Goal: Task Accomplishment & Management: Manage account settings

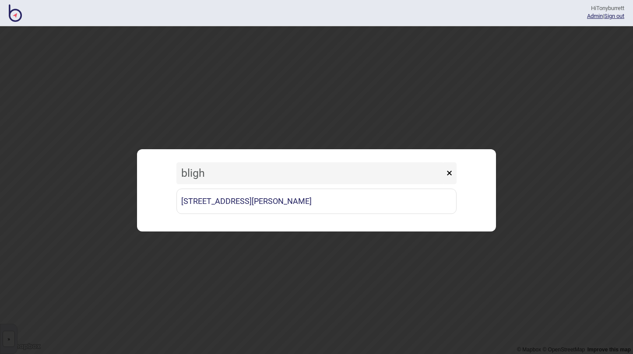
type input "Bligh"
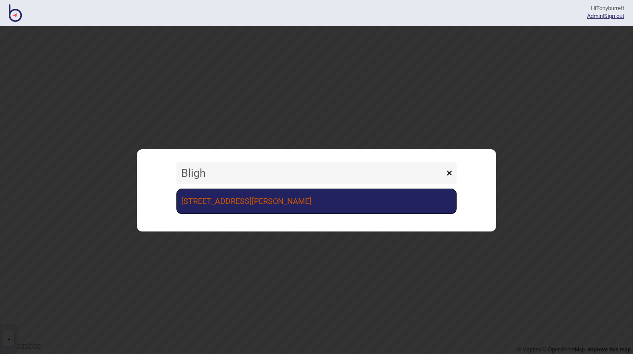
drag, startPoint x: 0, startPoint y: 0, endPoint x: 229, endPoint y: 200, distance: 303.7
click at [229, 200] on link "[STREET_ADDRESS][PERSON_NAME]" at bounding box center [316, 201] width 280 height 25
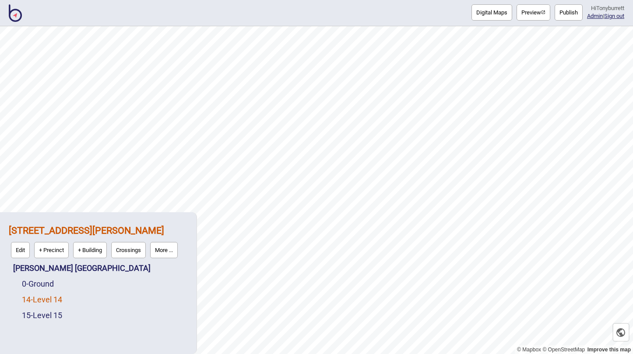
click at [51, 299] on link "14 - Level 14" at bounding box center [42, 299] width 40 height 9
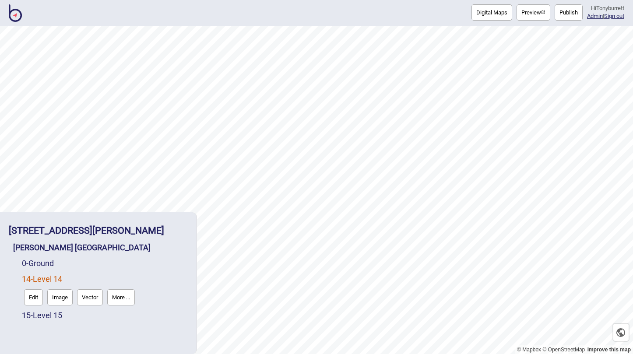
click at [29, 300] on button "Edit" at bounding box center [33, 297] width 19 height 16
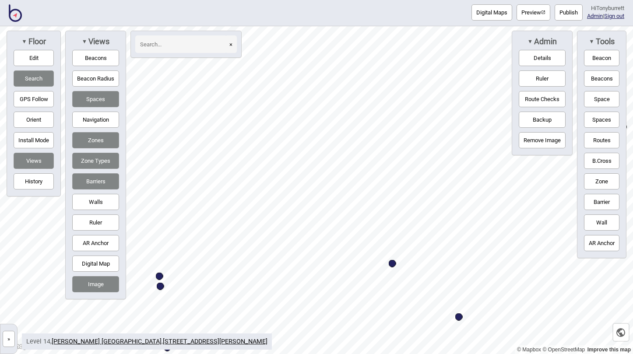
click at [30, 58] on button "Edit" at bounding box center [34, 58] width 40 height 16
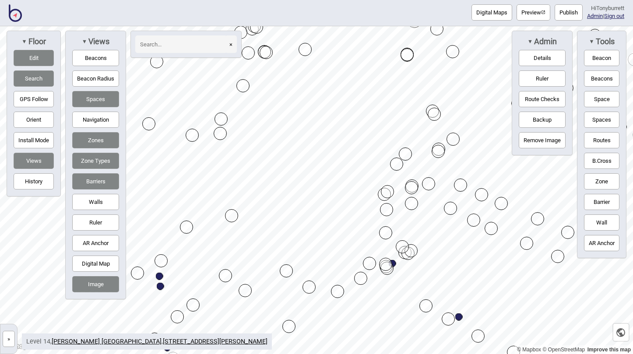
drag, startPoint x: 227, startPoint y: 134, endPoint x: 222, endPoint y: 130, distance: 6.6
drag, startPoint x: 287, startPoint y: 270, endPoint x: 317, endPoint y: 239, distance: 43.7
drag, startPoint x: 305, startPoint y: 286, endPoint x: 298, endPoint y: 281, distance: 8.6
drag, startPoint x: 302, startPoint y: 277, endPoint x: 319, endPoint y: 260, distance: 23.5
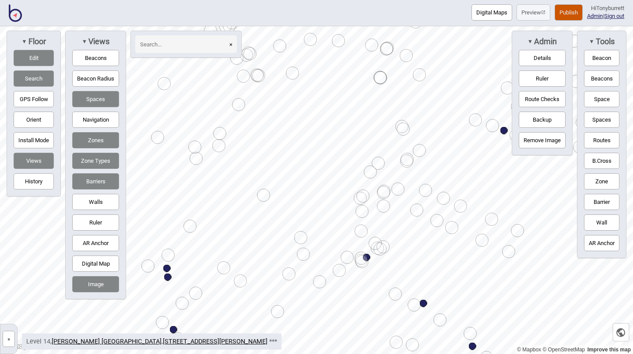
click at [109, 118] on button "Navigation" at bounding box center [95, 120] width 47 height 16
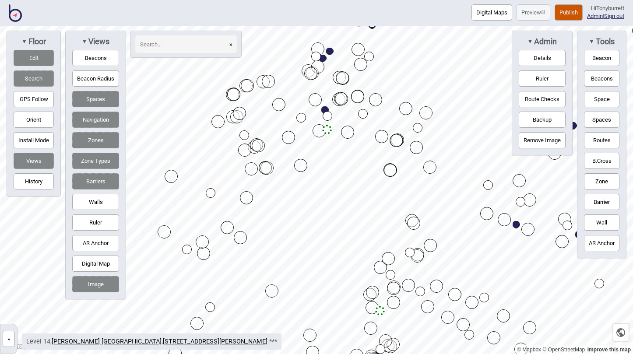
click at [39, 59] on button "Edit" at bounding box center [34, 58] width 40 height 16
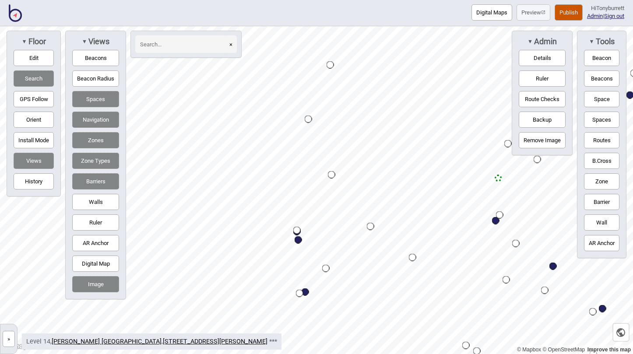
click at [45, 60] on button "Edit" at bounding box center [34, 58] width 40 height 16
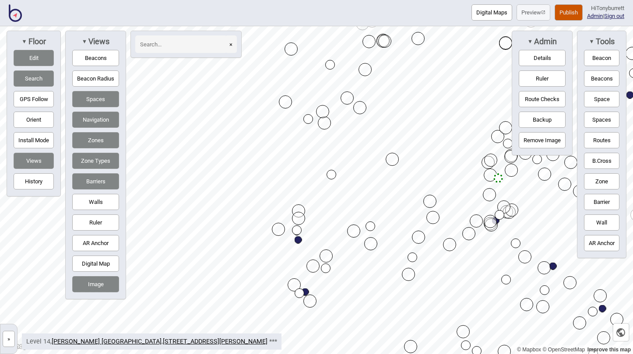
click at [284, 102] on div "Map marker" at bounding box center [285, 101] width 13 height 13
drag, startPoint x: 288, startPoint y: 124, endPoint x: 260, endPoint y: 136, distance: 30.0
drag, startPoint x: 259, startPoint y: 132, endPoint x: 281, endPoint y: 91, distance: 46.0
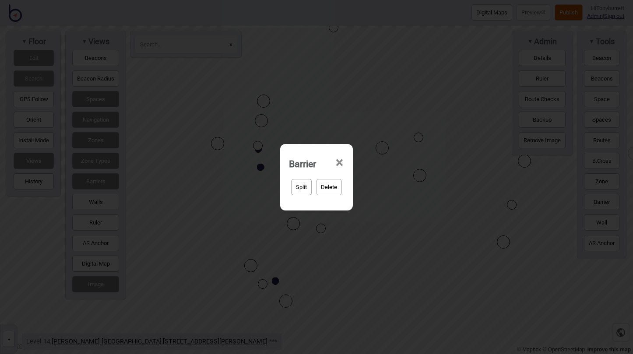
click at [337, 163] on span "×" at bounding box center [339, 162] width 9 height 29
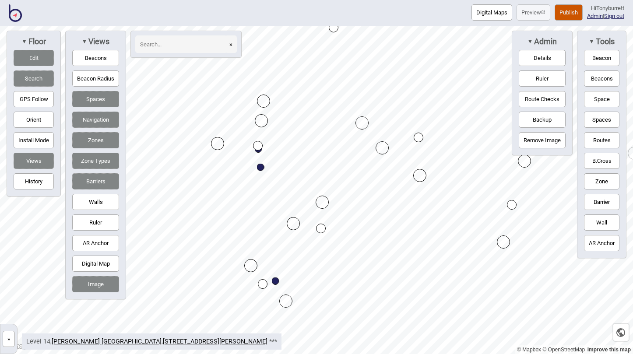
drag, startPoint x: 337, startPoint y: 163, endPoint x: 362, endPoint y: 123, distance: 48.0
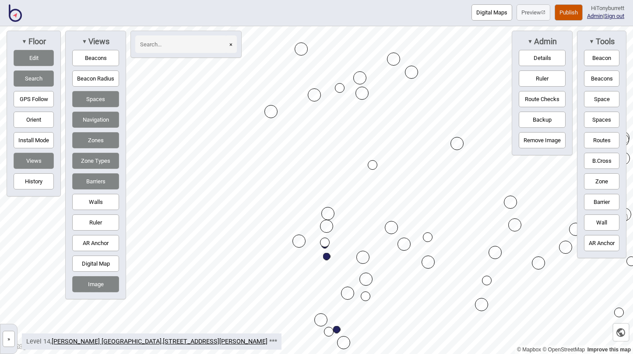
drag, startPoint x: 313, startPoint y: 87, endPoint x: 313, endPoint y: 93, distance: 6.2
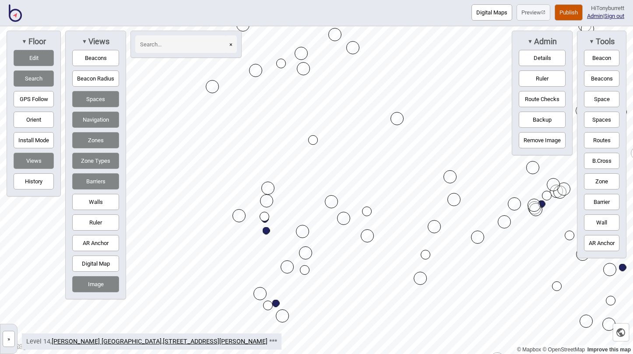
click at [599, 177] on button "Zone" at bounding box center [601, 181] width 35 height 16
click at [36, 56] on button "Edit" at bounding box center [34, 58] width 40 height 16
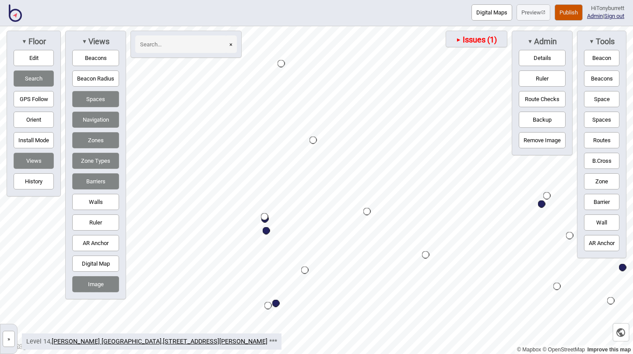
click at [42, 59] on button "Edit" at bounding box center [34, 58] width 40 height 16
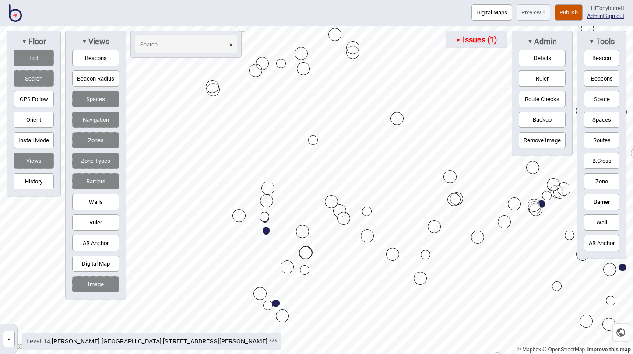
drag, startPoint x: 254, startPoint y: 66, endPoint x: 262, endPoint y: 63, distance: 8.2
click at [36, 55] on button "Edit" at bounding box center [34, 58] width 40 height 16
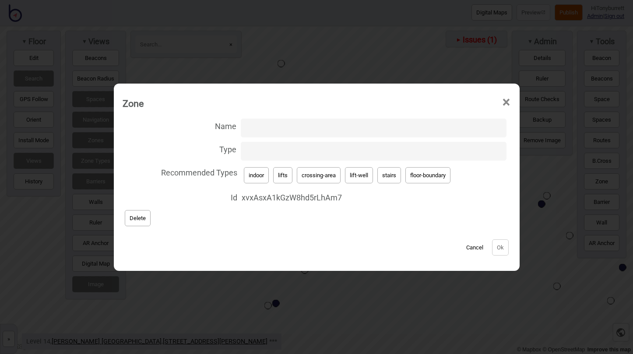
click at [288, 179] on button "lifts" at bounding box center [282, 175] width 19 height 16
type input "lifts"
click at [503, 246] on button "Ok" at bounding box center [500, 247] width 17 height 16
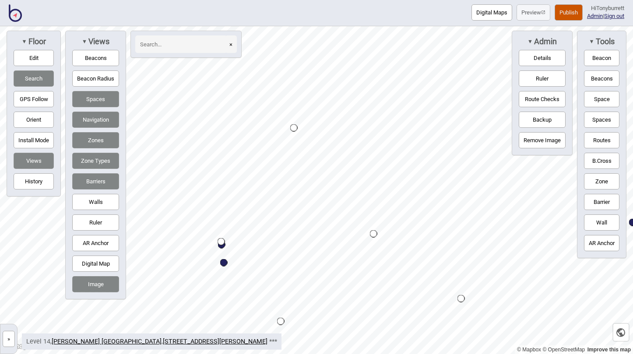
click at [29, 58] on button "Edit" at bounding box center [34, 58] width 40 height 16
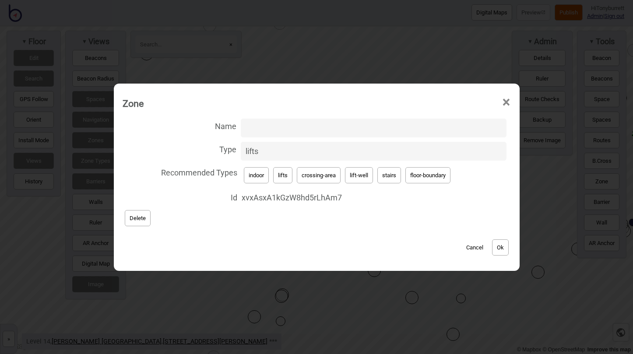
click at [508, 96] on span "×" at bounding box center [506, 102] width 9 height 29
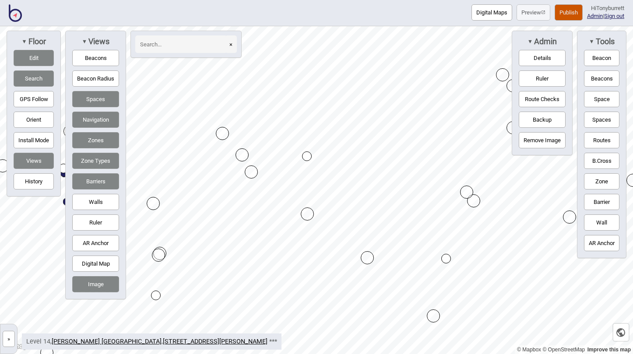
drag, startPoint x: 514, startPoint y: 169, endPoint x: 473, endPoint y: 201, distance: 53.0
drag, startPoint x: 514, startPoint y: 205, endPoint x: 507, endPoint y: 213, distance: 10.6
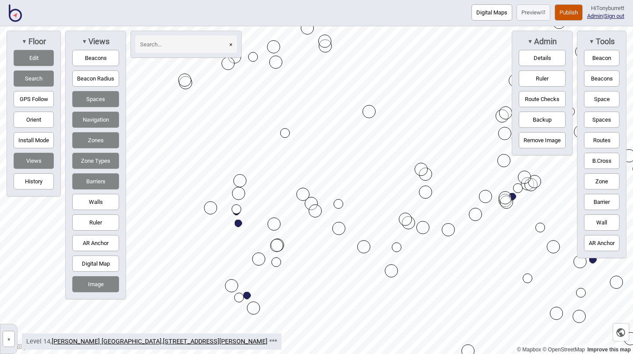
click at [27, 60] on button "Edit" at bounding box center [34, 58] width 40 height 16
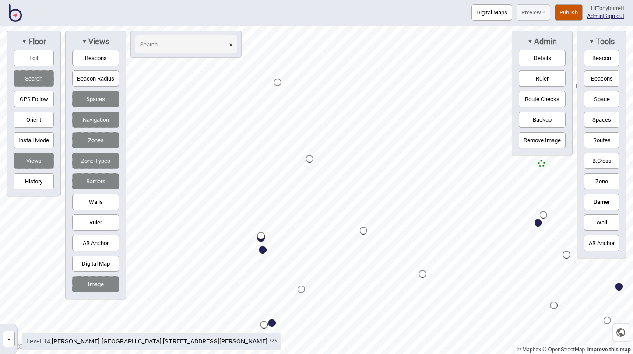
click at [608, 184] on button "Zone" at bounding box center [601, 181] width 35 height 16
click at [297, 91] on div "Map marker" at bounding box center [300, 92] width 13 height 13
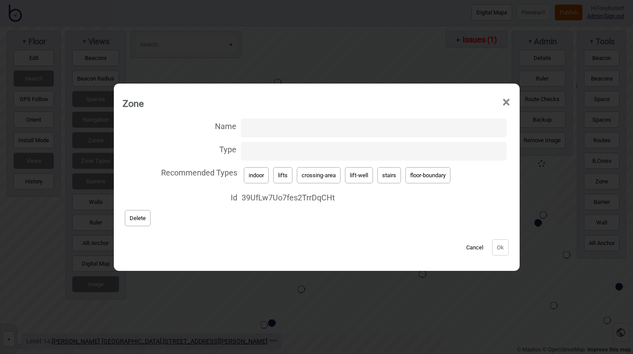
click at [358, 171] on button "lift-well" at bounding box center [359, 175] width 28 height 16
type input "lift-well"
click at [495, 252] on button "Ok" at bounding box center [500, 247] width 17 height 16
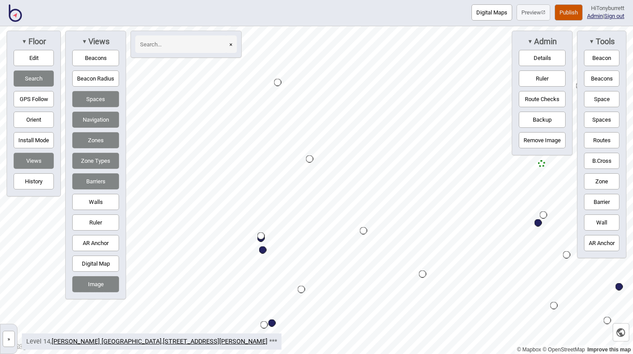
click at [601, 176] on button "Zone" at bounding box center [601, 181] width 35 height 16
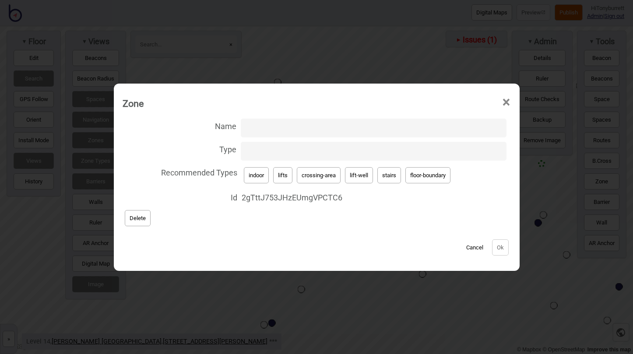
click at [359, 175] on button "lift-well" at bounding box center [359, 175] width 28 height 16
type input "lift-well"
click at [498, 246] on button "Ok" at bounding box center [500, 247] width 17 height 16
click at [135, 222] on button "Delete" at bounding box center [138, 218] width 26 height 16
click at [134, 223] on button "Delete" at bounding box center [138, 218] width 26 height 16
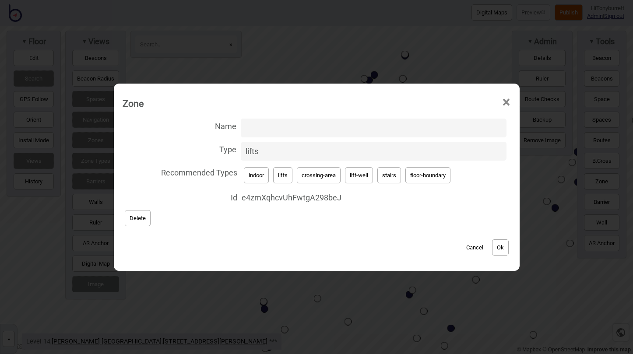
click at [134, 219] on button "Delete" at bounding box center [138, 218] width 26 height 16
click at [258, 134] on input "Name" at bounding box center [374, 128] width 266 height 19
type input "l"
click at [472, 245] on button "Cancel" at bounding box center [475, 247] width 26 height 16
click at [266, 127] on input "Name" at bounding box center [374, 128] width 266 height 19
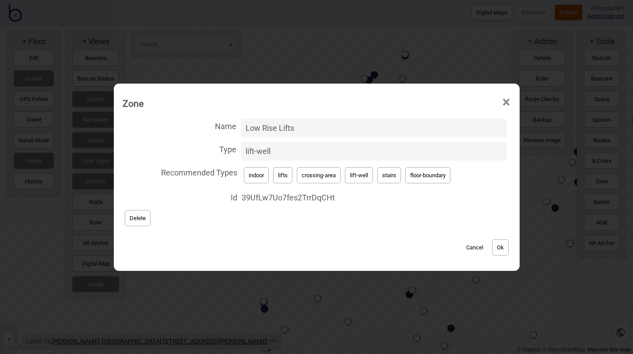
type input "Low Rise Lifts"
click at [499, 245] on button "Ok" at bounding box center [500, 247] width 17 height 16
click at [279, 128] on input "Name" at bounding box center [374, 128] width 266 height 19
type input "Low Rise Lifts"
click at [498, 244] on button "Ok" at bounding box center [500, 247] width 17 height 16
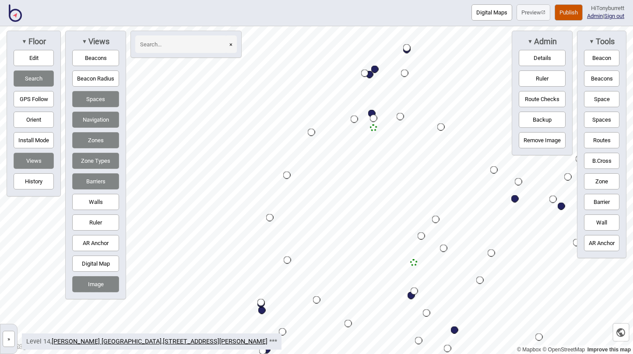
click at [374, 128] on div "Map marker" at bounding box center [373, 127] width 7 height 7
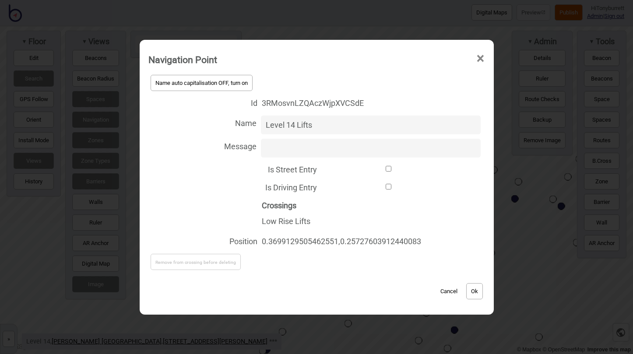
click at [448, 292] on button "Cancel" at bounding box center [449, 291] width 26 height 16
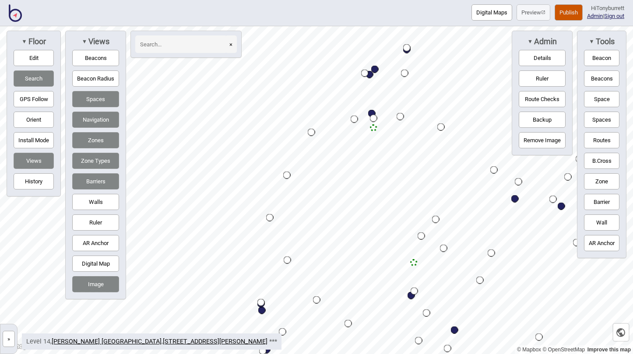
click at [11, 340] on button "»" at bounding box center [9, 339] width 12 height 16
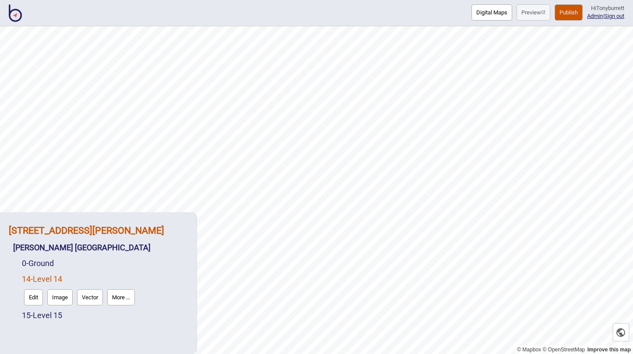
click at [62, 231] on strong "[STREET_ADDRESS][PERSON_NAME]" at bounding box center [86, 230] width 155 height 11
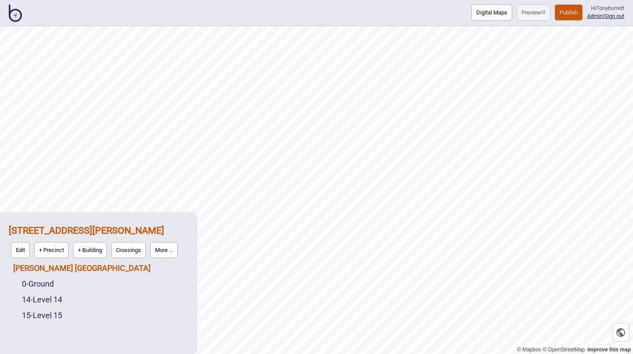
click at [53, 267] on link "[PERSON_NAME] [GEOGRAPHIC_DATA]" at bounding box center [81, 268] width 137 height 9
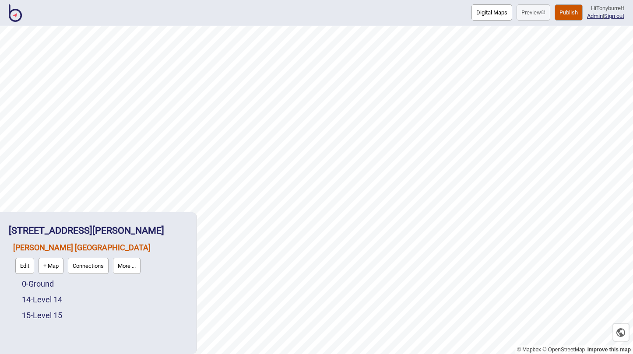
click at [87, 266] on button "Connections" at bounding box center [88, 266] width 41 height 16
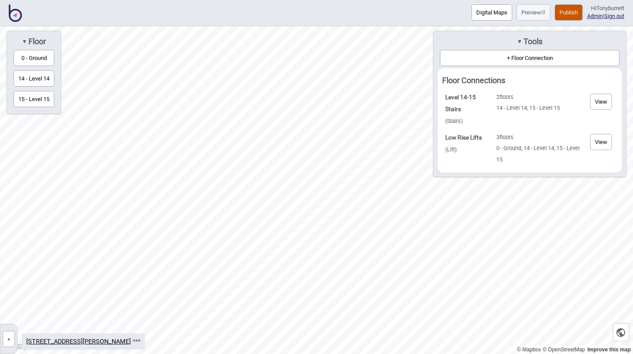
click at [600, 143] on button "View" at bounding box center [601, 142] width 22 height 16
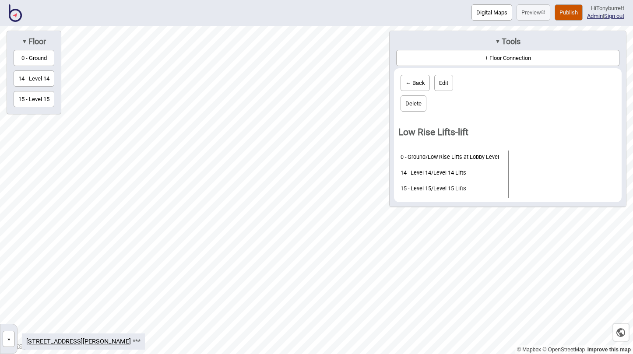
click at [409, 103] on button "Delete" at bounding box center [414, 103] width 26 height 16
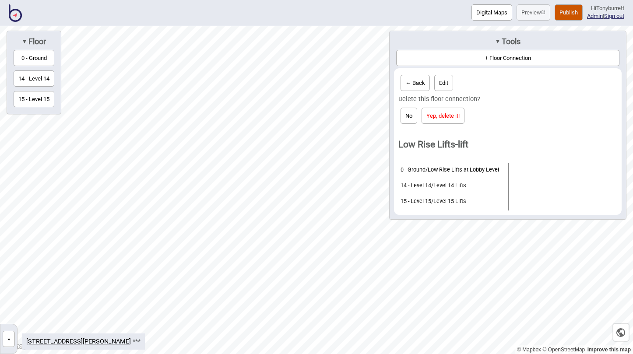
click at [436, 115] on button "Yep, delete it!" at bounding box center [443, 116] width 43 height 16
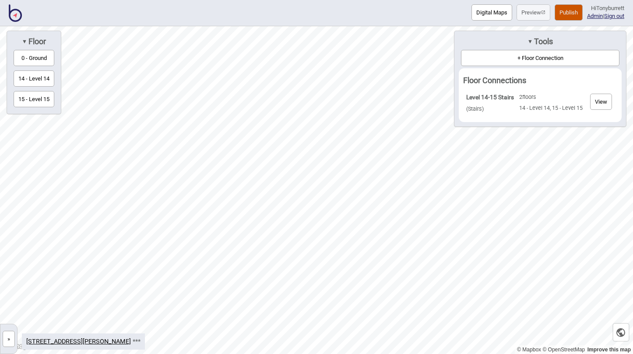
click at [11, 338] on button "»" at bounding box center [9, 339] width 12 height 16
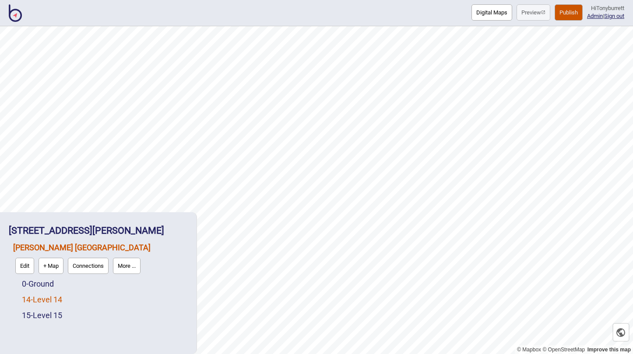
click at [38, 301] on link "14 - Level 14" at bounding box center [42, 299] width 40 height 9
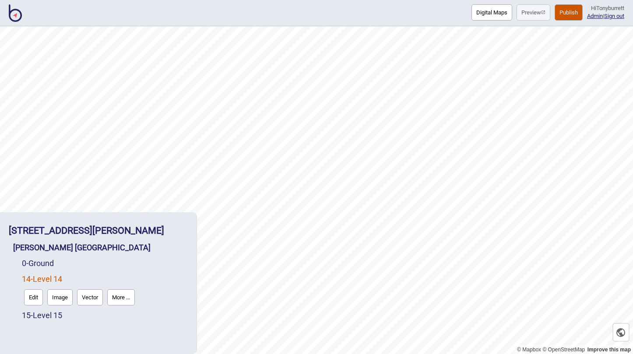
click at [34, 301] on button "Edit" at bounding box center [33, 297] width 19 height 16
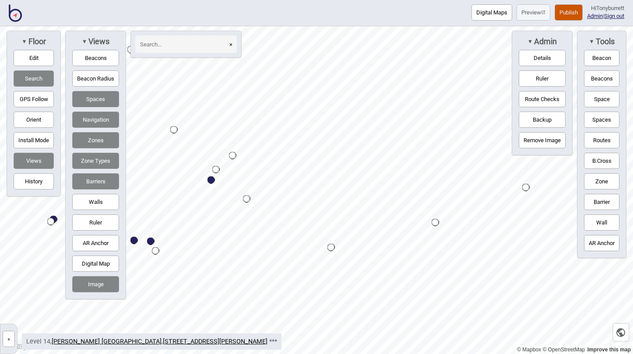
click at [235, 157] on div "Map marker" at bounding box center [232, 155] width 7 height 7
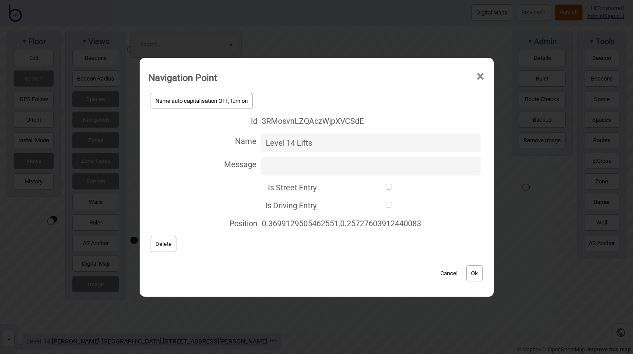
click at [159, 246] on span "Delete" at bounding box center [163, 244] width 16 height 7
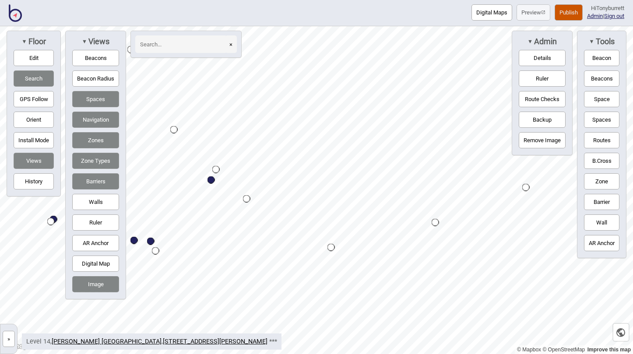
click at [210, 179] on div "Map marker" at bounding box center [210, 179] width 7 height 7
select select "Lifts"
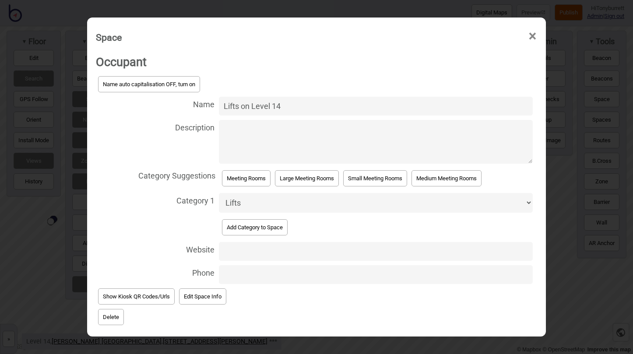
click at [532, 36] on span "×" at bounding box center [532, 36] width 9 height 29
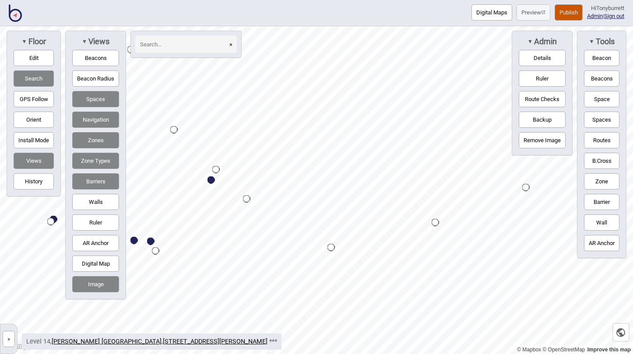
click at [28, 56] on button "Edit" at bounding box center [34, 58] width 40 height 16
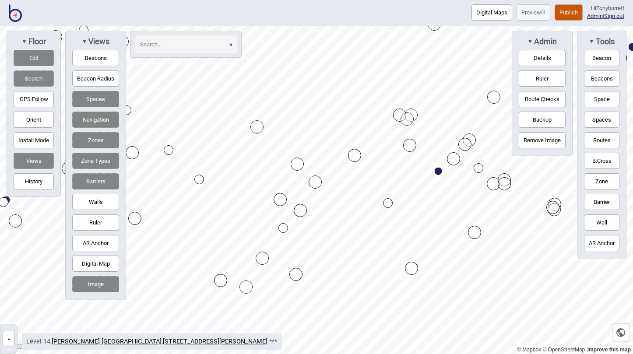
drag, startPoint x: 164, startPoint y: 160, endPoint x: 438, endPoint y: 171, distance: 274.7
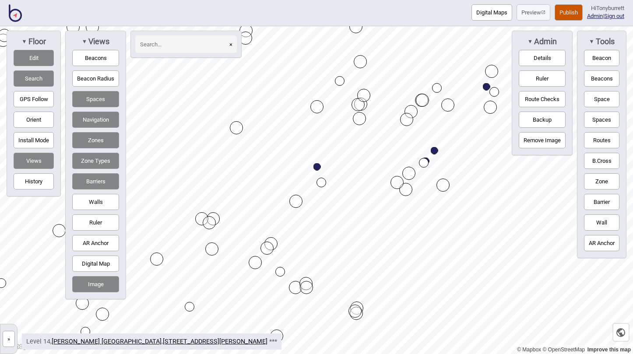
drag, startPoint x: 239, startPoint y: 274, endPoint x: 316, endPoint y: 166, distance: 132.8
click at [39, 56] on button "Edit" at bounding box center [34, 58] width 40 height 16
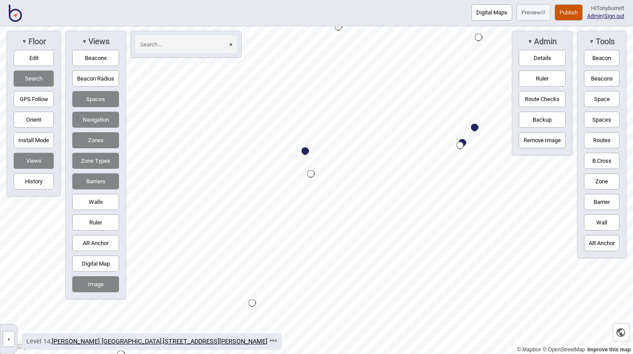
click at [96, 142] on button "Zones" at bounding box center [95, 140] width 47 height 16
click at [598, 137] on button "Routes" at bounding box center [601, 140] width 35 height 16
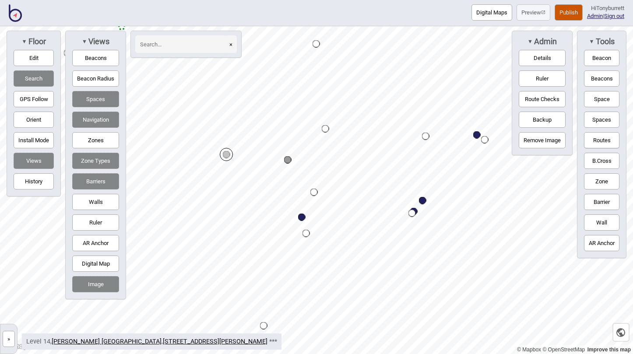
click at [590, 135] on button "Routes" at bounding box center [601, 140] width 35 height 16
click at [35, 59] on button "Edit" at bounding box center [34, 58] width 40 height 16
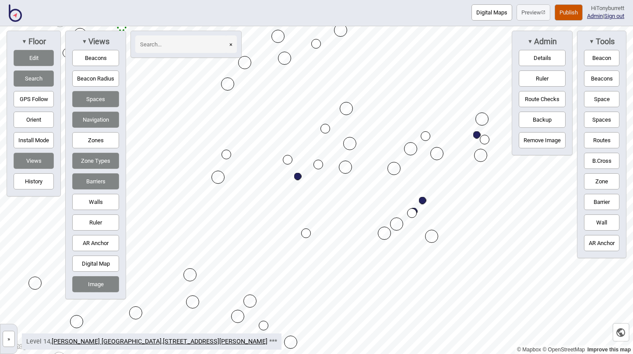
drag, startPoint x: 300, startPoint y: 217, endPoint x: 296, endPoint y: 176, distance: 40.9
click at [288, 162] on div "Map marker" at bounding box center [288, 160] width 10 height 10
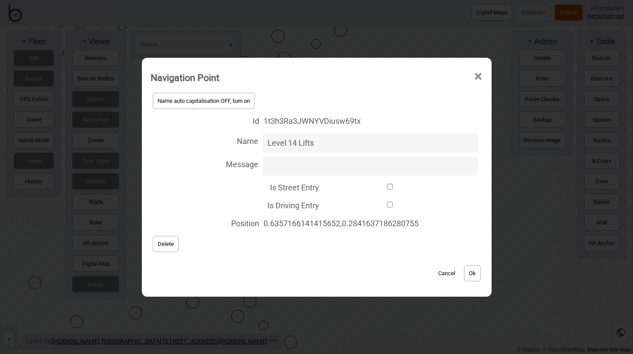
type input "Level 14 Lifts"
click at [473, 273] on button "Ok" at bounding box center [472, 273] width 17 height 16
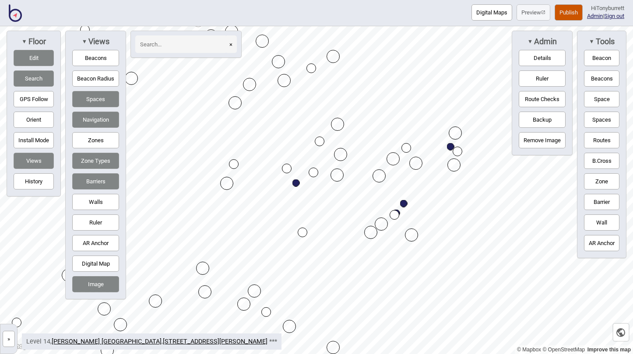
click at [100, 143] on button "Zones" at bounding box center [95, 140] width 47 height 16
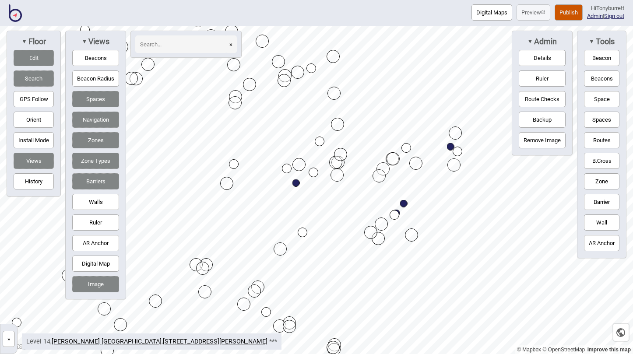
click at [100, 143] on button "Zones" at bounding box center [95, 140] width 47 height 16
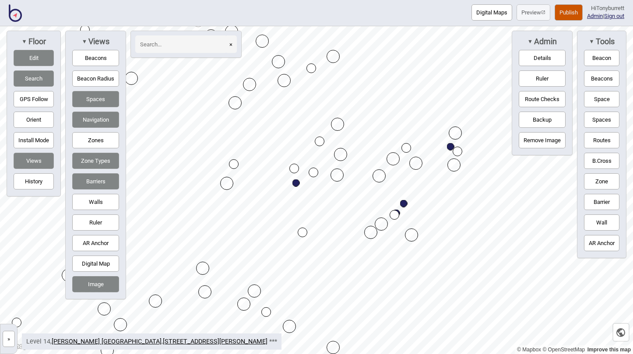
drag, startPoint x: 288, startPoint y: 169, endPoint x: 296, endPoint y: 169, distance: 7.4
click at [38, 55] on button "Edit" at bounding box center [34, 58] width 40 height 16
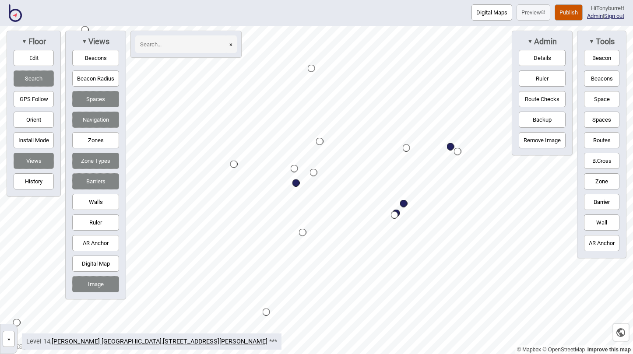
click at [12, 340] on button "»" at bounding box center [9, 339] width 12 height 16
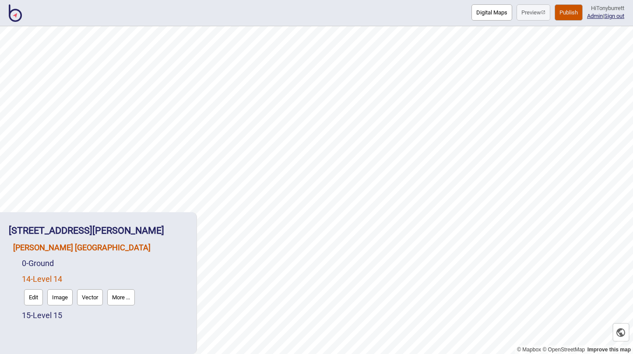
click at [54, 248] on link "[PERSON_NAME] [GEOGRAPHIC_DATA]" at bounding box center [81, 247] width 137 height 9
click at [97, 269] on button "Connections" at bounding box center [88, 266] width 41 height 16
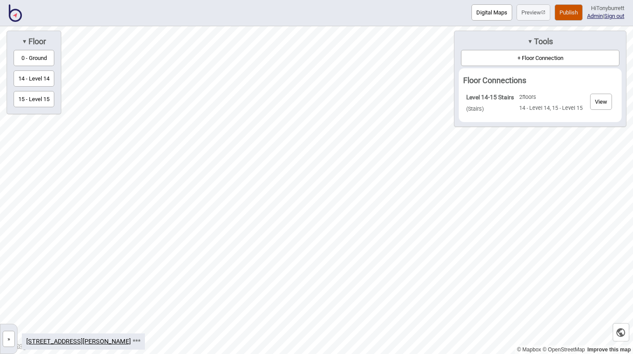
click at [532, 56] on button "+ Floor Connection" at bounding box center [540, 58] width 158 height 16
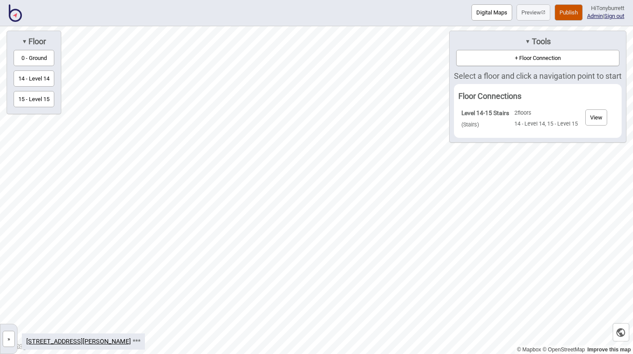
click at [39, 55] on button "0 - Ground" at bounding box center [34, 58] width 41 height 16
click at [272, 155] on div "Map marker" at bounding box center [271, 154] width 9 height 9
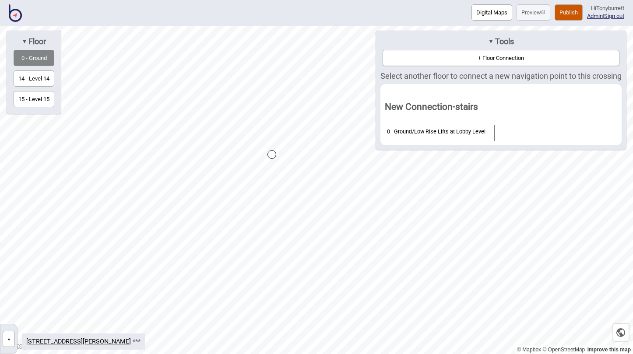
click at [49, 74] on button "14 - Level 14" at bounding box center [34, 78] width 41 height 16
click at [194, 137] on div "Map marker" at bounding box center [194, 137] width 9 height 9
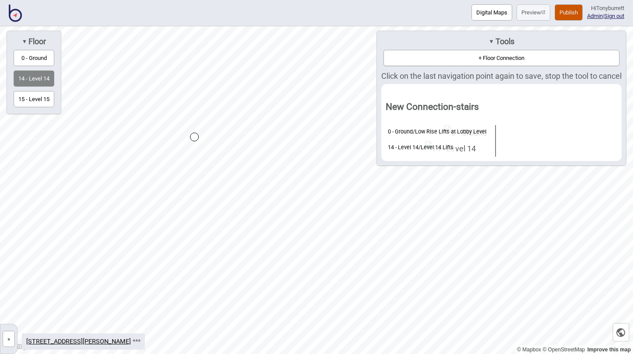
click at [8, 341] on button "»" at bounding box center [9, 339] width 12 height 16
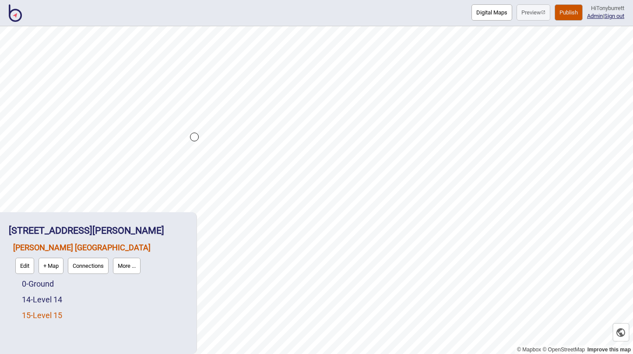
click at [38, 316] on link "15 - Level 15" at bounding box center [42, 315] width 40 height 9
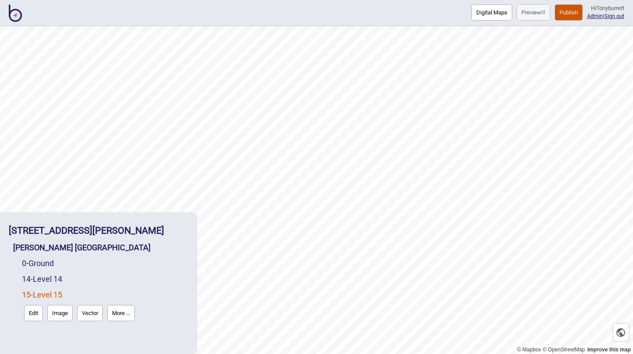
click at [35, 315] on button "Edit" at bounding box center [33, 313] width 19 height 16
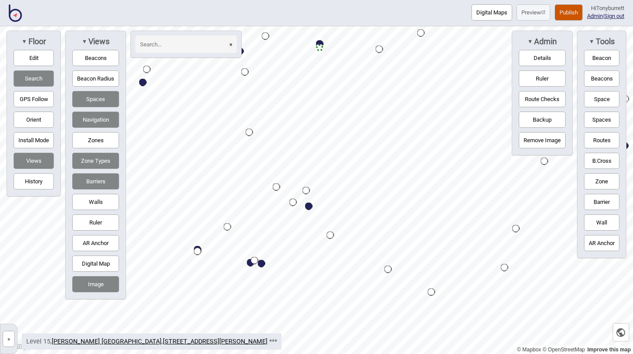
click at [308, 192] on div "Map marker" at bounding box center [305, 190] width 7 height 7
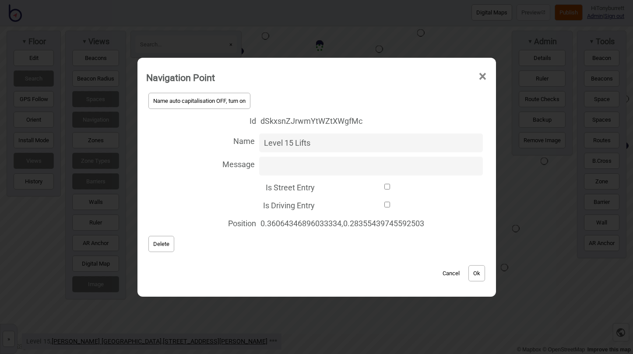
click at [452, 275] on button "Cancel" at bounding box center [451, 273] width 26 height 16
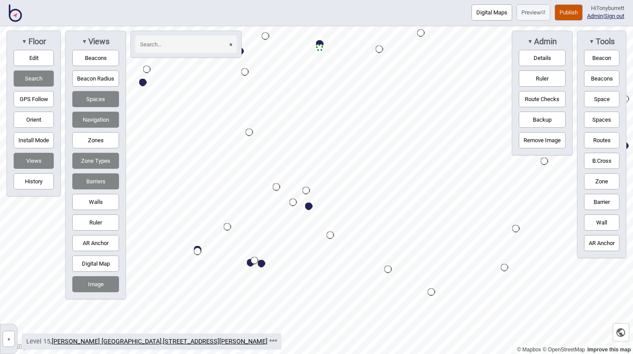
click at [7, 342] on button "»" at bounding box center [9, 339] width 12 height 16
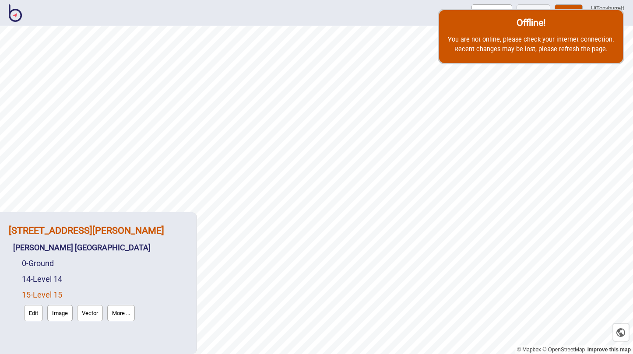
click at [125, 232] on strong "[STREET_ADDRESS][PERSON_NAME]" at bounding box center [86, 230] width 155 height 11
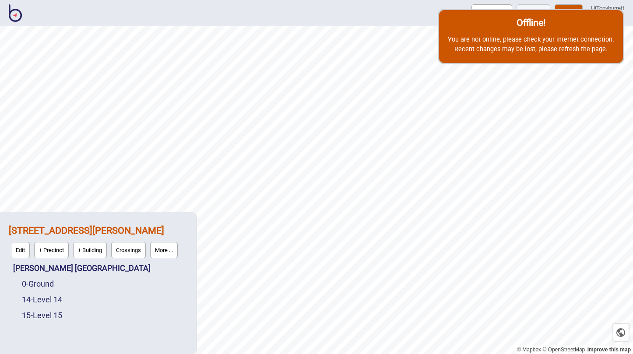
click at [166, 252] on button "More ..." at bounding box center [164, 250] width 28 height 16
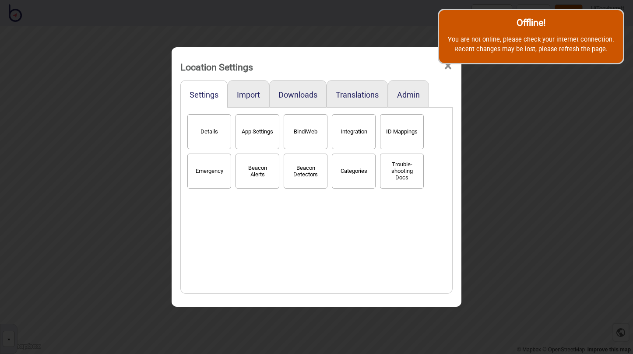
click at [447, 70] on span "×" at bounding box center [447, 66] width 9 height 29
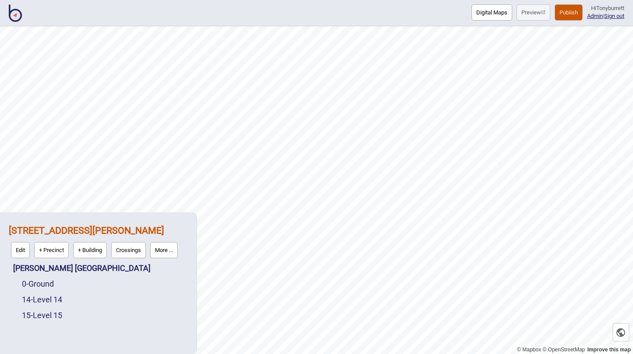
click at [51, 231] on strong "[STREET_ADDRESS][PERSON_NAME]" at bounding box center [86, 230] width 155 height 11
click at [15, 250] on button "Edit" at bounding box center [20, 250] width 19 height 16
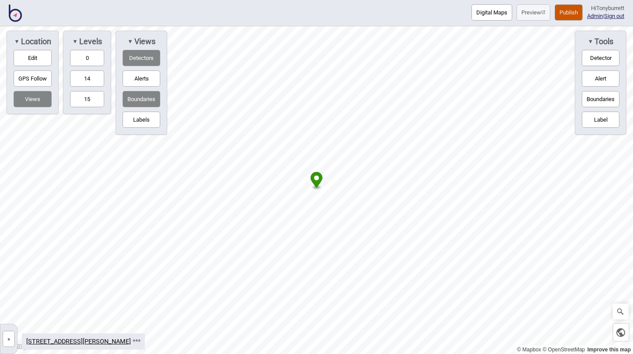
click at [341, 14] on div "Digital Maps Preview Publish Hi Tonyburrett Admin | Sign out" at bounding box center [316, 13] width 633 height 26
click at [85, 78] on button "14" at bounding box center [87, 78] width 34 height 16
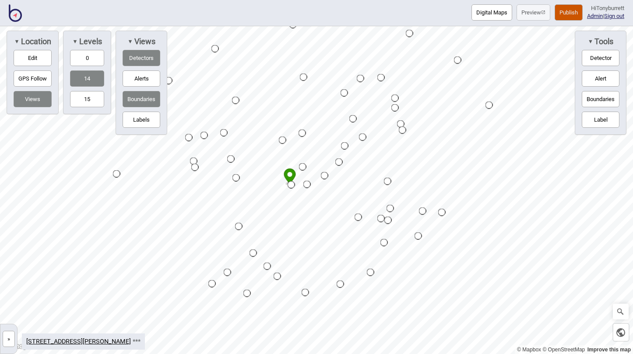
click at [88, 95] on button "15" at bounding box center [87, 99] width 34 height 16
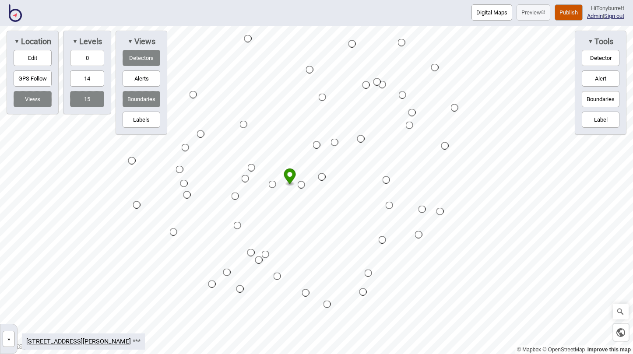
click at [89, 77] on button "14" at bounding box center [87, 78] width 34 height 16
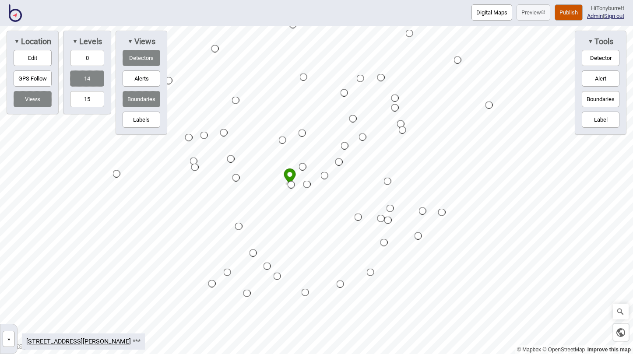
click at [88, 105] on button "15" at bounding box center [87, 99] width 34 height 16
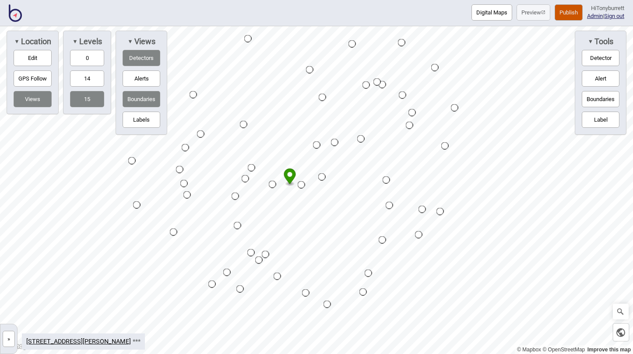
click at [88, 82] on button "14" at bounding box center [87, 78] width 34 height 16
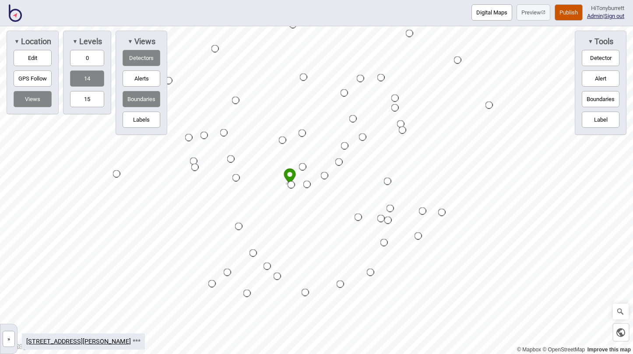
click at [88, 101] on button "15" at bounding box center [87, 99] width 34 height 16
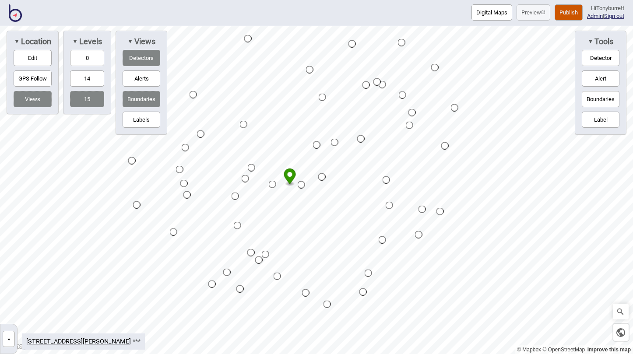
click at [7, 341] on button "»" at bounding box center [9, 339] width 12 height 16
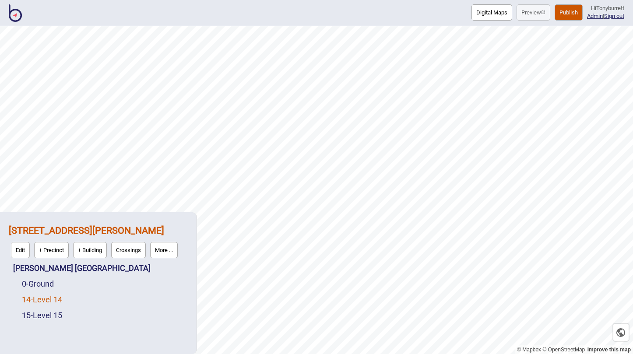
click at [50, 302] on link "14 - Level 14" at bounding box center [42, 299] width 40 height 9
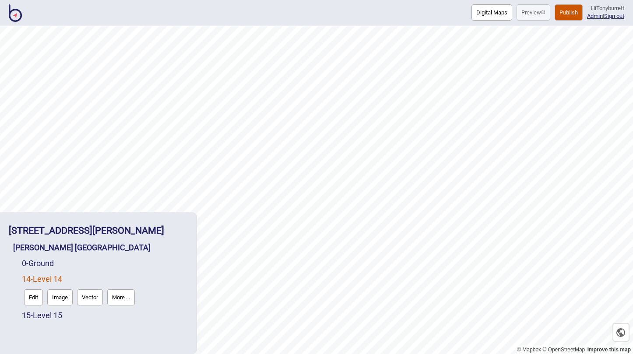
click at [35, 298] on button "Edit" at bounding box center [33, 297] width 19 height 16
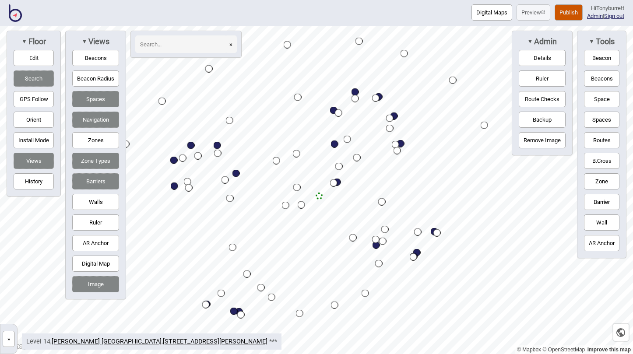
click at [88, 135] on button "Zones" at bounding box center [95, 140] width 47 height 16
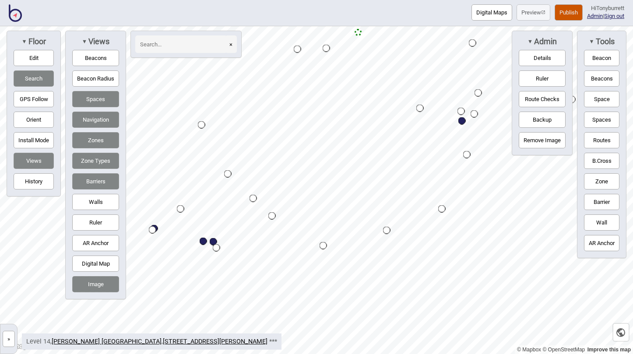
click at [595, 178] on button "Zone" at bounding box center [601, 181] width 35 height 16
click at [31, 56] on button "Edit" at bounding box center [34, 58] width 40 height 16
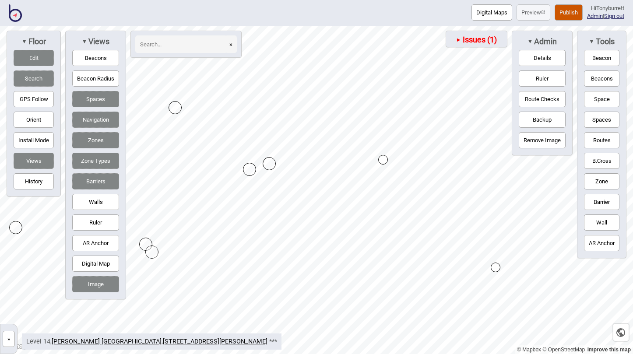
drag, startPoint x: 158, startPoint y: 270, endPoint x: 145, endPoint y: 243, distance: 30.2
drag, startPoint x: 270, startPoint y: 163, endPoint x: 231, endPoint y: 165, distance: 39.0
click at [30, 58] on button "Edit" at bounding box center [34, 58] width 40 height 16
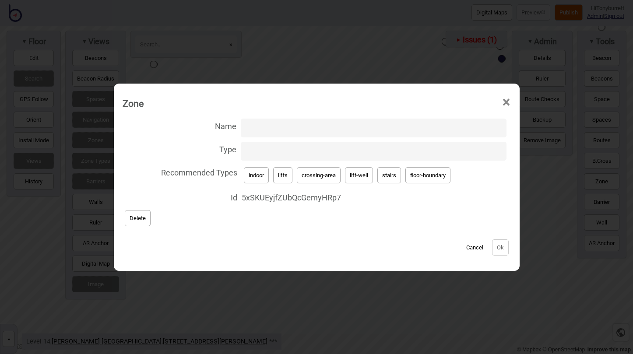
click at [133, 213] on button "Delete" at bounding box center [138, 218] width 26 height 16
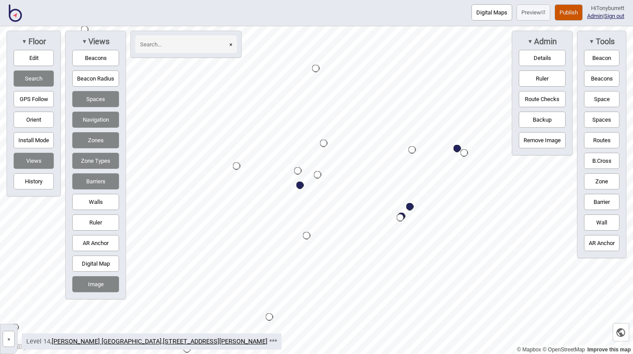
click at [11, 341] on button "»" at bounding box center [9, 339] width 12 height 16
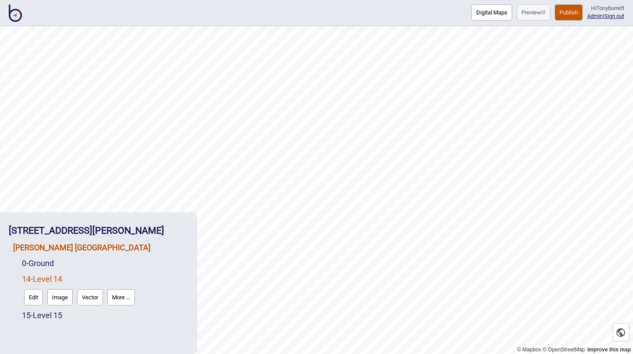
click at [55, 246] on link "[PERSON_NAME] [GEOGRAPHIC_DATA]" at bounding box center [81, 247] width 137 height 9
click at [86, 265] on button "Connections" at bounding box center [88, 266] width 41 height 16
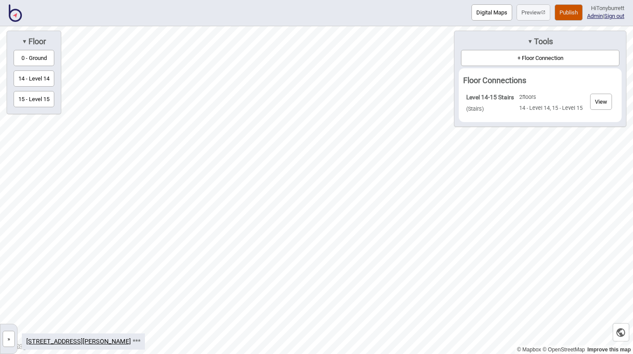
click at [505, 61] on button "+ Floor Connection" at bounding box center [540, 58] width 158 height 16
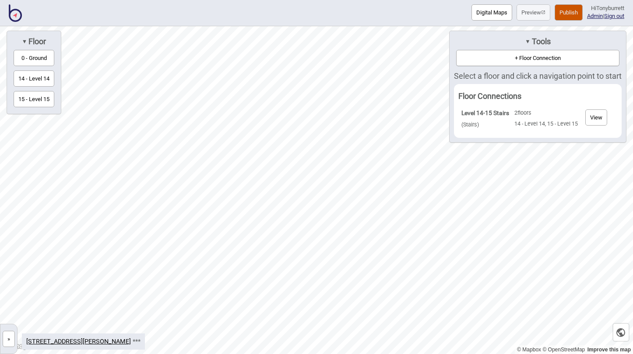
click at [31, 55] on button "0 - Ground" at bounding box center [34, 58] width 41 height 16
click at [236, 213] on div "Map marker" at bounding box center [235, 213] width 9 height 9
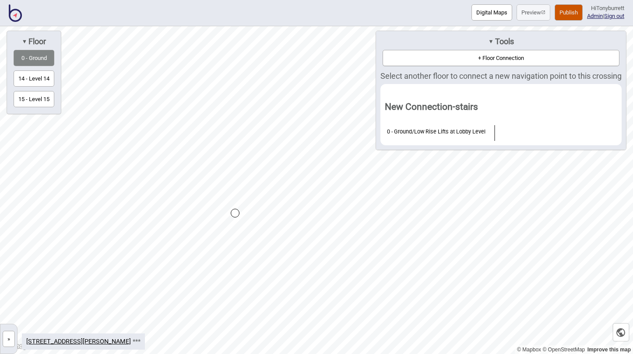
click at [39, 97] on button "15 - Level 15" at bounding box center [34, 99] width 41 height 16
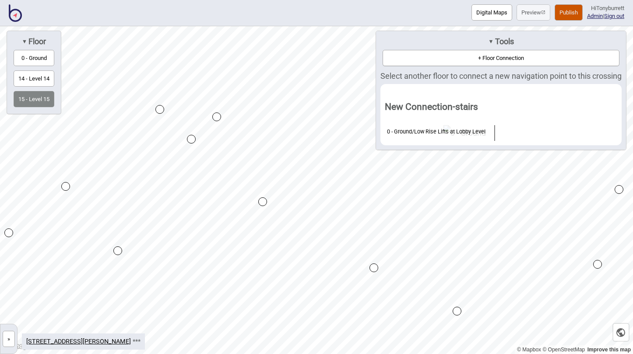
click at [217, 117] on div "Map marker" at bounding box center [216, 117] width 9 height 9
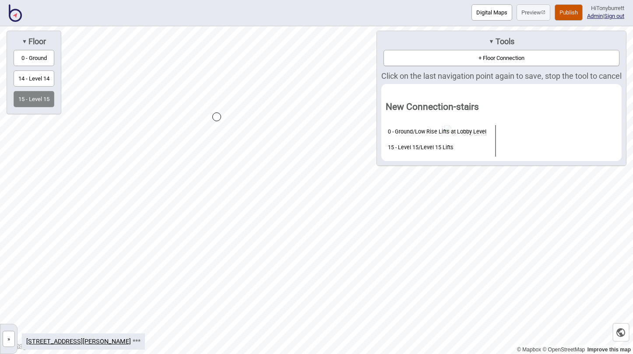
click at [215, 118] on div "Map marker" at bounding box center [216, 117] width 9 height 9
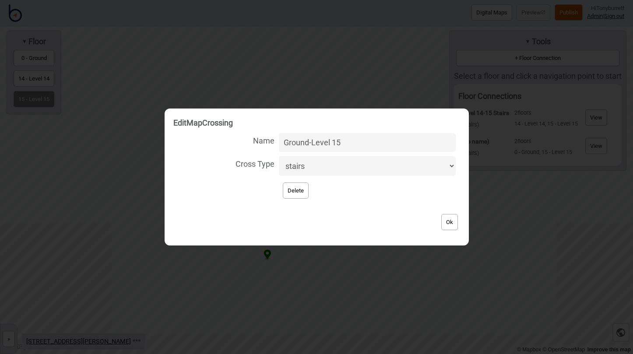
type input "Ground-Level 15"
select select "lift"
click at [441, 222] on button "Ok" at bounding box center [449, 222] width 17 height 16
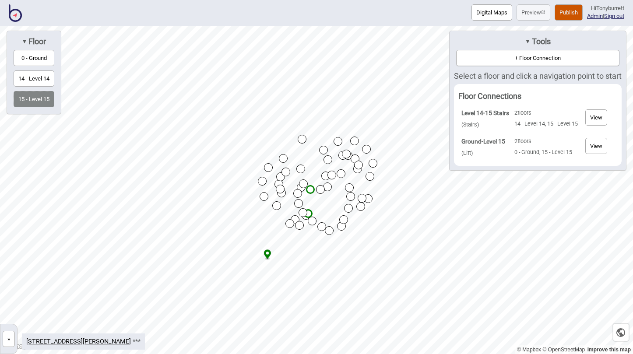
click at [539, 55] on button "+ Floor Connection" at bounding box center [537, 58] width 163 height 16
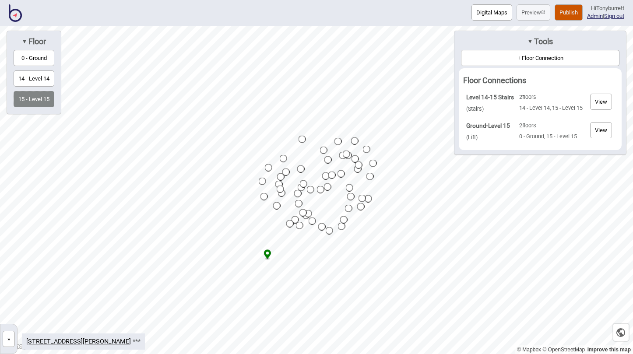
click at [45, 59] on button "0 - Ground" at bounding box center [34, 58] width 41 height 16
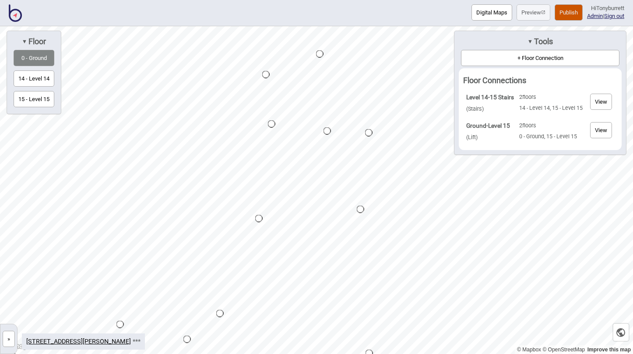
click at [9, 335] on button "»" at bounding box center [9, 339] width 12 height 16
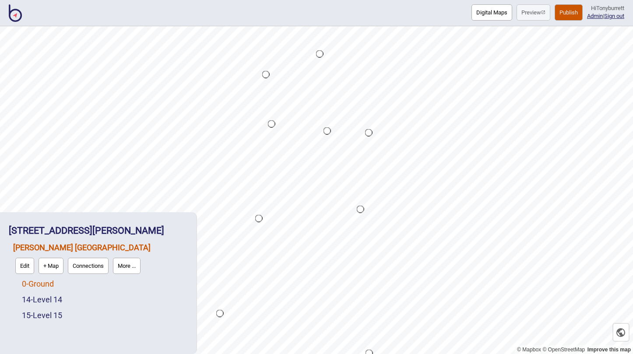
click at [48, 280] on link "0 - Ground" at bounding box center [38, 283] width 32 height 9
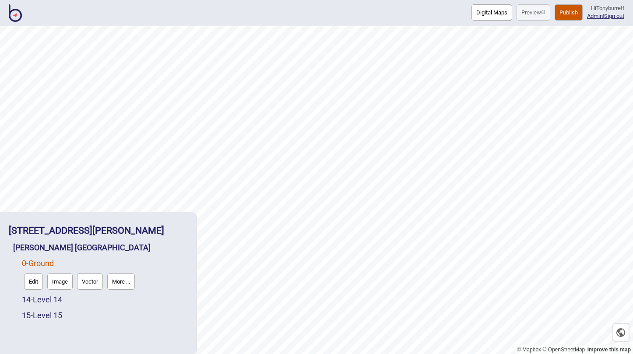
click at [33, 280] on button "Edit" at bounding box center [33, 282] width 19 height 16
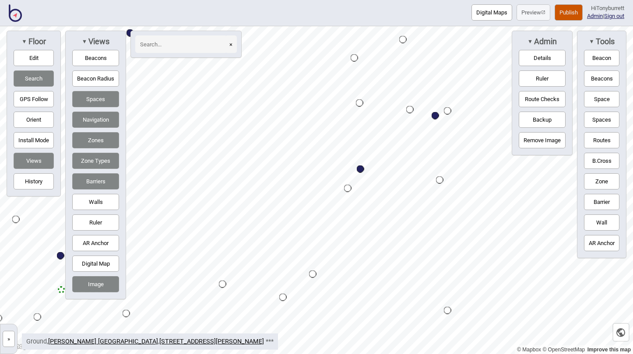
click at [601, 174] on button "Zone" at bounding box center [601, 181] width 35 height 16
click at [297, 64] on div "Map marker" at bounding box center [296, 66] width 13 height 13
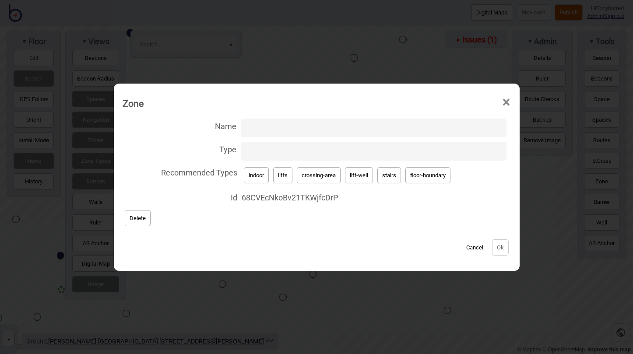
click at [280, 181] on button "lifts" at bounding box center [282, 175] width 19 height 16
type input "lifts"
click at [497, 251] on button "Ok" at bounding box center [500, 247] width 17 height 16
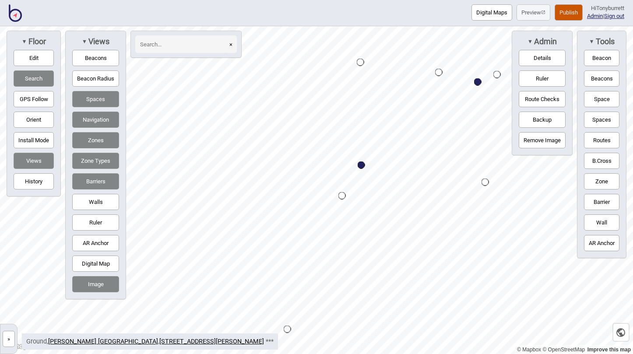
click at [602, 179] on button "Zone" at bounding box center [601, 181] width 35 height 16
click at [335, 295] on div "Map marker" at bounding box center [336, 298] width 13 height 13
click at [606, 179] on button "Zone" at bounding box center [601, 181] width 35 height 16
click at [293, 59] on div "Map marker" at bounding box center [294, 58] width 13 height 13
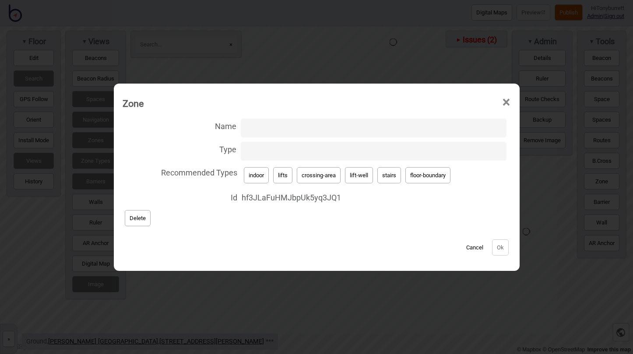
click at [360, 181] on button "lift-well" at bounding box center [359, 175] width 28 height 16
type input "lift-well"
click at [495, 248] on button "Ok" at bounding box center [500, 247] width 17 height 16
click at [362, 179] on button "lift-well" at bounding box center [359, 175] width 28 height 16
type input "lift-well"
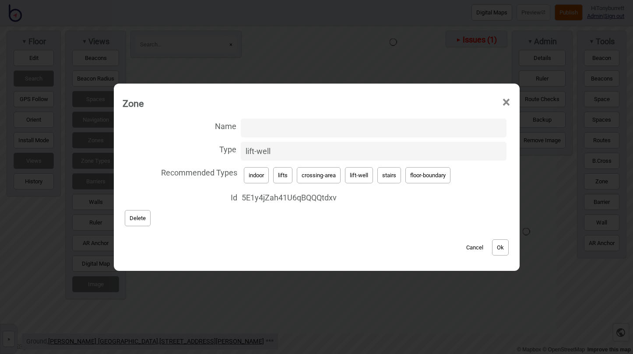
click at [499, 252] on button "Ok" at bounding box center [500, 247] width 17 height 16
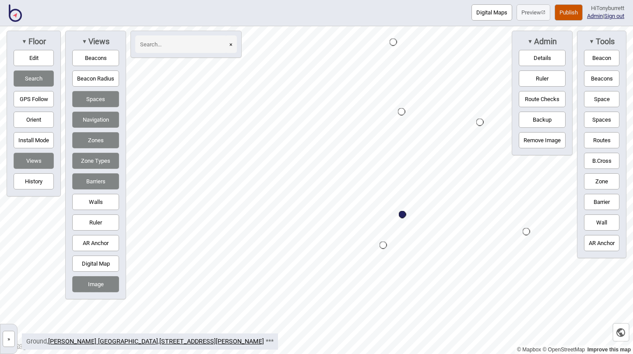
click at [592, 145] on button "Routes" at bounding box center [601, 140] width 35 height 16
click at [383, 244] on div "Map marker" at bounding box center [383, 245] width 7 height 7
click at [592, 139] on button "Routes" at bounding box center [601, 140] width 35 height 16
click at [42, 56] on button "Edit" at bounding box center [34, 58] width 40 height 16
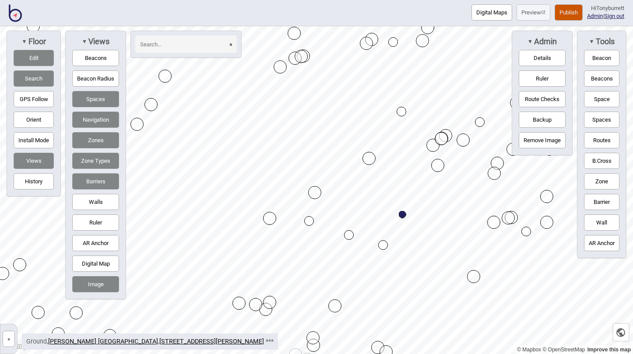
click at [30, 57] on button "Edit" at bounding box center [34, 58] width 40 height 16
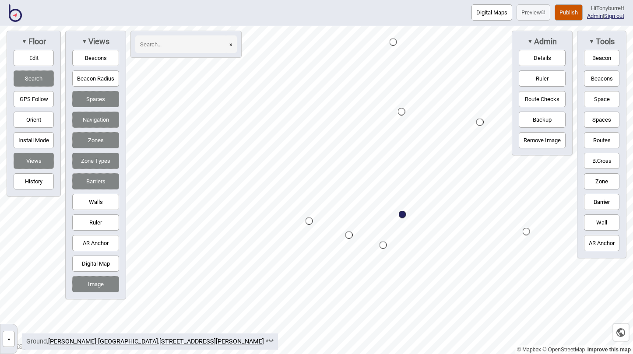
click at [348, 234] on div "Map marker" at bounding box center [348, 235] width 7 height 7
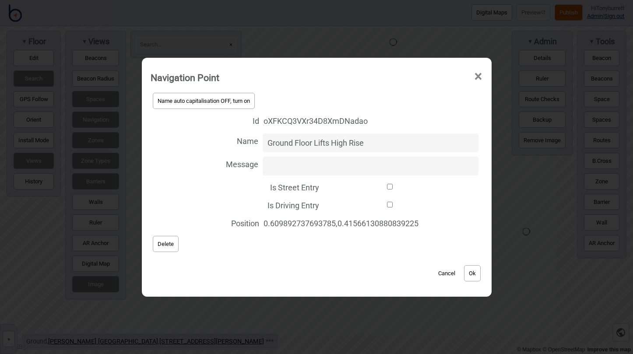
drag, startPoint x: 348, startPoint y: 234, endPoint x: 382, endPoint y: 269, distance: 48.6
click at [382, 269] on div "Cancel Ok" at bounding box center [317, 268] width 332 height 29
drag, startPoint x: 333, startPoint y: 142, endPoint x: 376, endPoint y: 138, distance: 44.0
click at [376, 138] on input "Ground Floor Lifts High Rise" at bounding box center [371, 143] width 216 height 19
click at [348, 147] on input "Ground Floor Lifts High Rise" at bounding box center [371, 143] width 216 height 19
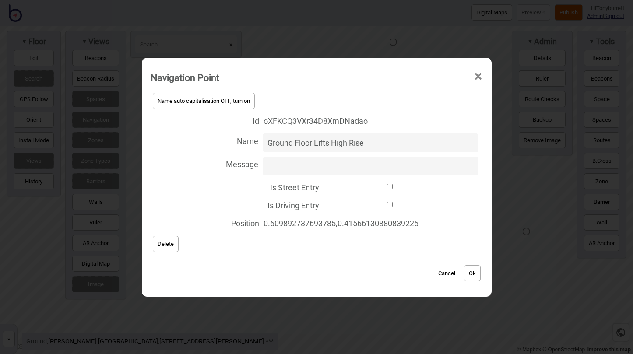
drag, startPoint x: 331, startPoint y: 142, endPoint x: 368, endPoint y: 144, distance: 36.8
click at [368, 144] on input "Ground Floor Lifts High Rise" at bounding box center [371, 143] width 216 height 19
type input "Ground Floor Lifts"
click at [471, 276] on button "Ok" at bounding box center [472, 273] width 17 height 16
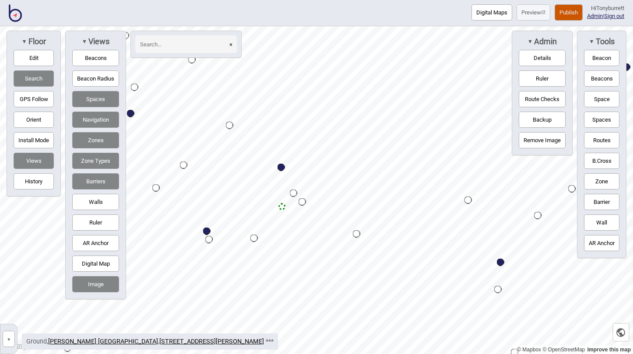
click at [7, 340] on button "»" at bounding box center [9, 339] width 12 height 16
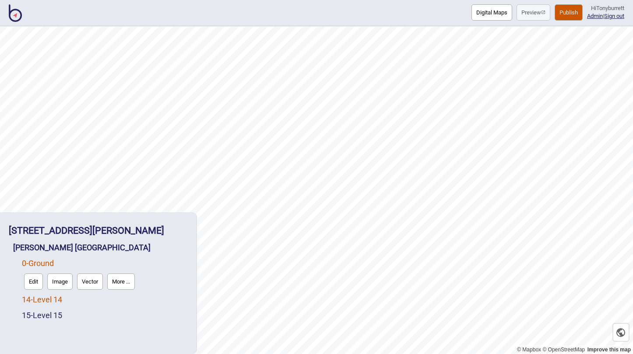
click at [39, 302] on link "14 - Level 14" at bounding box center [42, 299] width 40 height 9
click at [33, 302] on button "Edit" at bounding box center [33, 297] width 19 height 16
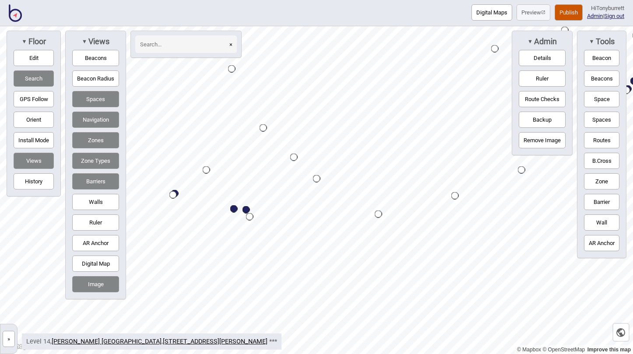
click at [594, 183] on button "Zone" at bounding box center [601, 181] width 35 height 16
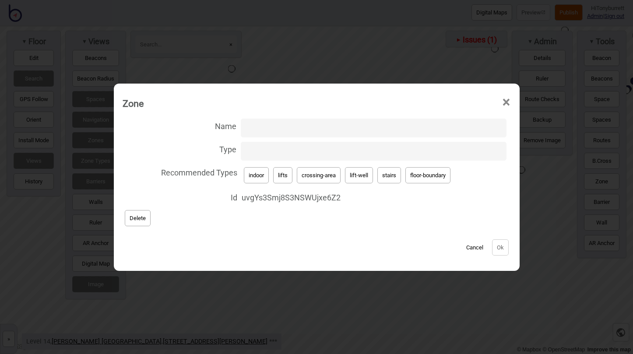
click at [281, 180] on button "lifts" at bounding box center [282, 175] width 19 height 16
type input "lifts"
click at [498, 250] on button "Ok" at bounding box center [500, 247] width 17 height 16
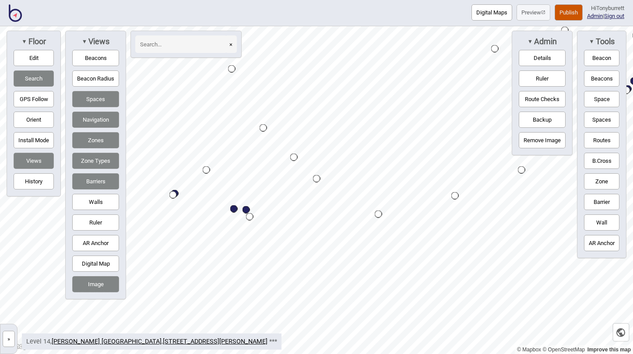
click at [592, 179] on button "Zone" at bounding box center [601, 181] width 35 height 16
click at [252, 77] on div "Map marker" at bounding box center [253, 80] width 13 height 13
click at [593, 182] on button "Zone" at bounding box center [601, 181] width 35 height 16
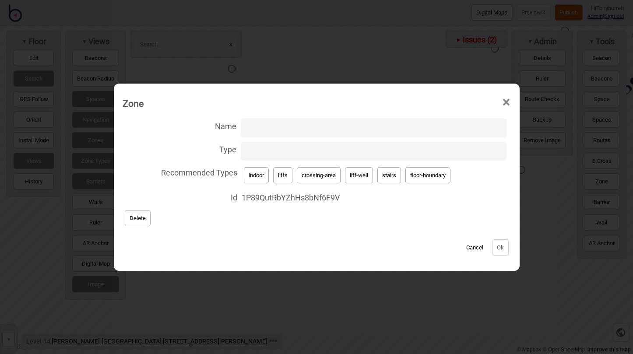
click at [352, 179] on button "lift-well" at bounding box center [359, 175] width 28 height 16
type input "lift-well"
click at [497, 244] on button "Ok" at bounding box center [500, 247] width 17 height 16
click at [356, 178] on button "lift-well" at bounding box center [359, 175] width 28 height 16
type input "lift-well"
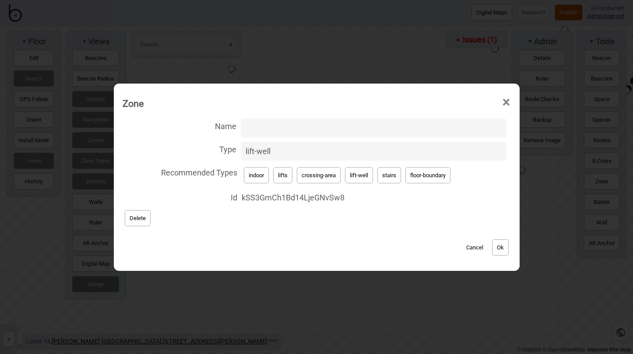
click at [508, 254] on button "Ok" at bounding box center [500, 247] width 17 height 16
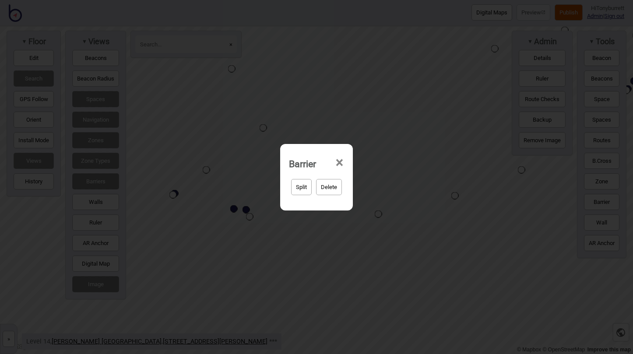
click at [338, 162] on span "×" at bounding box center [339, 162] width 9 height 29
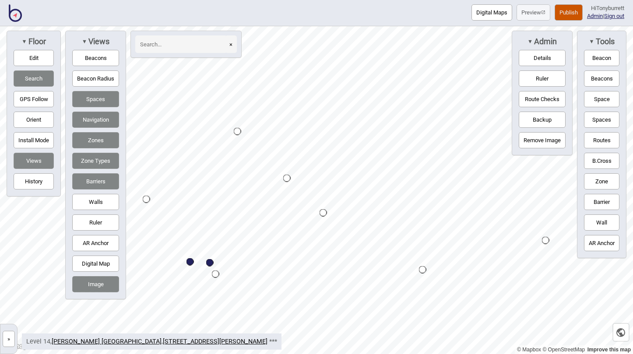
click at [601, 142] on button "Routes" at bounding box center [601, 140] width 35 height 16
click at [324, 212] on div "Map marker" at bounding box center [323, 212] width 7 height 7
click at [38, 56] on button "Edit" at bounding box center [34, 58] width 40 height 16
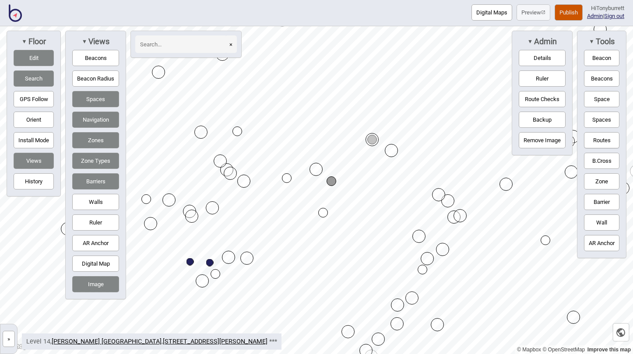
click at [25, 56] on button "Edit" at bounding box center [34, 58] width 40 height 16
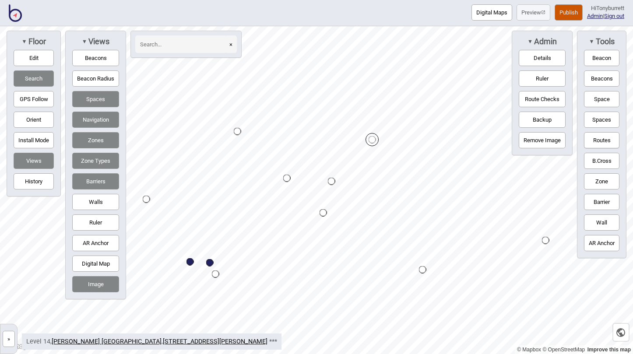
click at [602, 141] on button "Routes" at bounding box center [601, 140] width 35 height 16
click at [26, 57] on button "Edit" at bounding box center [34, 58] width 40 height 16
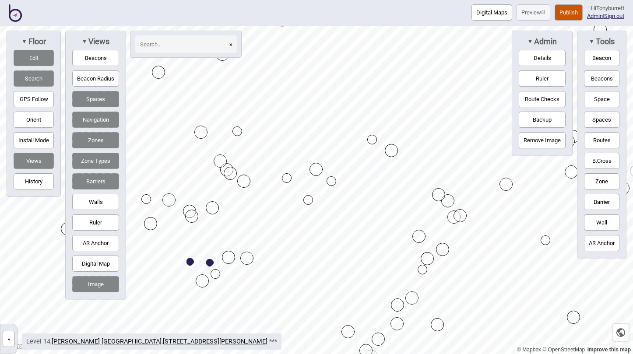
drag, startPoint x: 321, startPoint y: 212, endPoint x: 306, endPoint y: 200, distance: 19.3
click at [34, 55] on button "Edit" at bounding box center [34, 58] width 40 height 16
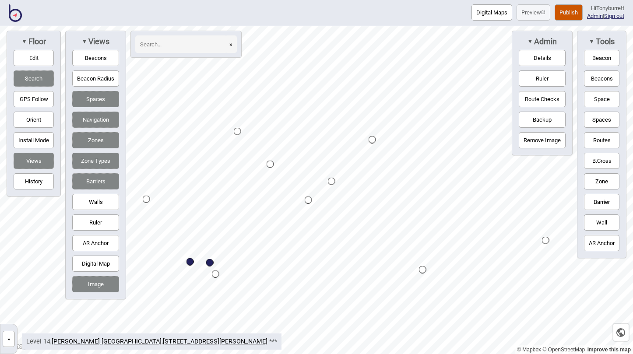
click at [333, 179] on div "Map marker" at bounding box center [331, 181] width 7 height 7
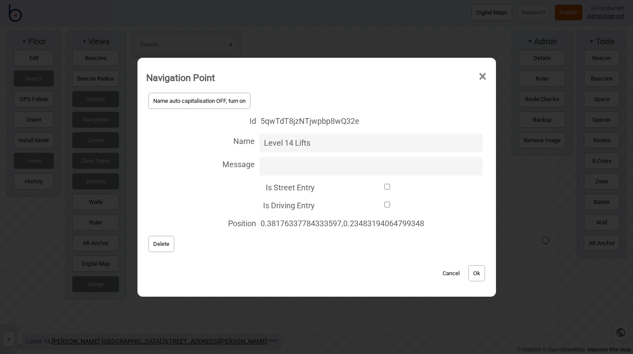
type input "Level 14 Lifts"
click at [480, 273] on button "Ok" at bounding box center [476, 273] width 17 height 16
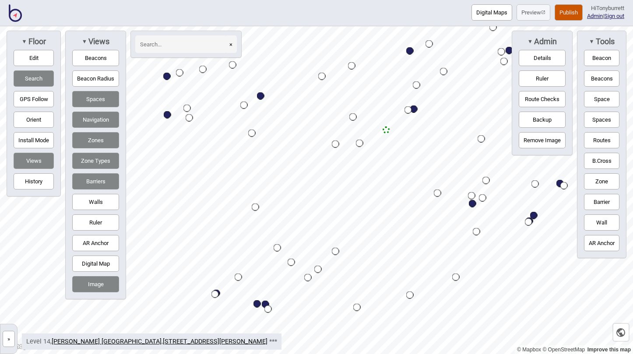
click at [319, 269] on div "Map marker" at bounding box center [317, 269] width 7 height 7
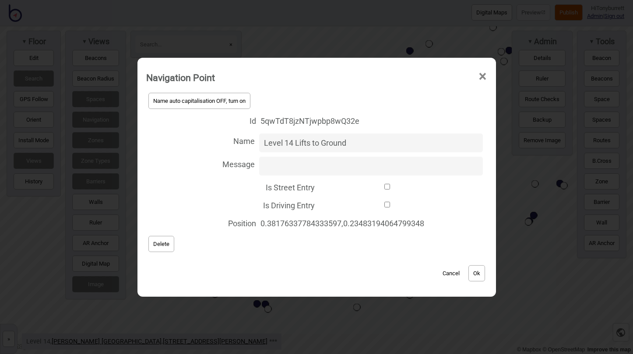
type input "Level 14 Lifts to Ground"
click at [476, 270] on button "Ok" at bounding box center [476, 273] width 17 height 16
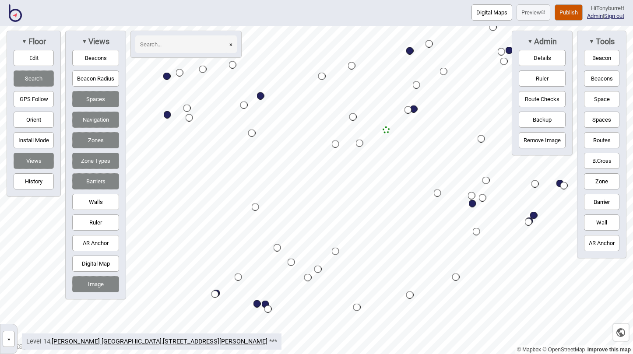
click at [7, 338] on button "»" at bounding box center [9, 339] width 12 height 16
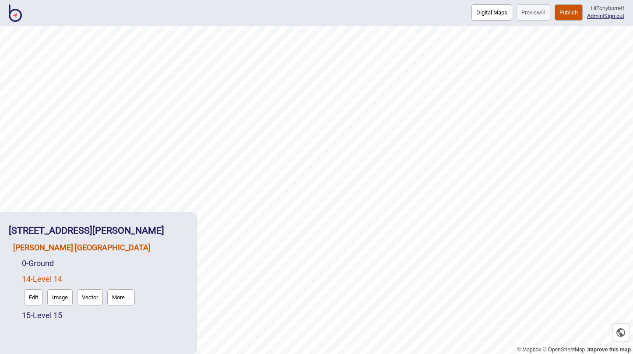
click at [50, 252] on link "[PERSON_NAME] [GEOGRAPHIC_DATA]" at bounding box center [81, 247] width 137 height 9
click at [98, 264] on button "Connections" at bounding box center [88, 266] width 41 height 16
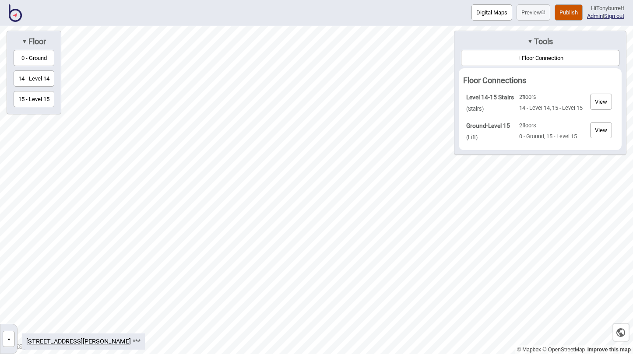
click at [499, 58] on button "+ Floor Connection" at bounding box center [540, 58] width 158 height 16
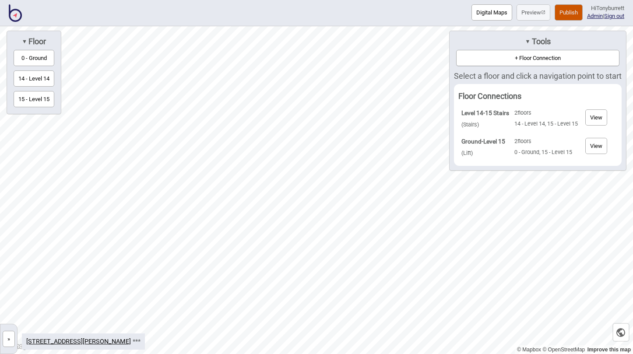
click at [37, 56] on button "0 - Ground" at bounding box center [34, 58] width 41 height 16
click at [351, 199] on div "Map marker" at bounding box center [351, 199] width 9 height 9
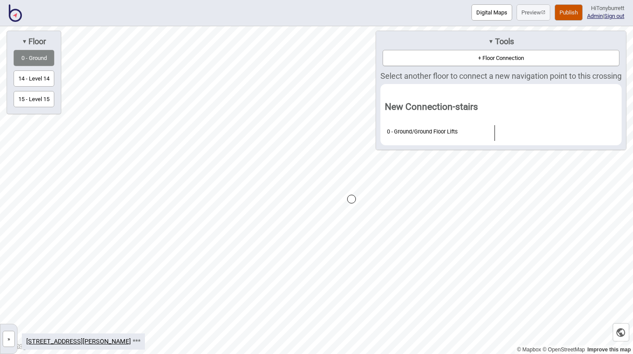
click at [11, 344] on button "»" at bounding box center [9, 339] width 12 height 16
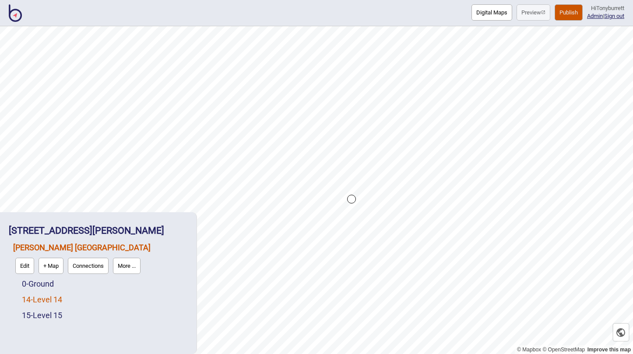
click at [30, 300] on link "14 - Level 14" at bounding box center [42, 299] width 40 height 9
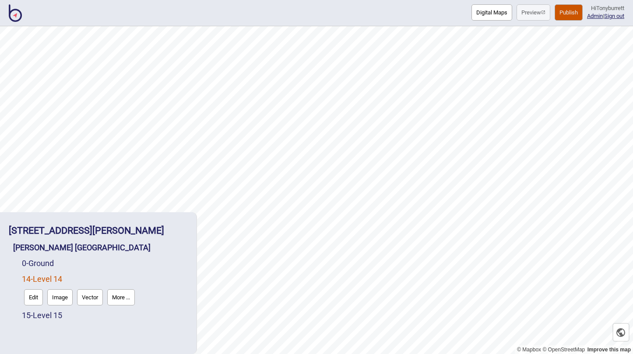
click at [28, 299] on button "Edit" at bounding box center [33, 297] width 19 height 16
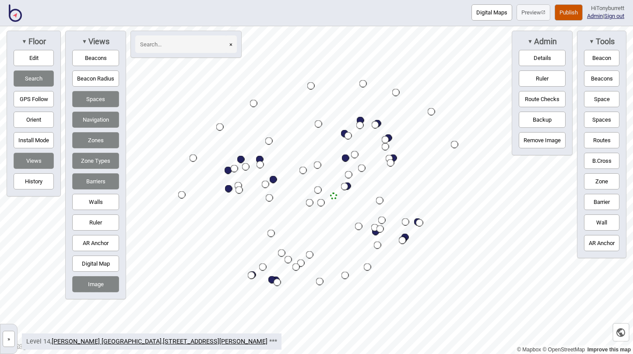
click at [10, 344] on button "»" at bounding box center [9, 339] width 12 height 16
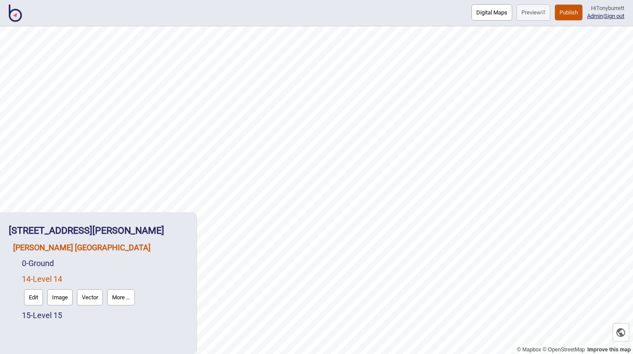
click at [49, 251] on link "[PERSON_NAME] [GEOGRAPHIC_DATA]" at bounding box center [81, 247] width 137 height 9
click at [91, 266] on button "Connections" at bounding box center [88, 266] width 41 height 16
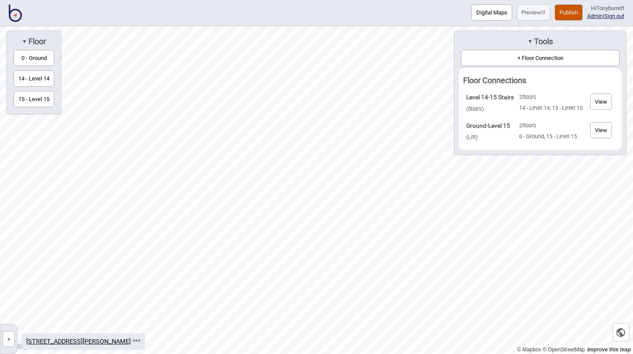
click at [539, 56] on button "+ Floor Connection" at bounding box center [540, 58] width 158 height 16
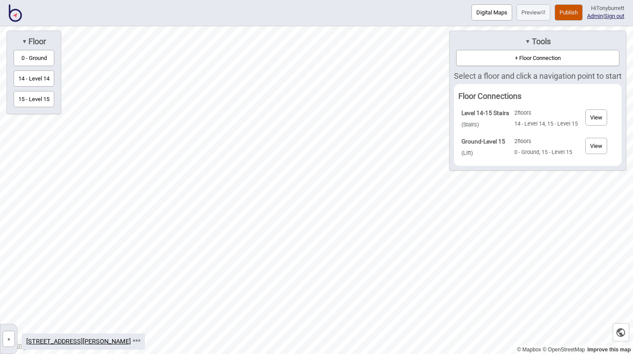
click at [40, 56] on button "0 - Ground" at bounding box center [34, 58] width 41 height 16
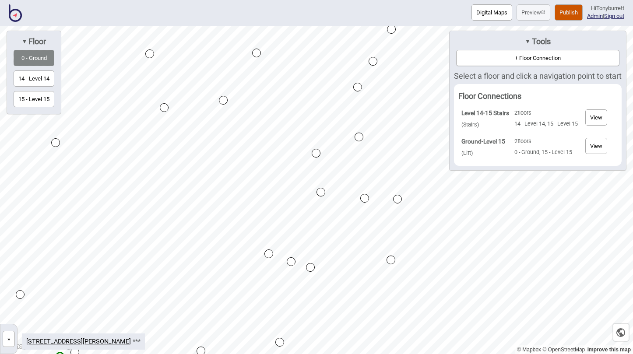
click at [291, 262] on div "Map marker" at bounding box center [291, 261] width 9 height 9
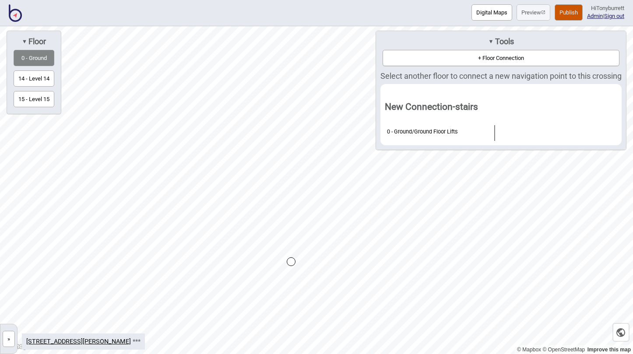
click at [46, 80] on button "14 - Level 14" at bounding box center [34, 78] width 41 height 16
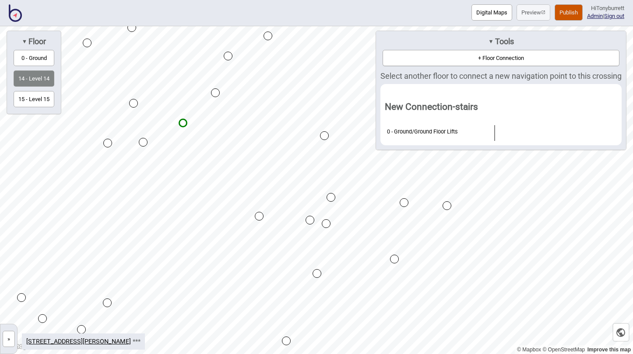
click at [310, 220] on div "Map marker" at bounding box center [310, 220] width 9 height 9
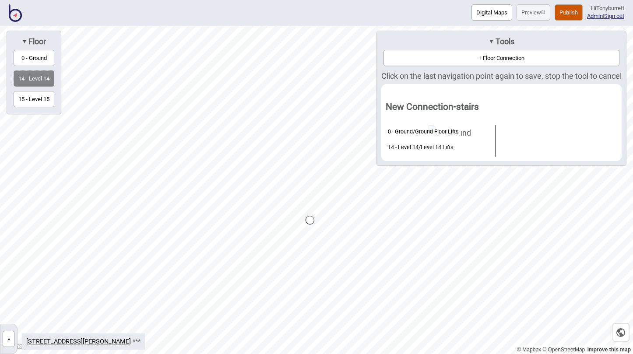
click at [310, 222] on div "Map marker" at bounding box center [310, 220] width 9 height 9
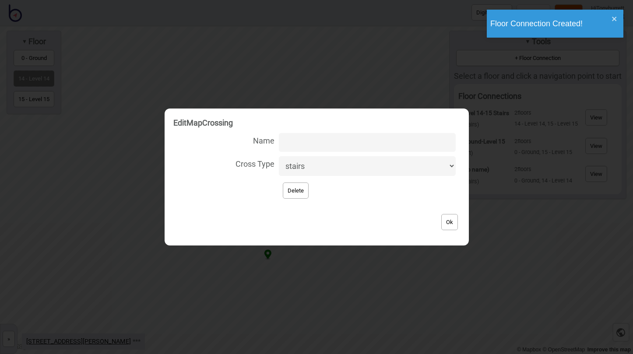
select select "lift"
click at [316, 148] on input "Name" at bounding box center [367, 142] width 176 height 19
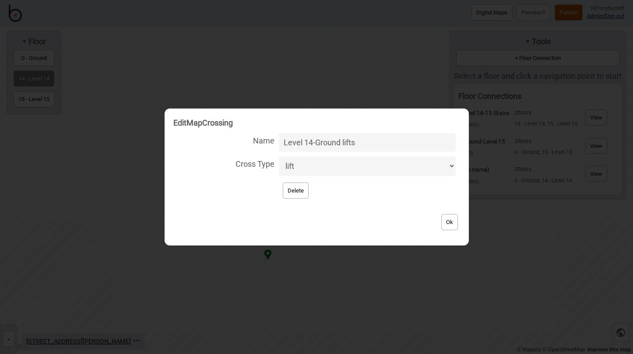
type input "Level 14-Ground lifts"
click at [349, 218] on div "Ok" at bounding box center [316, 217] width 287 height 29
click at [441, 220] on button "Ok" at bounding box center [449, 222] width 17 height 16
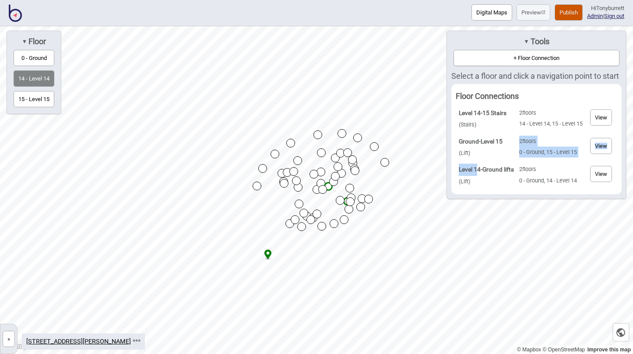
drag, startPoint x: 516, startPoint y: 169, endPoint x: 474, endPoint y: 169, distance: 41.6
click at [474, 169] on table "Level 14-15 Stairs ( Stairs ) 2 floors 14 - Level 14, 15 - Level 15 View Ground…" at bounding box center [537, 147] width 162 height 86
click at [465, 170] on strong "Level 14-Ground lifts" at bounding box center [486, 169] width 55 height 7
drag, startPoint x: 455, startPoint y: 168, endPoint x: 514, endPoint y: 165, distance: 59.2
click at [514, 165] on td "Level 14-Ground lifts ( Lift )" at bounding box center [487, 176] width 60 height 28
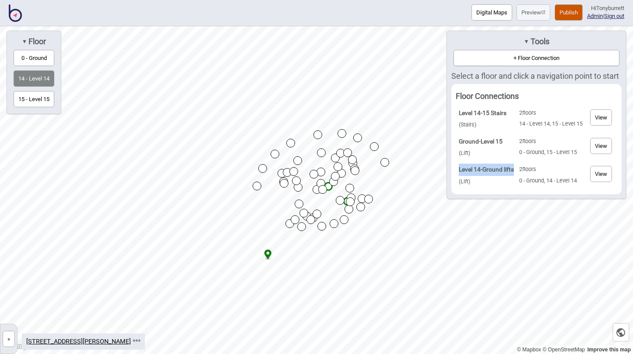
copy strong "Level 14-Ground lifts"
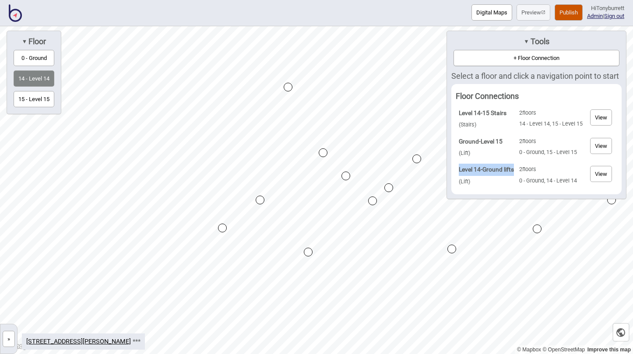
click at [10, 337] on button "»" at bounding box center [9, 339] width 12 height 16
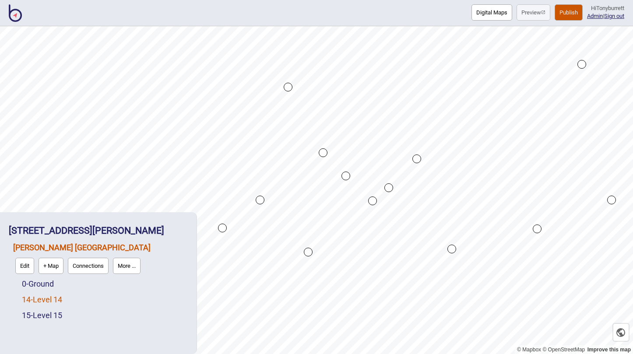
click at [38, 298] on link "14 - Level 14" at bounding box center [42, 299] width 40 height 9
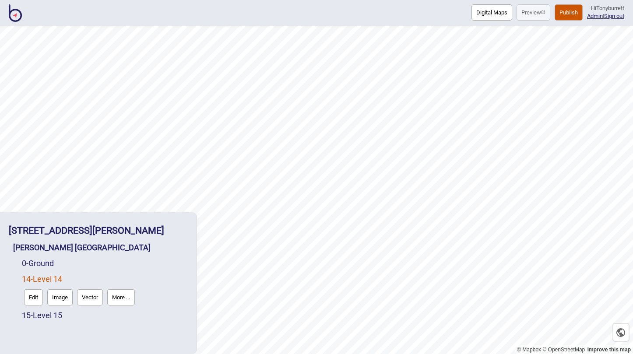
click at [35, 297] on button "Edit" at bounding box center [33, 297] width 19 height 16
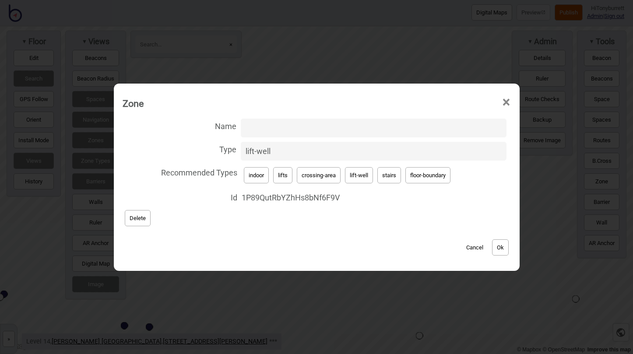
click at [274, 125] on input "Name" at bounding box center [374, 128] width 266 height 19
paste input "Level 14-Ground lifts"
type input "Level 14-Ground lifts"
click at [501, 245] on button "Ok" at bounding box center [500, 247] width 17 height 16
click at [275, 130] on input "Name" at bounding box center [374, 128] width 266 height 19
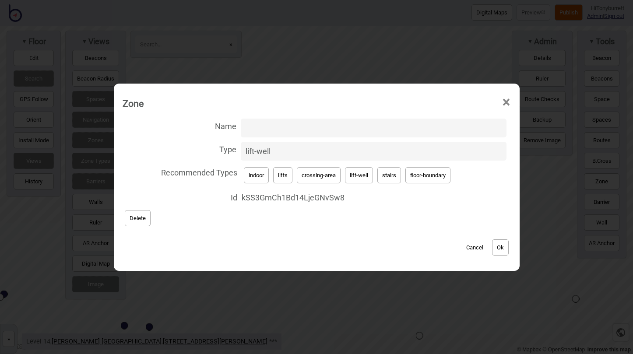
paste input "Level 14-Ground lifts"
type input "Level 14-Ground lifts"
click at [508, 242] on button "Ok" at bounding box center [500, 247] width 17 height 16
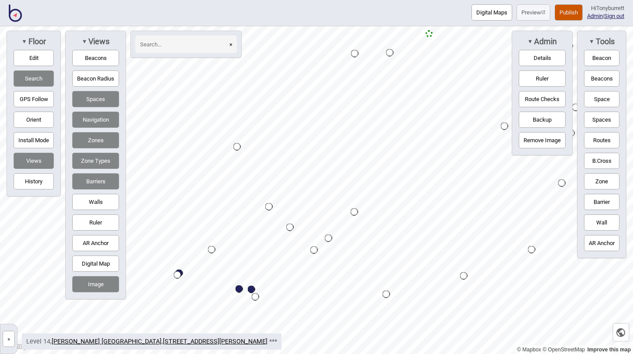
click at [10, 335] on button "»" at bounding box center [9, 339] width 12 height 16
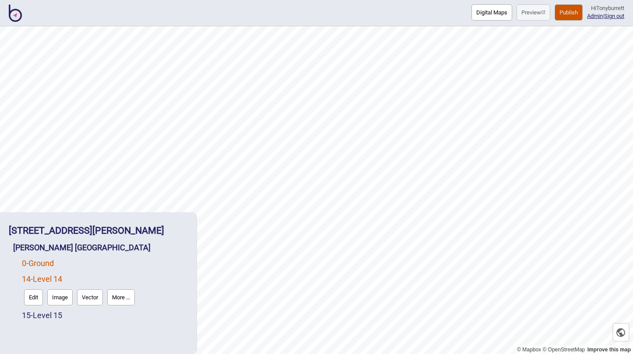
click at [38, 262] on link "0 - Ground" at bounding box center [38, 263] width 32 height 9
click at [35, 283] on button "Edit" at bounding box center [33, 282] width 19 height 16
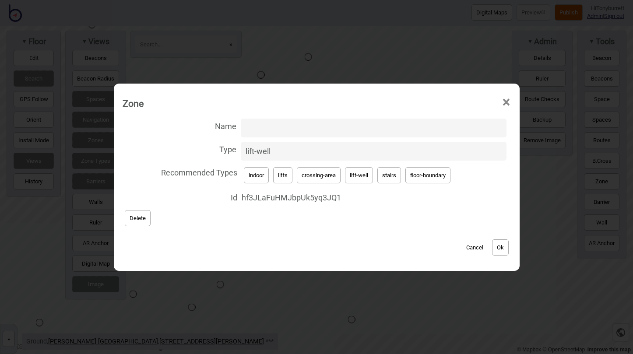
click at [272, 123] on input "Name" at bounding box center [374, 128] width 266 height 19
paste input "Level 14-Ground lifts"
type input "Level 14-Ground lifts"
click at [506, 245] on button "Ok" at bounding box center [500, 247] width 17 height 16
click at [260, 126] on input "Name" at bounding box center [374, 128] width 266 height 19
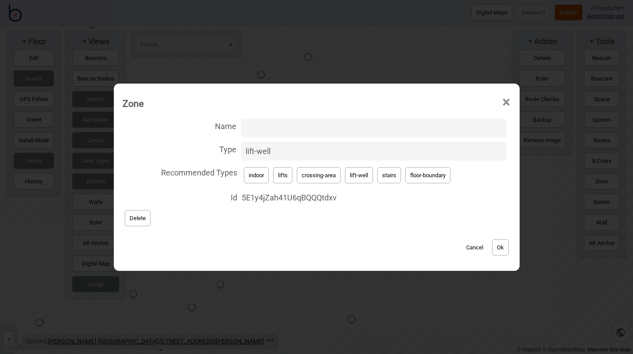
paste input "Level 14-Ground lifts"
type input "Level 14-Ground lifts"
click at [503, 250] on button "Ok" at bounding box center [500, 247] width 17 height 16
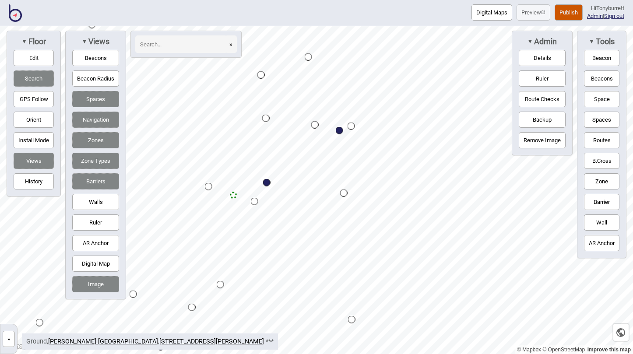
click at [8, 336] on button "»" at bounding box center [9, 339] width 12 height 16
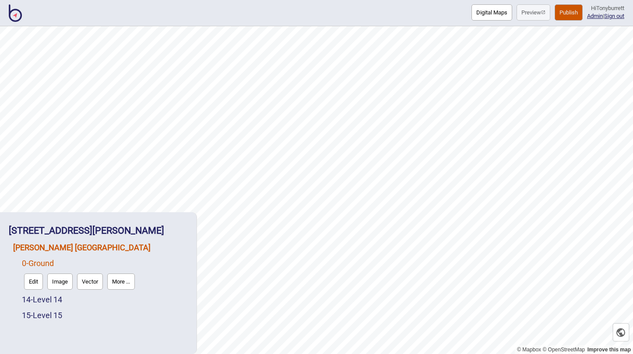
click at [44, 246] on link "[PERSON_NAME] [GEOGRAPHIC_DATA]" at bounding box center [81, 247] width 137 height 9
click at [93, 264] on button "Connections" at bounding box center [88, 266] width 41 height 16
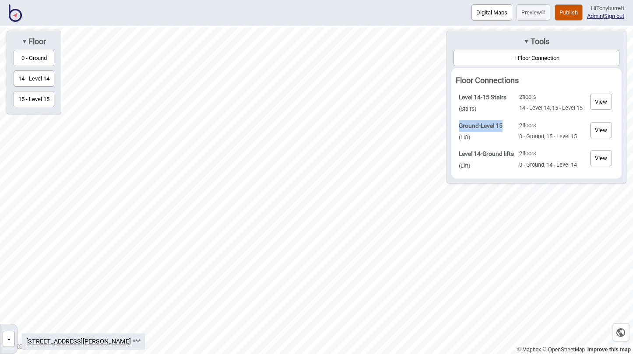
drag, startPoint x: 503, startPoint y: 124, endPoint x: 453, endPoint y: 126, distance: 49.5
click at [457, 126] on td "Ground-Level 15 ( Lift )" at bounding box center [487, 132] width 60 height 28
copy strong "Ground-Level 15"
click at [10, 341] on button "»" at bounding box center [9, 339] width 12 height 16
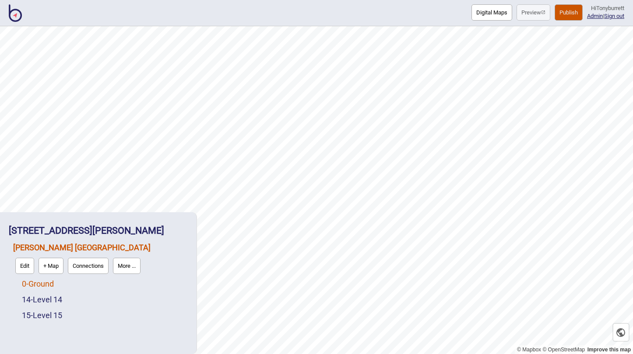
click at [34, 281] on link "0 - Ground" at bounding box center [38, 283] width 32 height 9
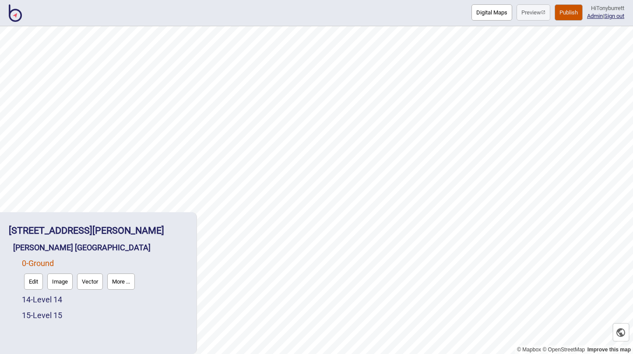
click at [32, 281] on button "Edit" at bounding box center [33, 282] width 19 height 16
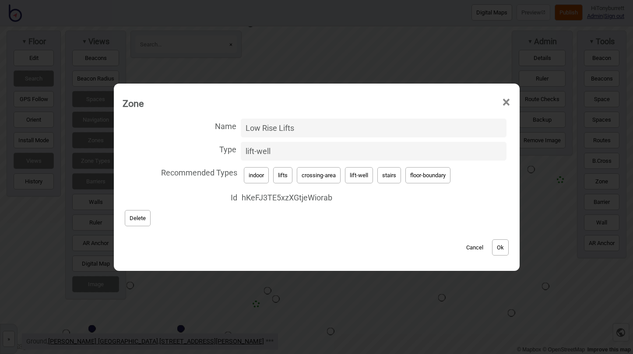
drag, startPoint x: 301, startPoint y: 129, endPoint x: 159, endPoint y: 129, distance: 142.3
click at [159, 129] on label "Name Low Rise Lifts" at bounding box center [317, 127] width 388 height 23
click at [241, 129] on input "Low Rise Lifts" at bounding box center [374, 128] width 266 height 19
paste input "Ground-Level 15"
type input "Ground-Level 15"
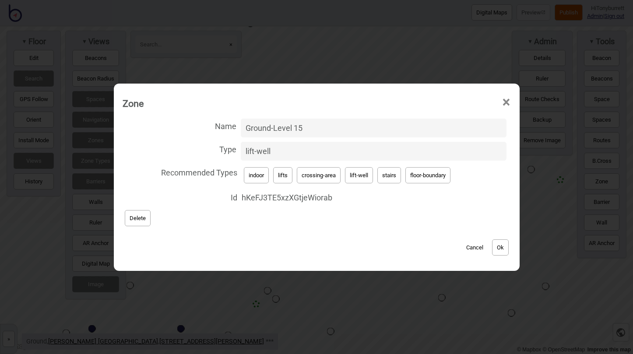
click at [503, 246] on button "Ok" at bounding box center [500, 247] width 17 height 16
drag, startPoint x: 315, startPoint y: 127, endPoint x: 201, endPoint y: 130, distance: 113.8
click at [201, 130] on label "Name Low Rise Lifts" at bounding box center [317, 127] width 388 height 23
click at [241, 130] on input "Low Rise Lifts" at bounding box center [374, 128] width 266 height 19
paste input "Ground-Level 15"
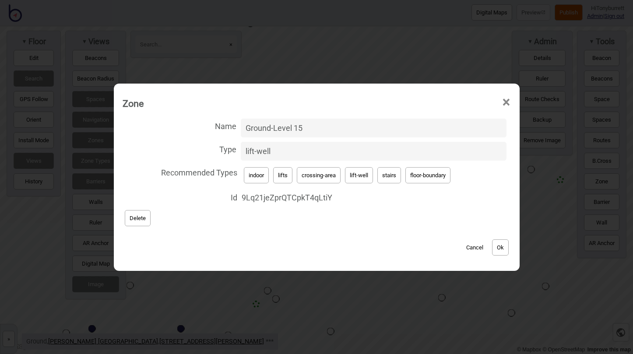
type input "Ground-Level 15"
click at [507, 246] on button "Ok" at bounding box center [500, 247] width 17 height 16
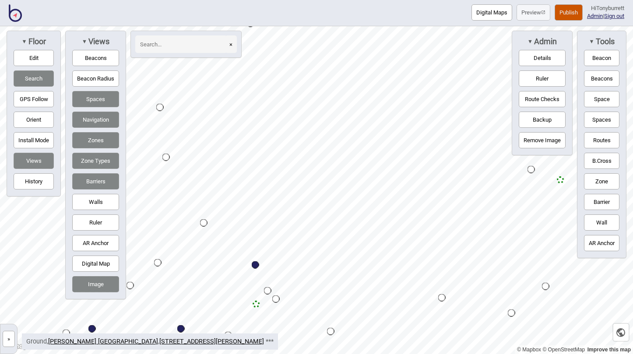
click at [9, 340] on button "»" at bounding box center [9, 339] width 12 height 16
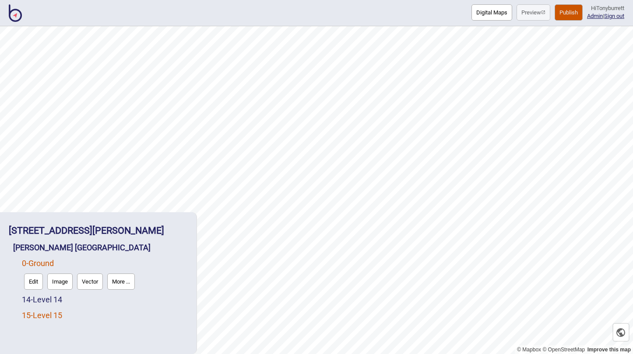
click at [37, 312] on link "15 - Level 15" at bounding box center [42, 315] width 40 height 9
click at [36, 312] on button "Edit" at bounding box center [33, 313] width 19 height 16
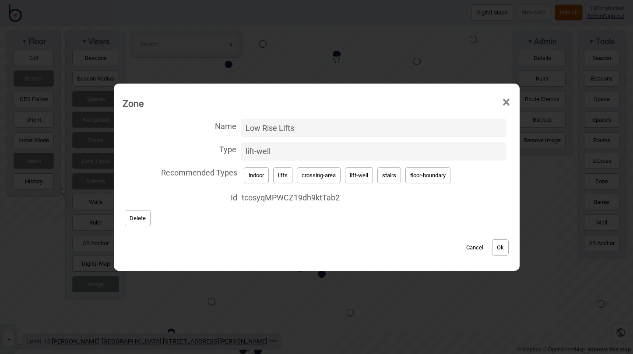
drag, startPoint x: 308, startPoint y: 127, endPoint x: 218, endPoint y: 127, distance: 90.6
click at [218, 127] on label "Name Low Rise Lifts" at bounding box center [317, 127] width 388 height 23
click at [241, 127] on input "Low Rise Lifts" at bounding box center [374, 128] width 266 height 19
paste input "Ground-Level 15"
type input "Ground-Level 15"
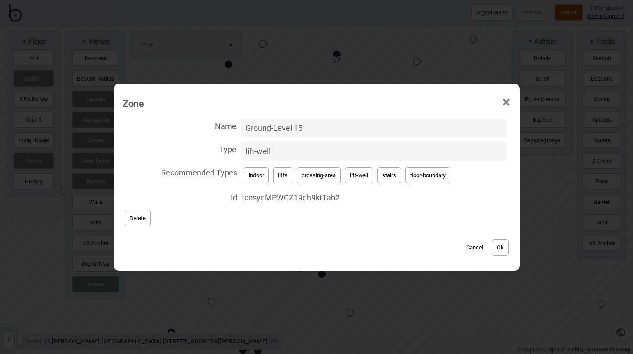
click at [501, 247] on button "Ok" at bounding box center [500, 247] width 17 height 16
drag, startPoint x: 304, startPoint y: 130, endPoint x: 207, endPoint y: 130, distance: 96.7
click at [207, 130] on label "Name Low Rise Lifts" at bounding box center [317, 127] width 388 height 23
click at [241, 130] on input "Low Rise Lifts" at bounding box center [374, 128] width 266 height 19
paste input "Ground-Level 15"
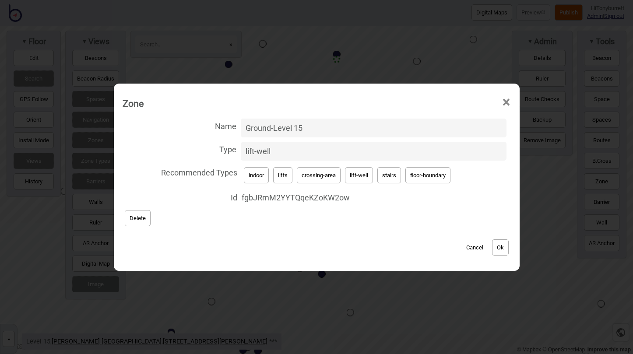
type input "Ground-Level 15"
click at [499, 243] on button "Ok" at bounding box center [500, 247] width 17 height 16
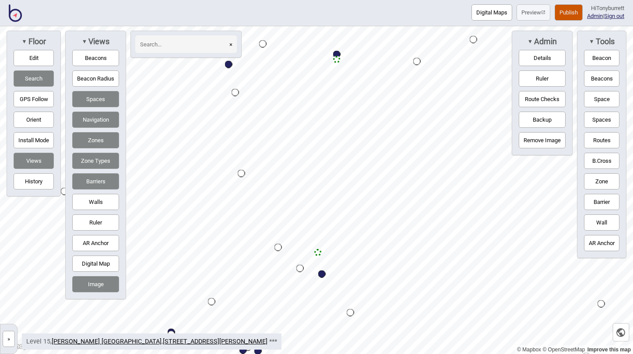
click at [558, 16] on button "Publish" at bounding box center [569, 12] width 28 height 16
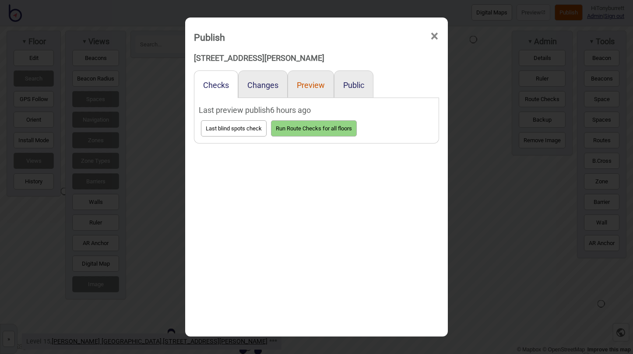
click at [314, 86] on button "Preview" at bounding box center [311, 85] width 28 height 9
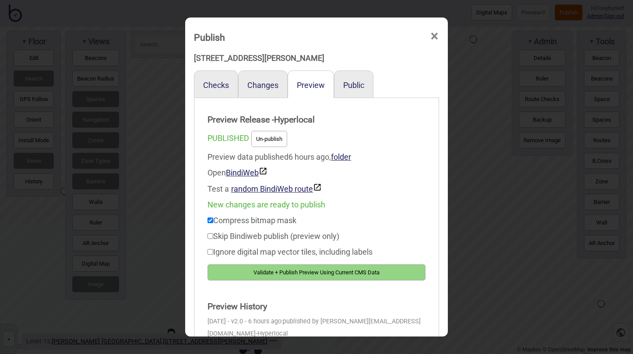
click at [301, 276] on button "Validate + Publish Preview Using Current CMS Data" at bounding box center [316, 272] width 218 height 16
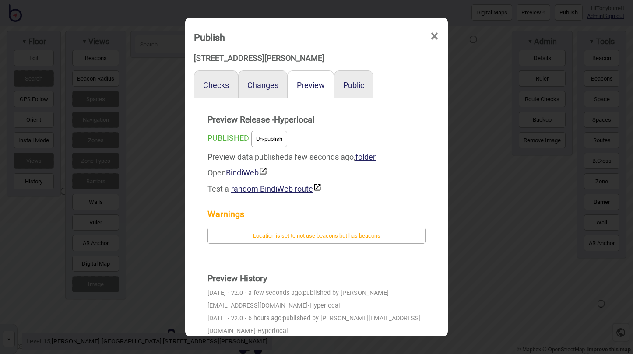
click at [435, 34] on span "×" at bounding box center [434, 36] width 9 height 29
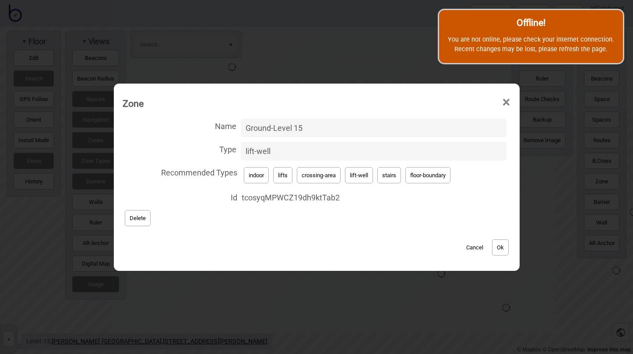
click at [473, 250] on button "Cancel" at bounding box center [475, 247] width 26 height 16
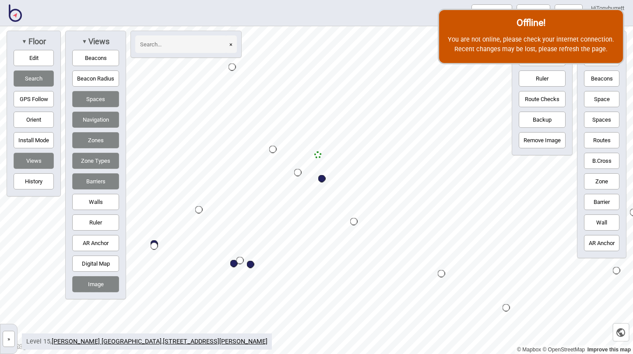
click at [30, 59] on button "Edit" at bounding box center [34, 58] width 40 height 16
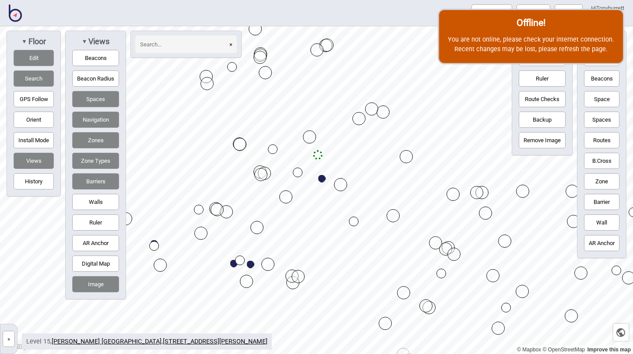
drag, startPoint x: 348, startPoint y: 175, endPoint x: 341, endPoint y: 181, distance: 8.7
drag, startPoint x: 309, startPoint y: 137, endPoint x: 296, endPoint y: 143, distance: 13.5
click at [30, 56] on button "Edit" at bounding box center [34, 58] width 40 height 16
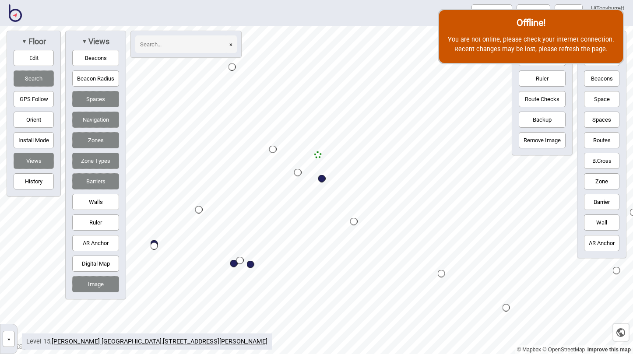
click at [606, 134] on button "Routes" at bounding box center [601, 140] width 35 height 16
click at [318, 155] on div "Map marker" at bounding box center [317, 154] width 7 height 7
click at [599, 142] on button "Routes" at bounding box center [601, 140] width 35 height 16
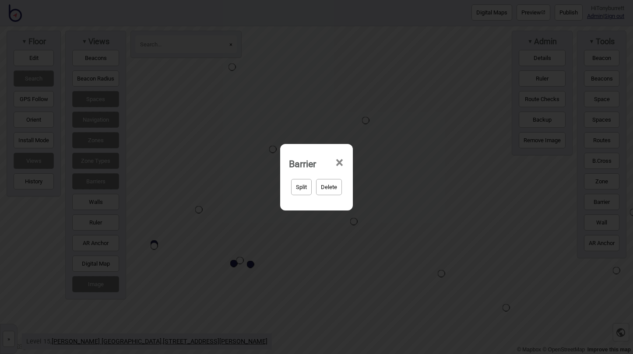
click at [340, 162] on span "×" at bounding box center [339, 162] width 9 height 29
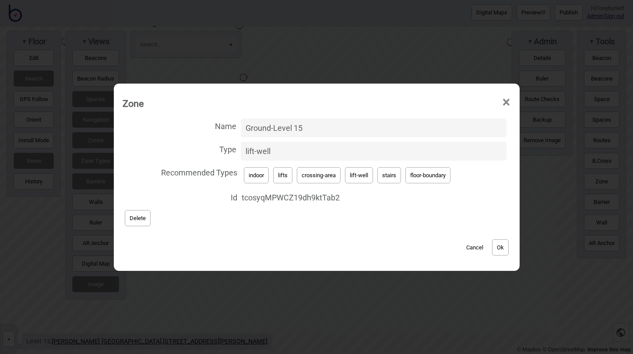
click at [471, 247] on button "Cancel" at bounding box center [475, 247] width 26 height 16
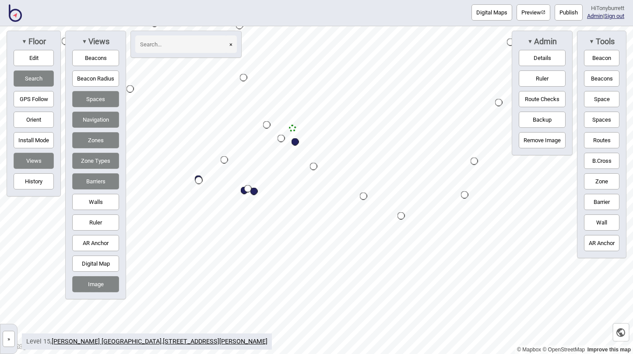
click at [8, 340] on button "»" at bounding box center [9, 339] width 12 height 16
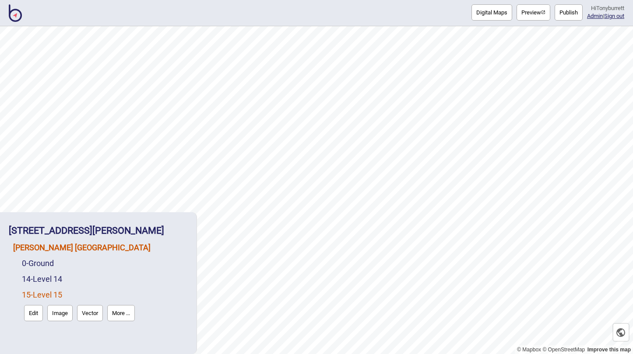
click at [47, 246] on link "[PERSON_NAME] [GEOGRAPHIC_DATA]" at bounding box center [81, 247] width 137 height 9
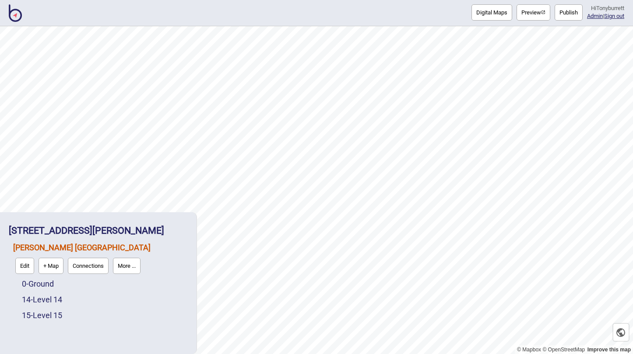
click at [87, 264] on button "Connections" at bounding box center [88, 266] width 41 height 16
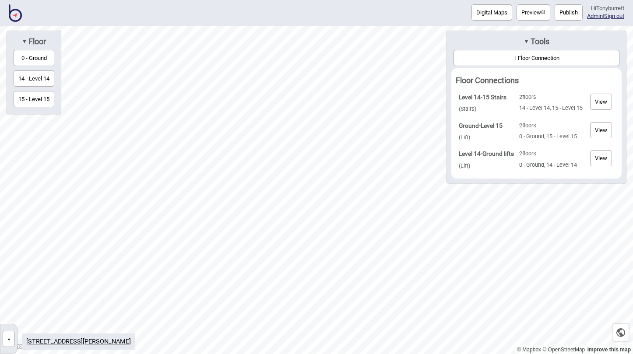
click at [12, 339] on button "»" at bounding box center [9, 339] width 12 height 16
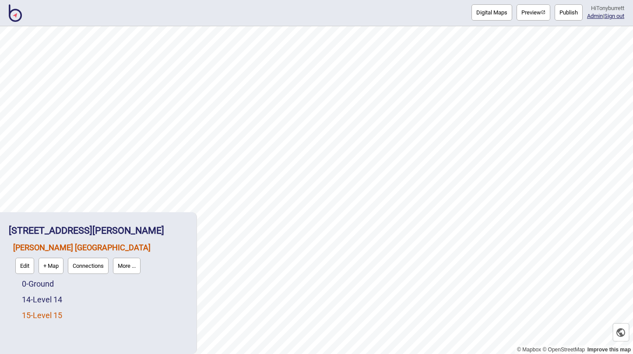
click at [49, 315] on link "15 - Level 15" at bounding box center [42, 315] width 40 height 9
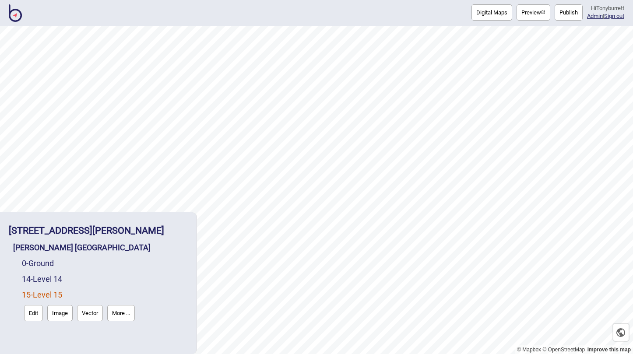
click at [32, 311] on button "Edit" at bounding box center [33, 313] width 19 height 16
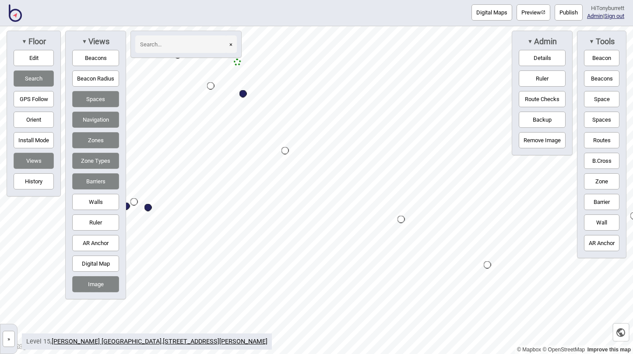
click at [39, 56] on button "Edit" at bounding box center [34, 58] width 40 height 16
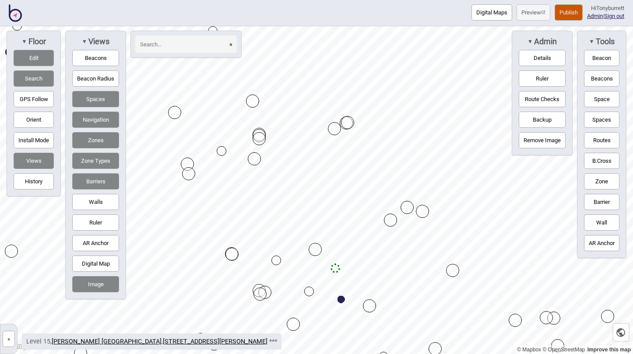
click at [42, 59] on button "Edit" at bounding box center [34, 58] width 40 height 16
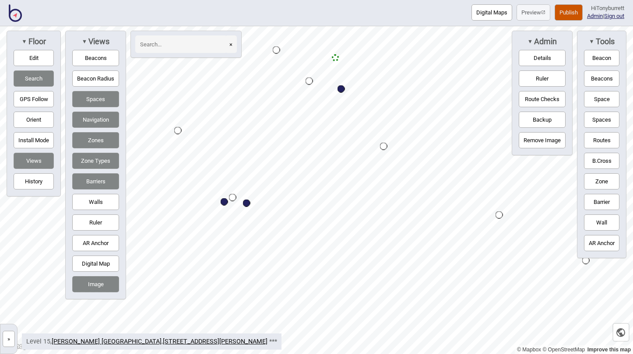
click at [265, 0] on html "Digital Maps Preview Publish Hi Tonyburrett Admin | Sign out © Mapbox © OpenStr…" at bounding box center [316, 0] width 633 height 0
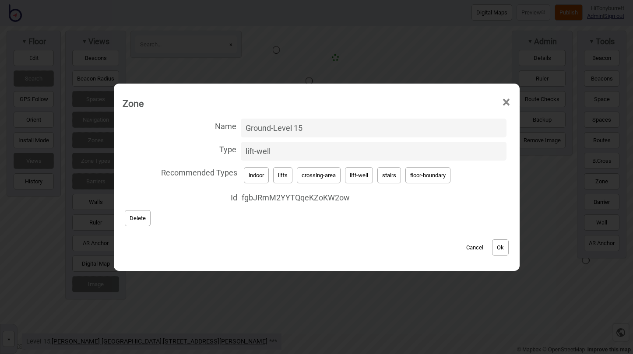
click at [477, 248] on button "Cancel" at bounding box center [475, 247] width 26 height 16
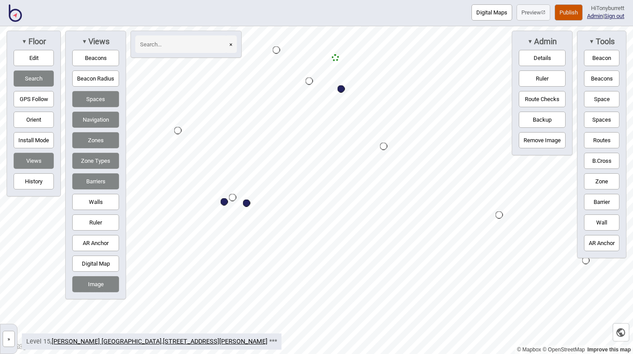
click at [6, 342] on button "»" at bounding box center [9, 339] width 12 height 16
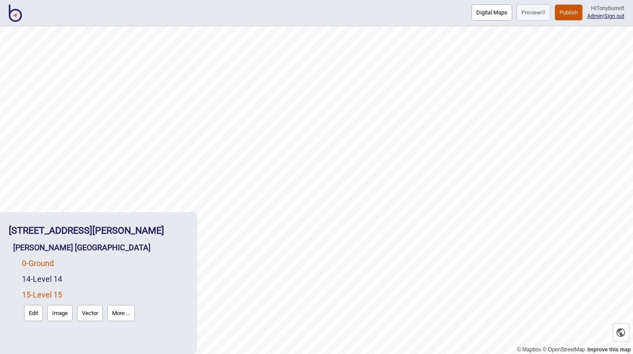
click at [36, 260] on link "0 - Ground" at bounding box center [38, 263] width 32 height 9
click at [31, 285] on button "Edit" at bounding box center [33, 282] width 19 height 16
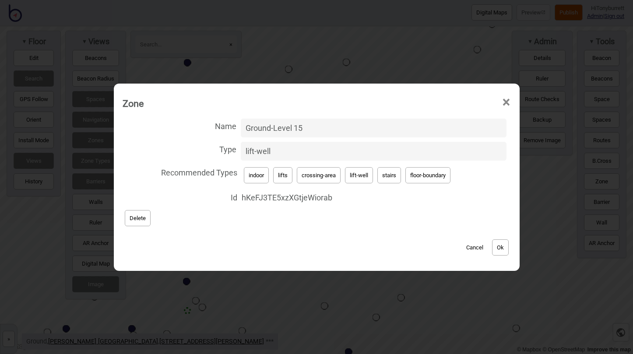
click at [475, 252] on button "Cancel" at bounding box center [475, 247] width 26 height 16
click at [325, 130] on input "Ground-Level 15" at bounding box center [374, 128] width 266 height 19
click at [502, 249] on button "Ok" at bounding box center [500, 247] width 17 height 16
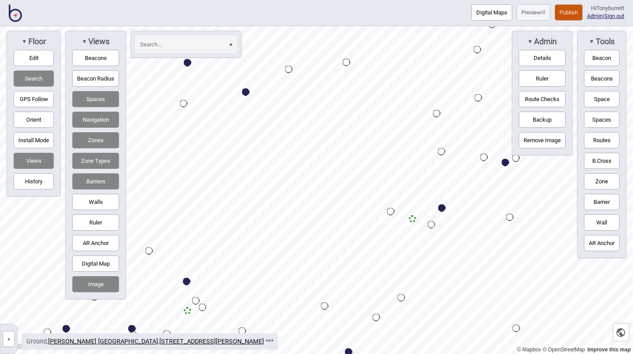
click at [559, 19] on button "Publish" at bounding box center [569, 12] width 28 height 16
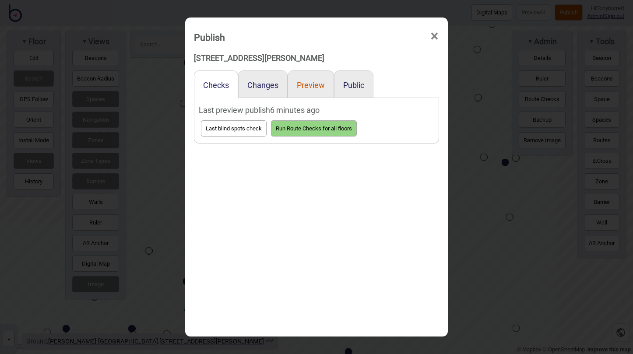
click at [315, 88] on button "Preview" at bounding box center [311, 85] width 28 height 9
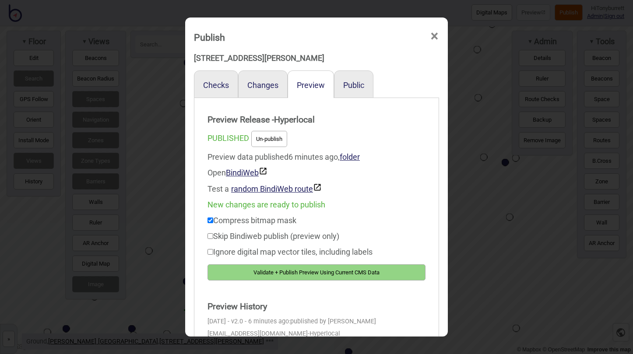
click at [262, 271] on button "Validate + Publish Preview Using Current CMS Data" at bounding box center [316, 272] width 218 height 16
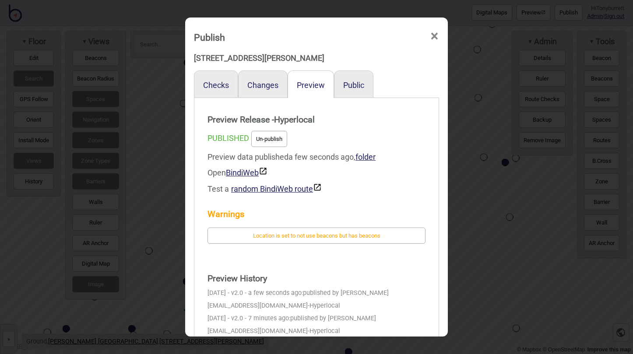
click at [433, 36] on span "×" at bounding box center [434, 36] width 9 height 29
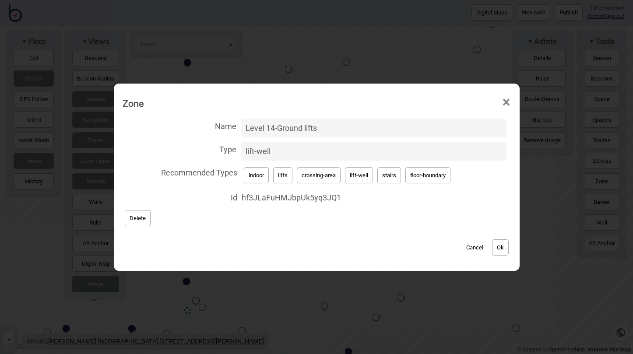
click at [469, 249] on button "Cancel" at bounding box center [475, 247] width 26 height 16
click at [473, 248] on button "Cancel" at bounding box center [475, 247] width 26 height 16
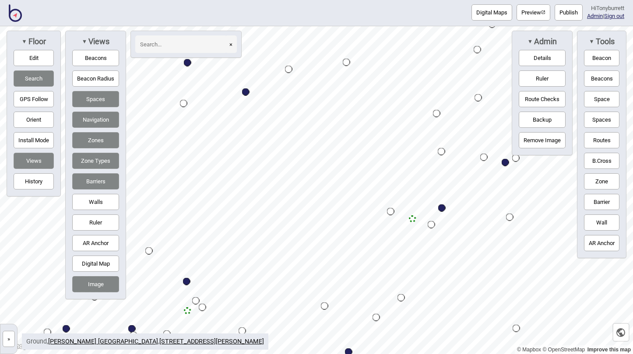
click at [11, 339] on button "»" at bounding box center [9, 339] width 12 height 16
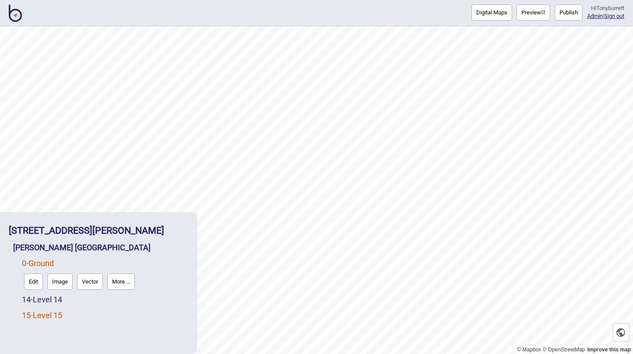
click at [35, 315] on link "15 - Level 15" at bounding box center [42, 315] width 40 height 9
click at [32, 314] on button "Edit" at bounding box center [33, 313] width 19 height 16
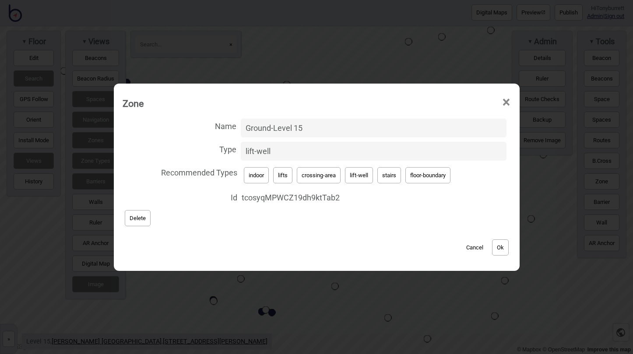
click at [474, 250] on button "Cancel" at bounding box center [475, 247] width 26 height 16
click at [473, 247] on button "Cancel" at bounding box center [475, 247] width 26 height 16
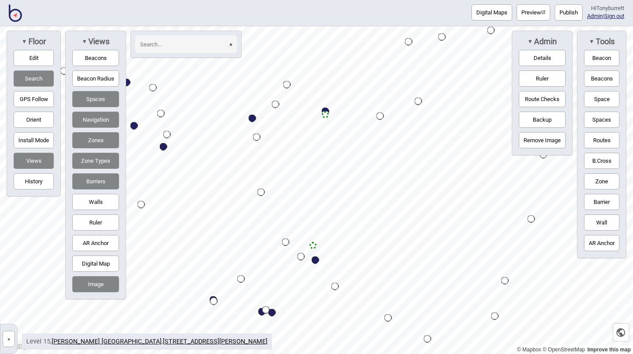
click at [9, 340] on button "»" at bounding box center [9, 339] width 12 height 16
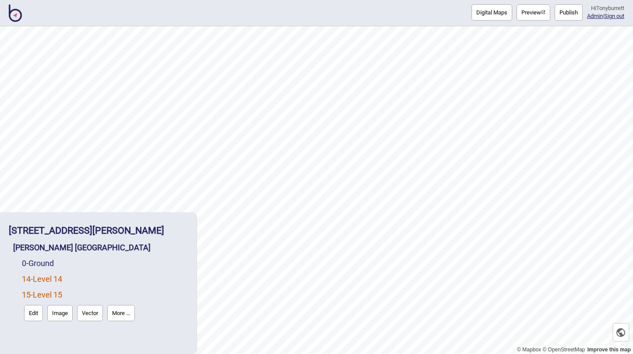
click at [49, 275] on link "14 - Level 14" at bounding box center [42, 278] width 40 height 9
click at [33, 297] on button "Edit" at bounding box center [33, 297] width 19 height 16
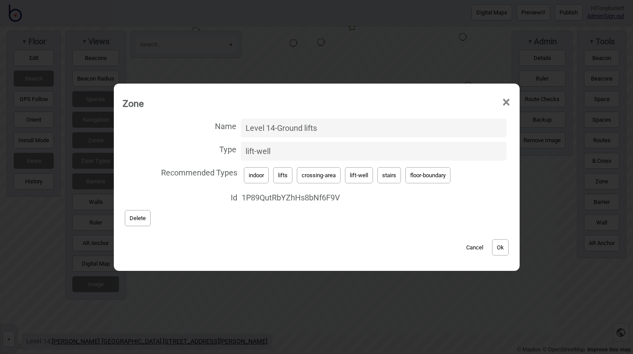
click at [470, 249] on button "Cancel" at bounding box center [475, 247] width 26 height 16
click at [473, 245] on button "Cancel" at bounding box center [475, 247] width 26 height 16
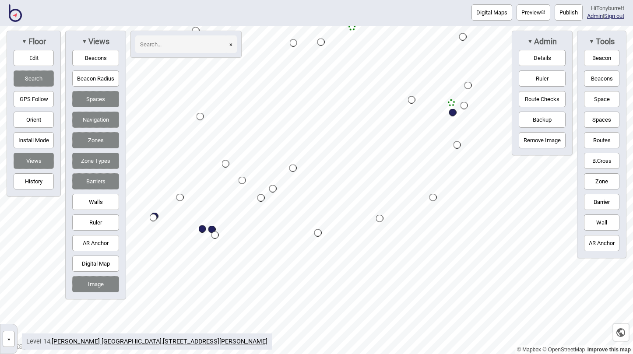
click at [7, 335] on button "»" at bounding box center [9, 339] width 12 height 16
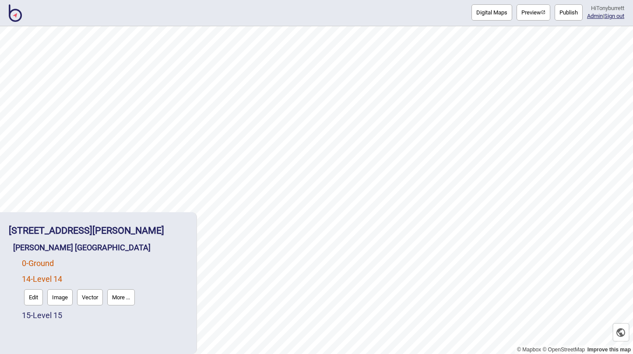
click at [42, 264] on link "0 - Ground" at bounding box center [38, 263] width 32 height 9
click at [30, 282] on button "Edit" at bounding box center [33, 282] width 19 height 16
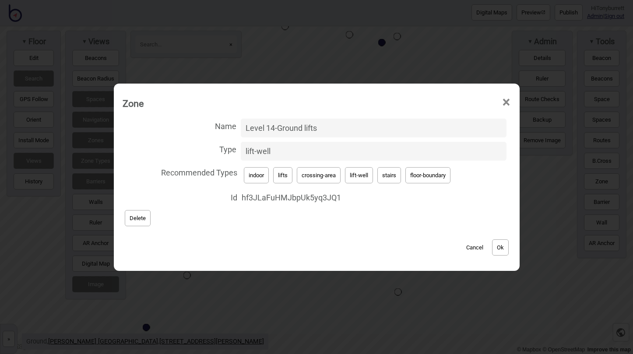
click at [146, 216] on button "Delete" at bounding box center [138, 218] width 26 height 16
click at [134, 214] on button "Delete" at bounding box center [138, 218] width 26 height 16
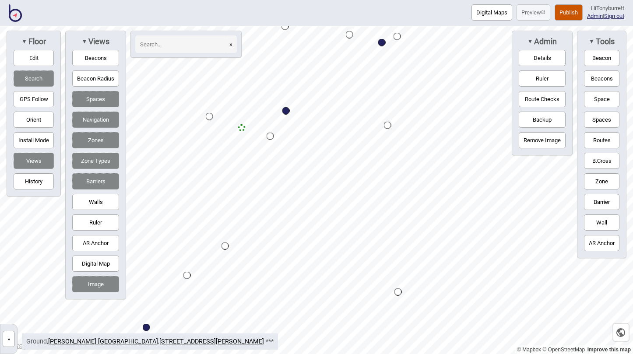
click at [6, 338] on button "»" at bounding box center [9, 339] width 12 height 16
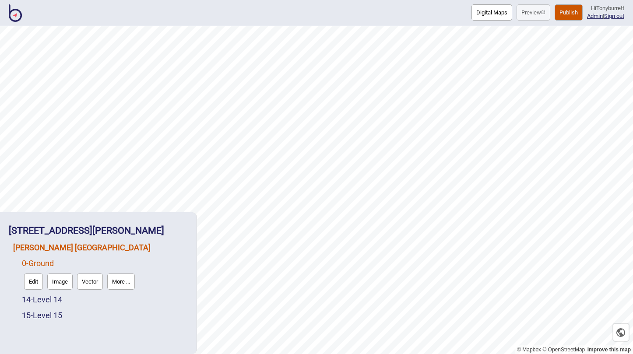
click at [50, 248] on link "[PERSON_NAME] [GEOGRAPHIC_DATA]" at bounding box center [81, 247] width 137 height 9
click at [98, 264] on button "Connections" at bounding box center [88, 266] width 41 height 16
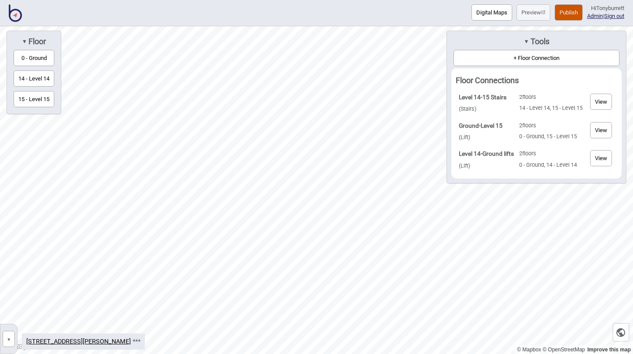
click at [590, 131] on button "View" at bounding box center [601, 130] width 22 height 16
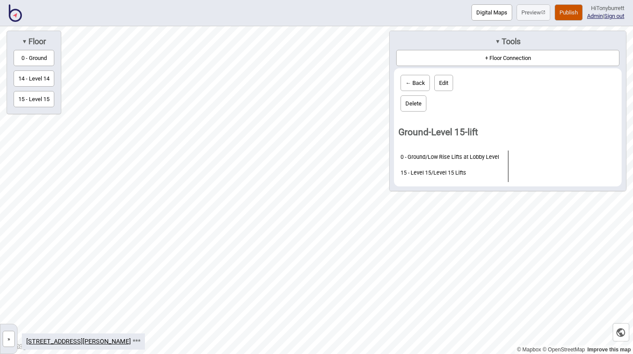
click at [412, 81] on button "← Back" at bounding box center [415, 83] width 29 height 16
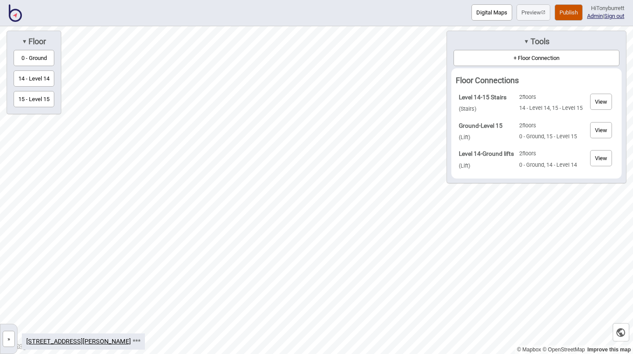
click at [598, 160] on button "View" at bounding box center [601, 158] width 22 height 16
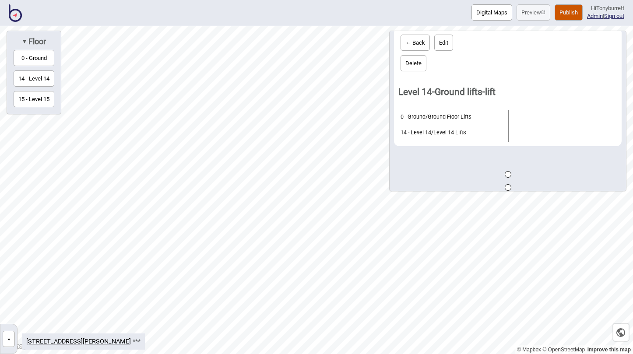
scroll to position [44, 0]
click at [414, 35] on button "← Back" at bounding box center [415, 43] width 29 height 16
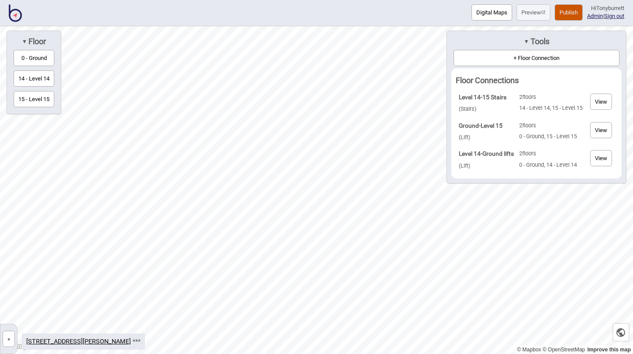
click at [602, 129] on button "View" at bounding box center [601, 130] width 22 height 16
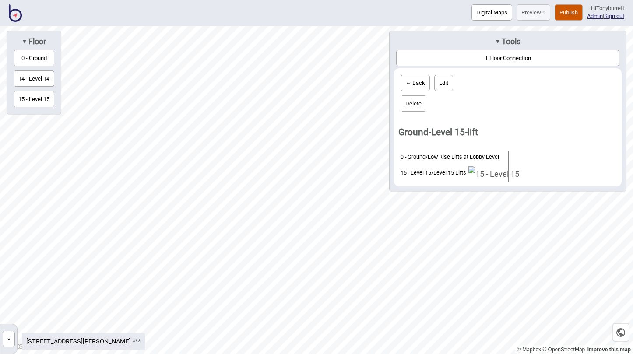
click at [563, 14] on button "Publish" at bounding box center [569, 12] width 28 height 16
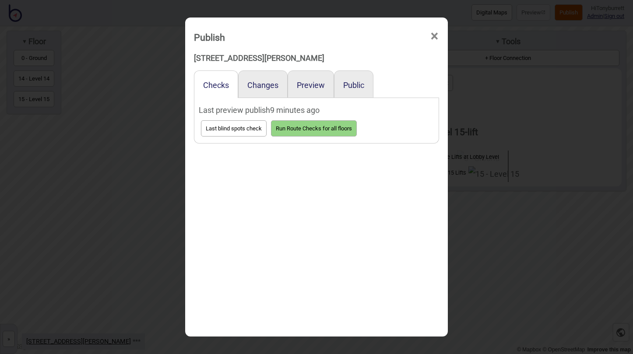
click at [305, 92] on div "Preview" at bounding box center [311, 84] width 46 height 28
click at [309, 90] on button "Preview" at bounding box center [311, 85] width 28 height 9
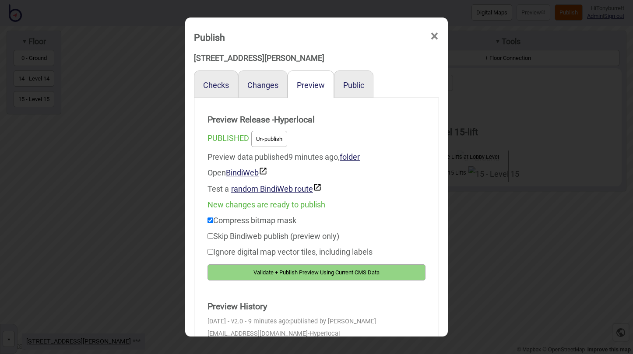
click at [264, 275] on button "Validate + Publish Preview Using Current CMS Data" at bounding box center [316, 272] width 218 height 16
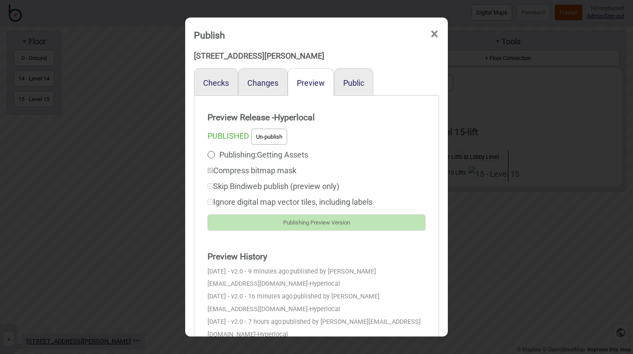
scroll to position [3, 0]
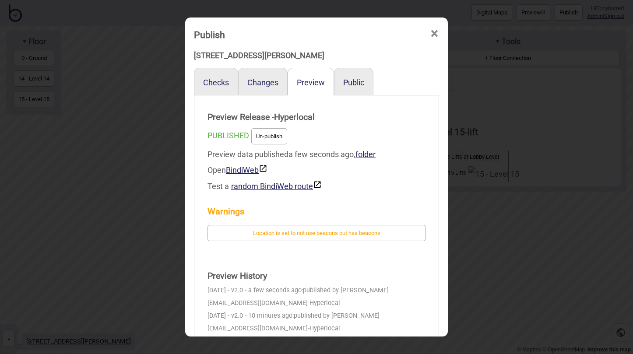
click at [434, 35] on span "×" at bounding box center [434, 33] width 9 height 29
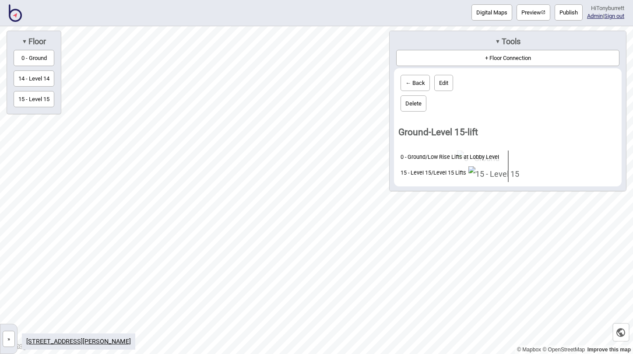
click at [6, 339] on button "»" at bounding box center [9, 339] width 12 height 16
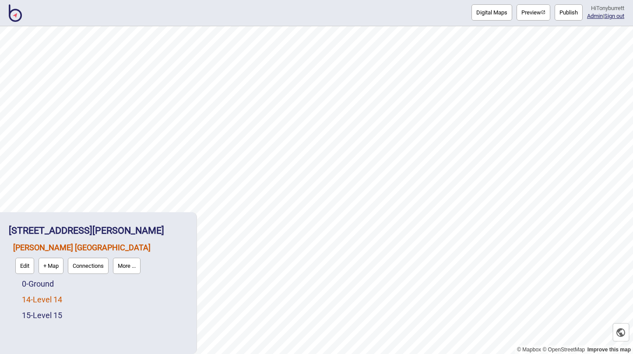
click at [45, 298] on link "14 - Level 14" at bounding box center [42, 299] width 40 height 9
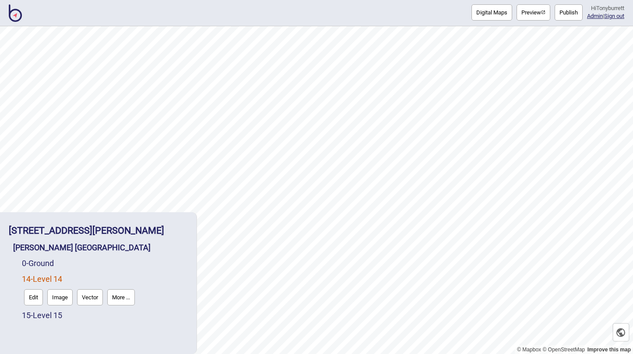
click at [120, 294] on button "More ..." at bounding box center [121, 297] width 28 height 16
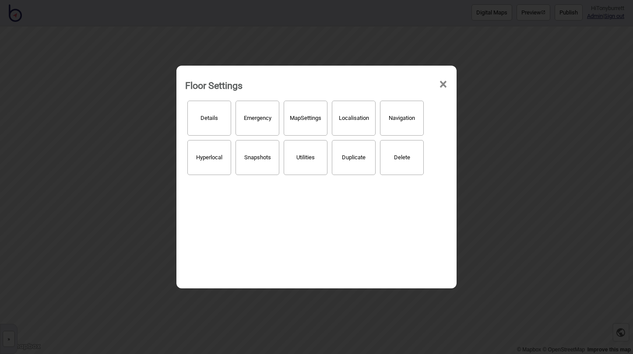
click at [348, 127] on button "Localisation" at bounding box center [354, 118] width 44 height 35
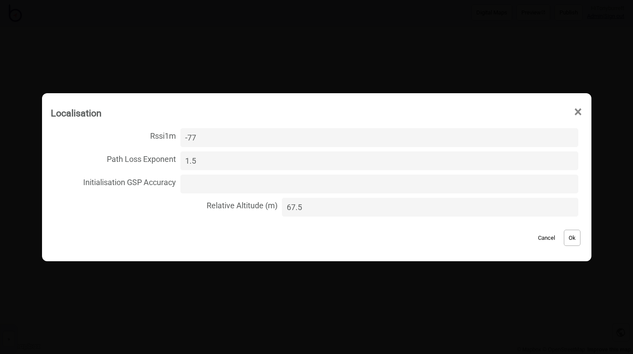
click at [540, 236] on button "Cancel" at bounding box center [547, 238] width 26 height 16
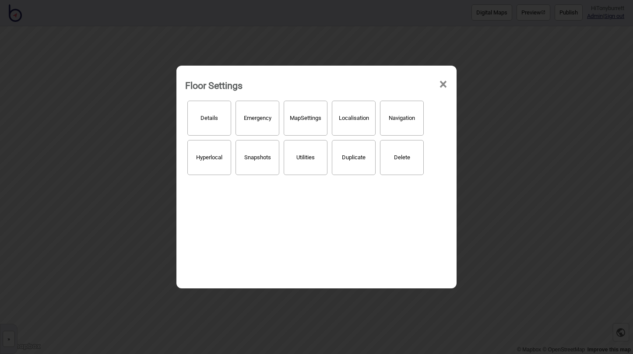
click at [440, 81] on span "×" at bounding box center [443, 84] width 9 height 29
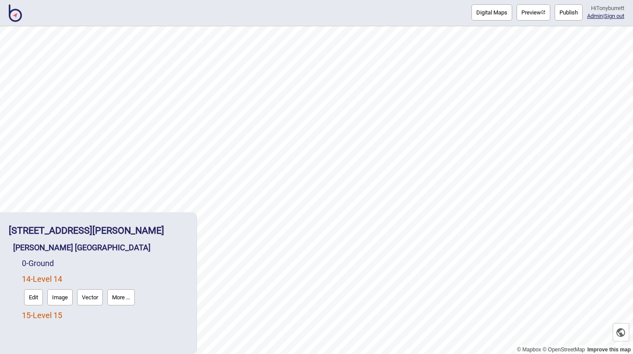
click at [52, 316] on link "15 - Level 15" at bounding box center [42, 315] width 40 height 9
click at [120, 316] on button "More ..." at bounding box center [121, 313] width 28 height 16
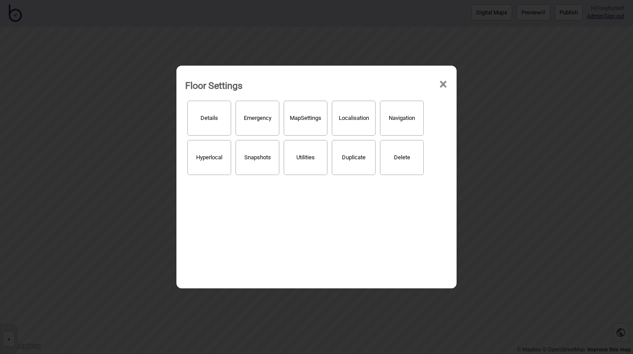
click at [364, 121] on button "Localisation" at bounding box center [354, 118] width 44 height 35
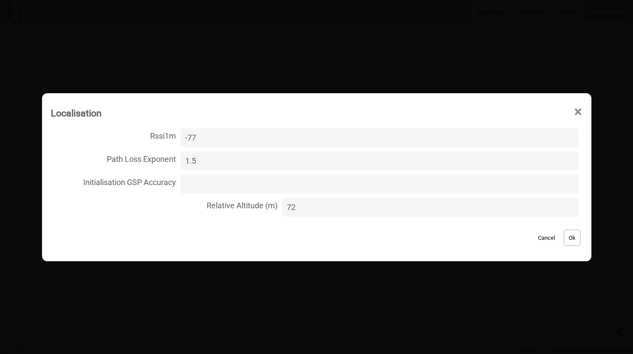
click at [536, 237] on button "Cancel" at bounding box center [547, 238] width 26 height 16
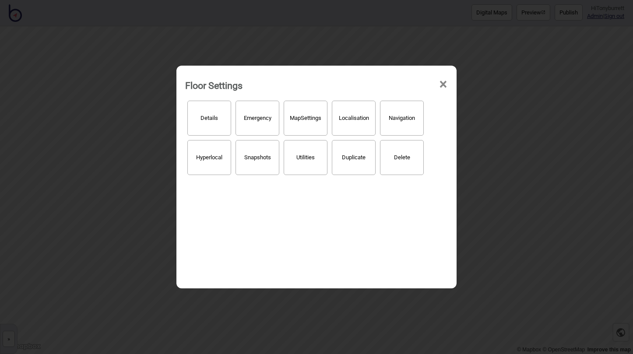
click at [441, 85] on span "×" at bounding box center [443, 84] width 9 height 29
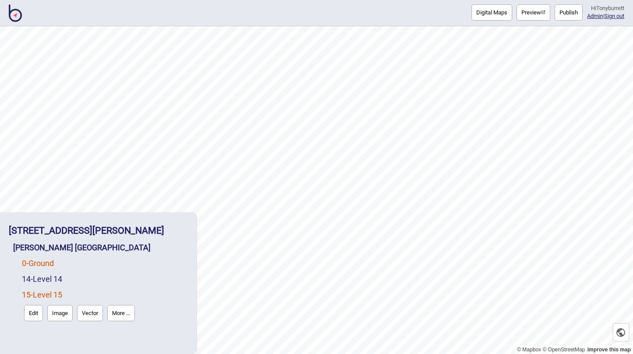
click at [53, 259] on link "0 - Ground" at bounding box center [38, 263] width 32 height 9
click at [129, 284] on button "More ..." at bounding box center [121, 282] width 28 height 16
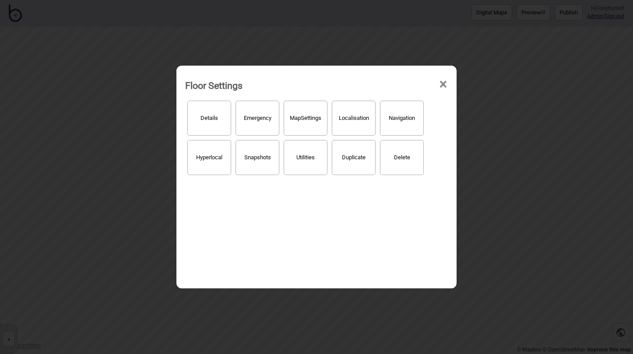
click at [349, 127] on button "Localisation" at bounding box center [354, 118] width 44 height 35
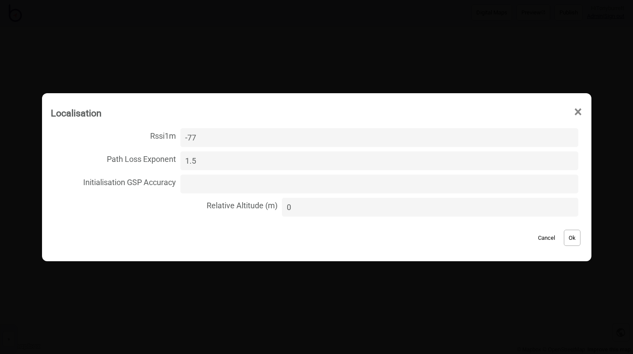
click at [535, 235] on button "Cancel" at bounding box center [547, 238] width 26 height 16
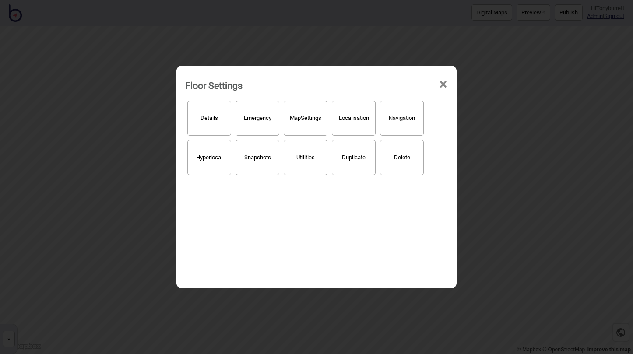
click at [445, 82] on span "×" at bounding box center [443, 84] width 9 height 29
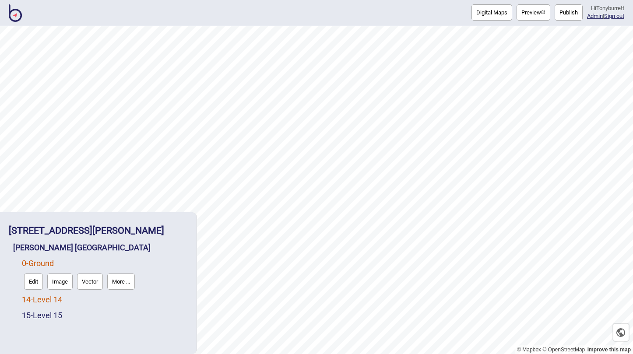
click at [51, 297] on link "14 - Level 14" at bounding box center [42, 299] width 40 height 9
click at [31, 296] on button "Edit" at bounding box center [33, 297] width 19 height 16
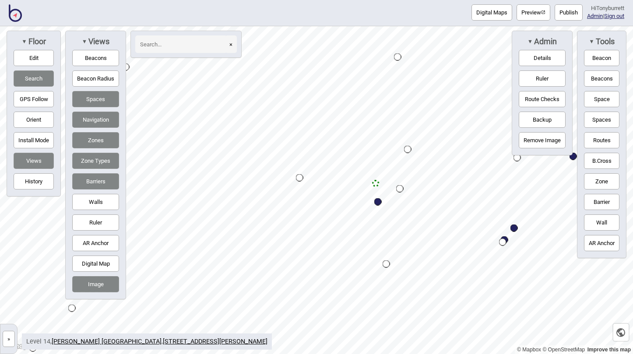
click at [43, 52] on button "Edit" at bounding box center [34, 58] width 40 height 16
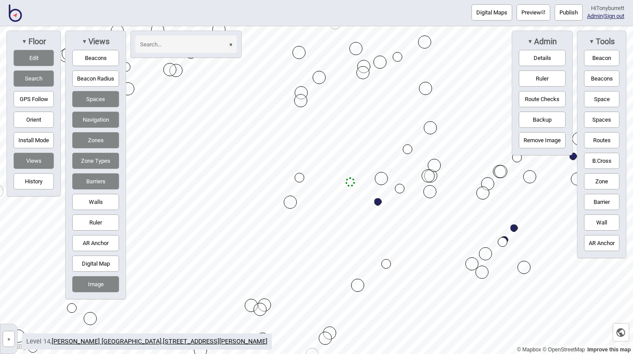
drag, startPoint x: 375, startPoint y: 186, endPoint x: 349, endPoint y: 185, distance: 25.4
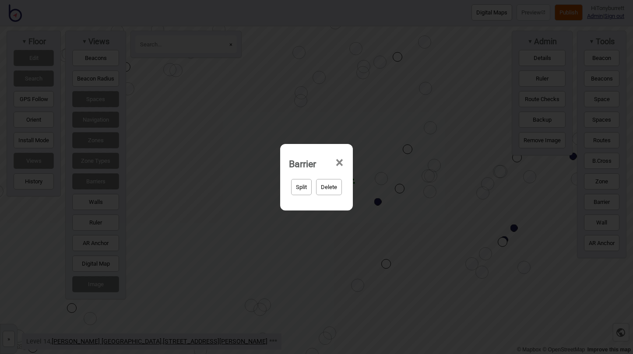
click at [339, 162] on span "×" at bounding box center [339, 162] width 9 height 29
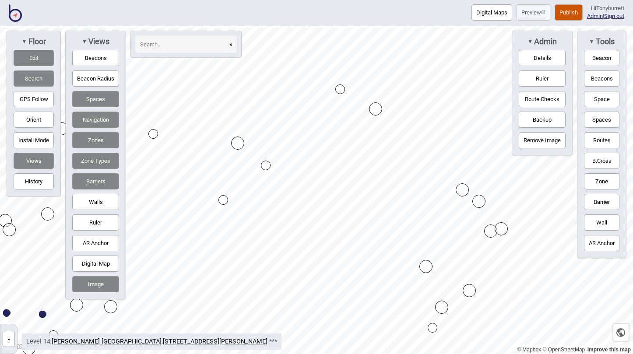
click at [8, 338] on button "»" at bounding box center [9, 339] width 12 height 16
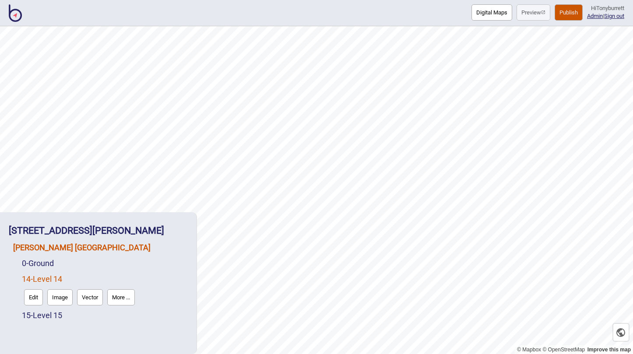
click at [56, 252] on link "[PERSON_NAME] [GEOGRAPHIC_DATA]" at bounding box center [81, 247] width 137 height 9
click at [88, 265] on button "Connections" at bounding box center [88, 266] width 41 height 16
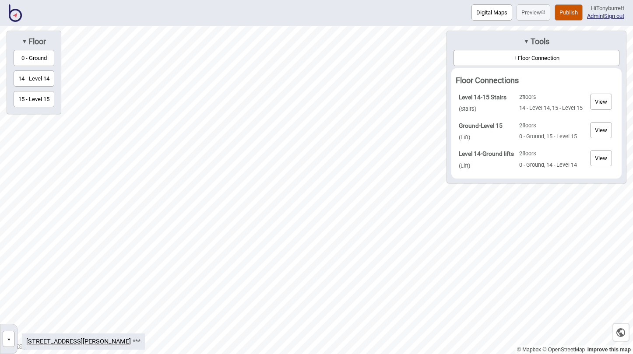
click at [599, 164] on button "View" at bounding box center [601, 158] width 22 height 16
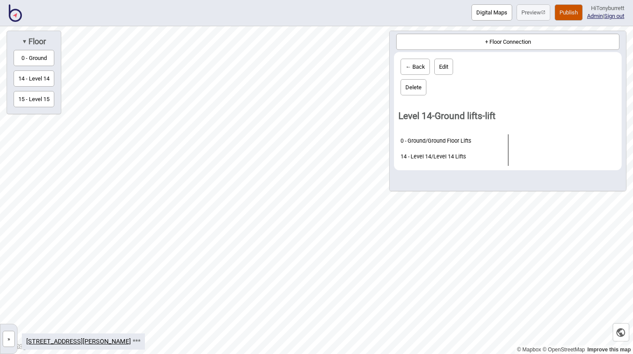
scroll to position [14, 0]
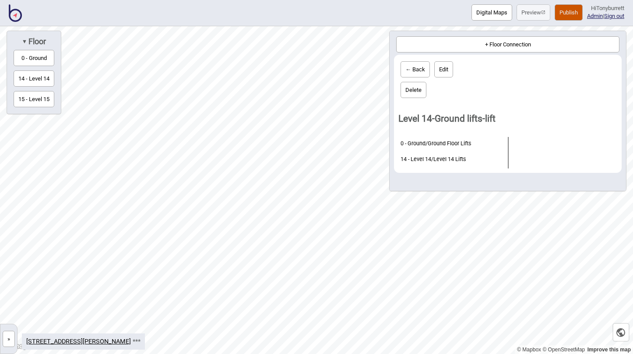
click at [8, 338] on button "»" at bounding box center [9, 339] width 12 height 16
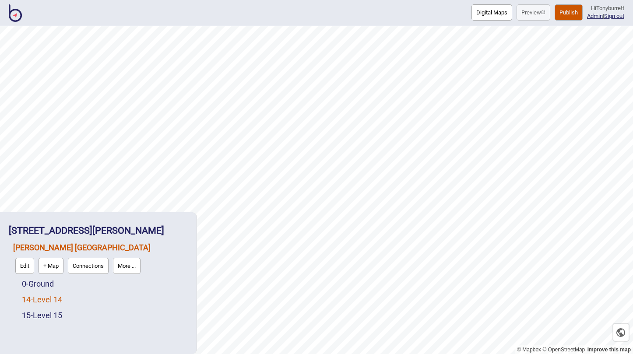
click at [53, 298] on link "14 - Level 14" at bounding box center [42, 299] width 40 height 9
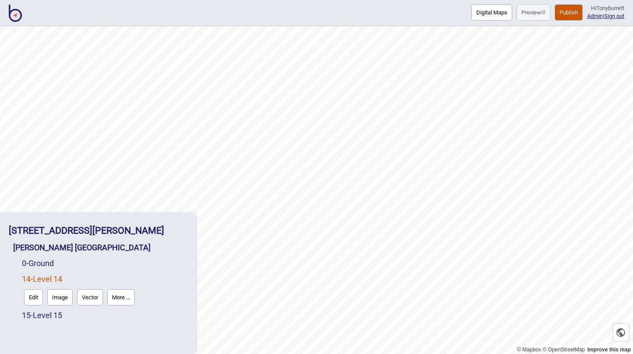
click at [34, 297] on button "Edit" at bounding box center [33, 297] width 19 height 16
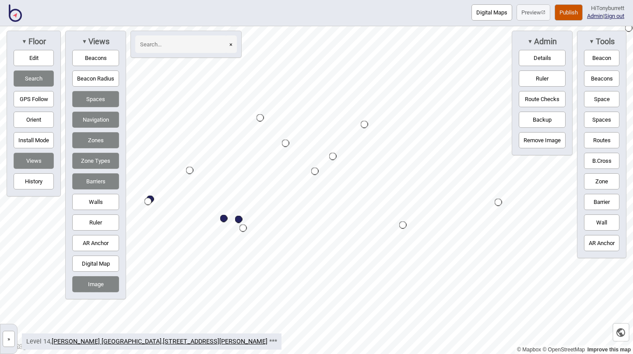
click at [9, 337] on button "»" at bounding box center [9, 339] width 12 height 16
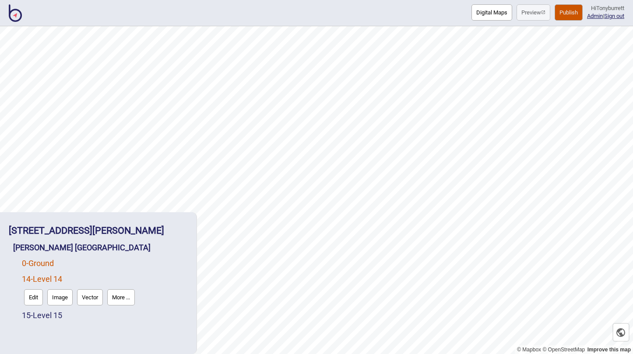
click at [49, 264] on link "0 - Ground" at bounding box center [38, 263] width 32 height 9
click at [28, 286] on button "Edit" at bounding box center [33, 282] width 19 height 16
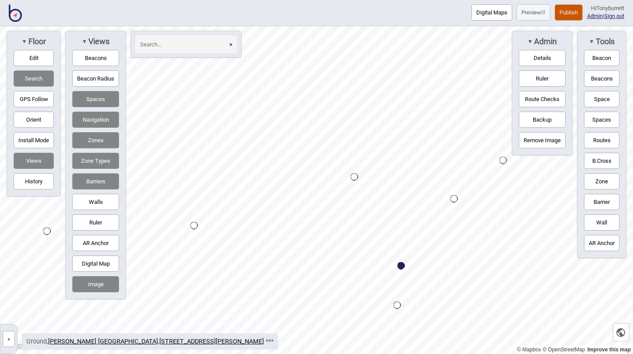
click at [11, 336] on button "»" at bounding box center [9, 339] width 12 height 16
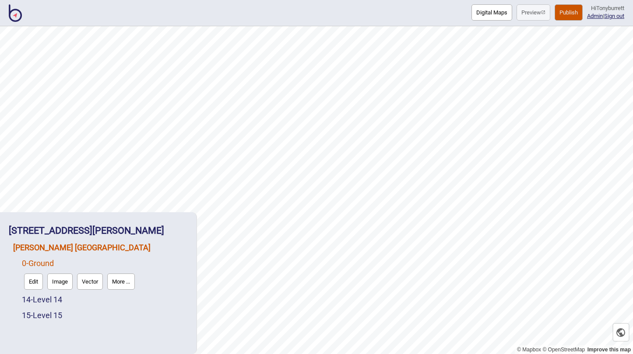
click at [73, 246] on link "[PERSON_NAME] [GEOGRAPHIC_DATA]" at bounding box center [81, 247] width 137 height 9
click at [84, 271] on button "Connections" at bounding box center [88, 266] width 41 height 16
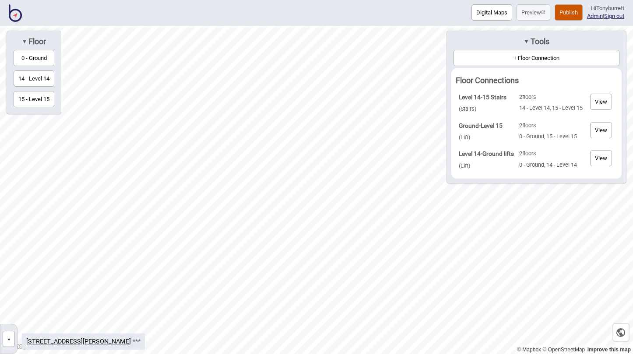
click at [495, 155] on strong "Level 14-Ground lifts" at bounding box center [486, 153] width 55 height 7
click at [594, 156] on button "View" at bounding box center [601, 158] width 22 height 16
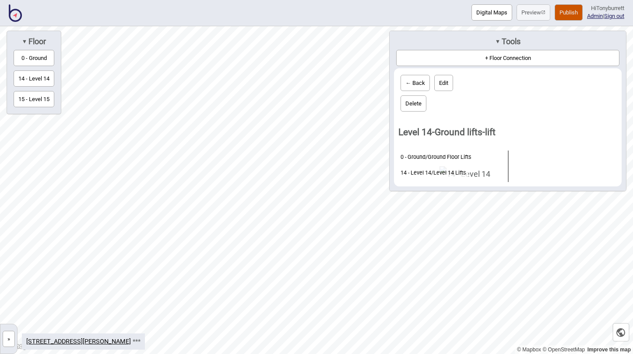
click at [416, 105] on button "Delete" at bounding box center [414, 103] width 26 height 16
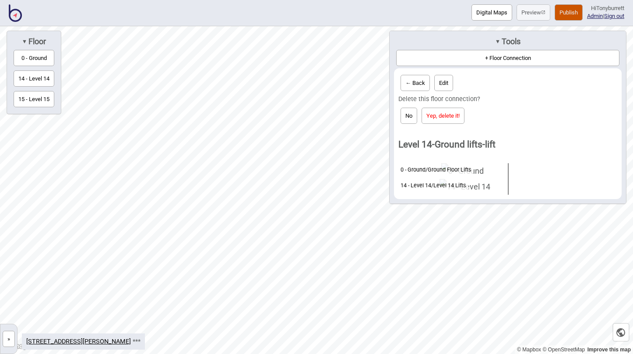
click at [439, 118] on button "Yep, delete it!" at bounding box center [443, 116] width 43 height 16
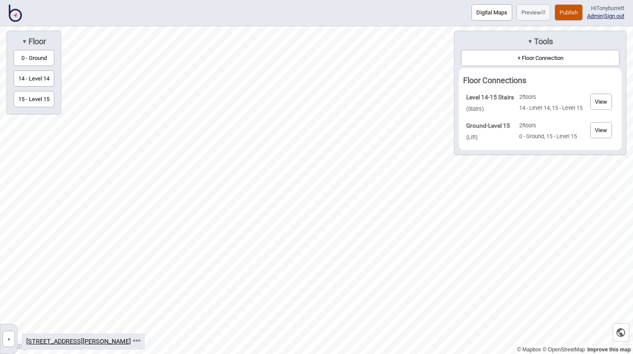
click at [506, 59] on button "+ Floor Connection" at bounding box center [540, 58] width 158 height 16
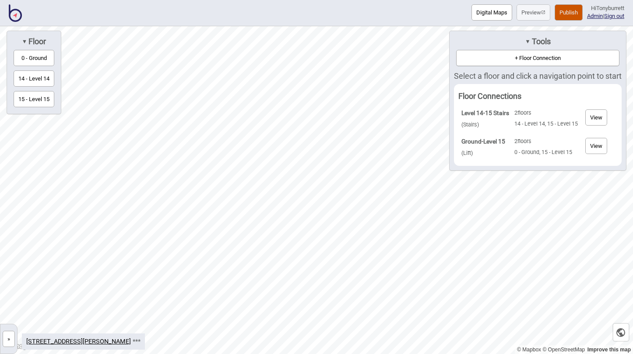
click at [46, 60] on button "0 - Ground" at bounding box center [34, 58] width 41 height 16
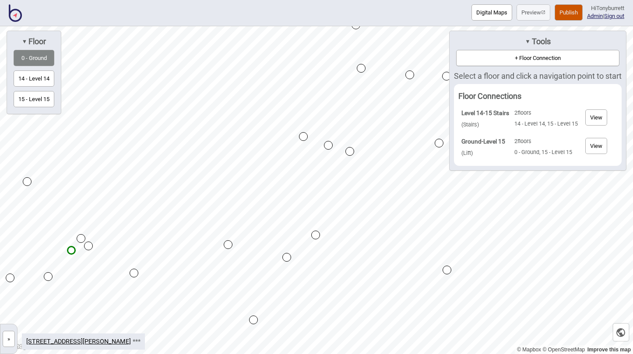
click at [330, 145] on div "Map marker" at bounding box center [328, 145] width 9 height 9
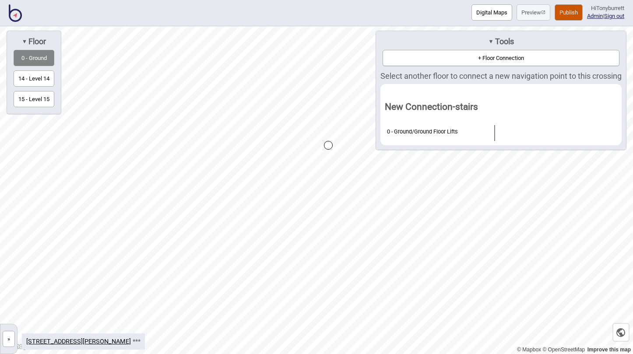
click at [46, 77] on button "14 - Level 14" at bounding box center [34, 78] width 41 height 16
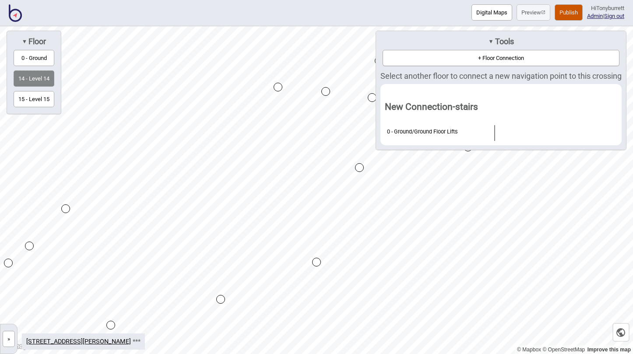
click at [325, 89] on div "Map marker" at bounding box center [325, 91] width 9 height 9
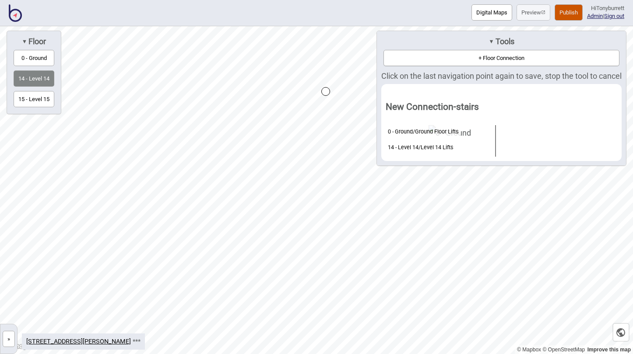
click at [325, 89] on div "Map marker" at bounding box center [325, 91] width 9 height 9
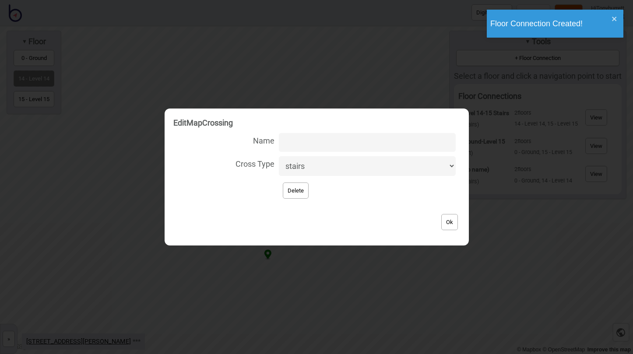
select select "lift"
click at [306, 149] on input "Name" at bounding box center [367, 142] width 176 height 19
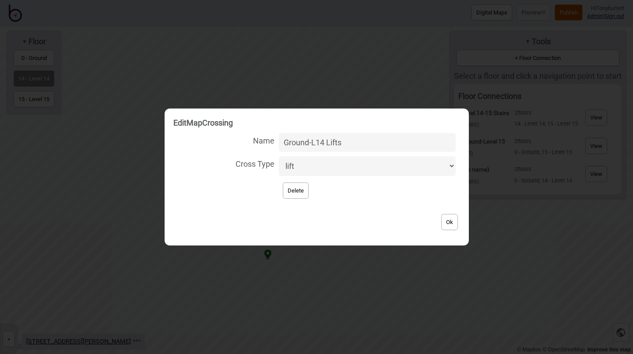
type input "Ground-L14 Lifts"
click at [441, 224] on button "Ok" at bounding box center [449, 222] width 17 height 16
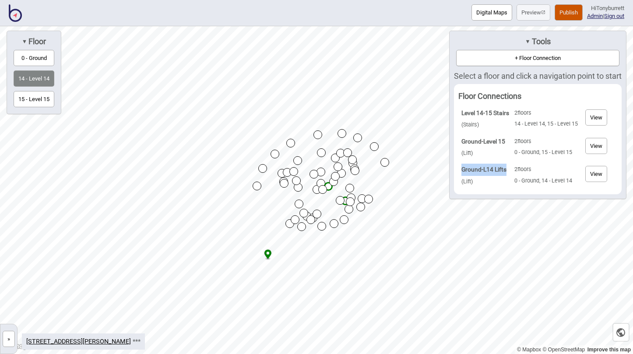
drag, startPoint x: 507, startPoint y: 167, endPoint x: 457, endPoint y: 168, distance: 49.5
click at [459, 168] on td "Ground-L14 Lifts ( Lift )" at bounding box center [485, 176] width 52 height 28
copy strong "Ground-L14 Lifts"
click at [10, 336] on button "»" at bounding box center [9, 339] width 12 height 16
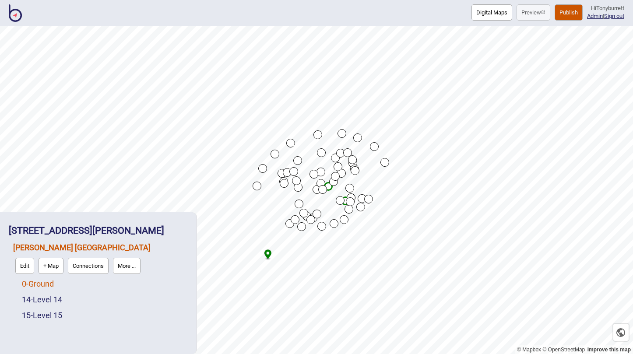
click at [49, 283] on link "0 - Ground" at bounding box center [38, 283] width 32 height 9
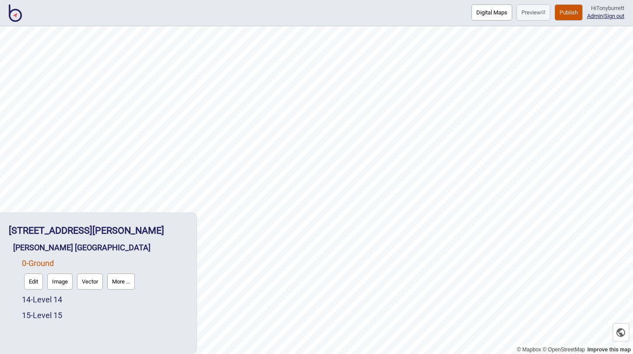
click at [35, 281] on button "Edit" at bounding box center [33, 282] width 19 height 16
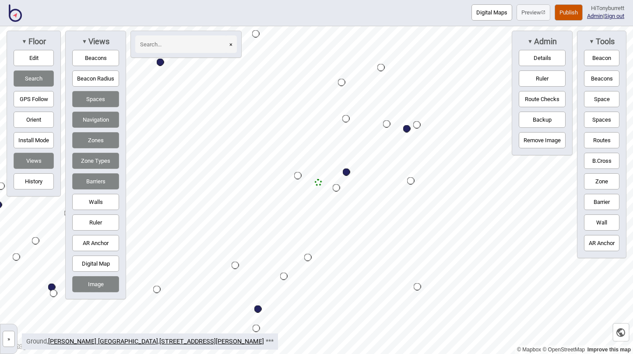
click at [601, 177] on button "Zone" at bounding box center [601, 181] width 35 height 16
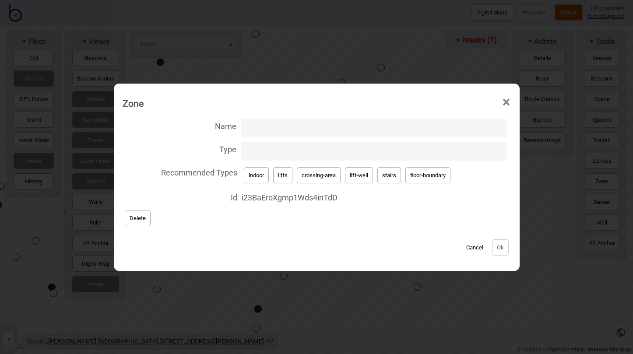
click at [360, 171] on button "lift-well" at bounding box center [359, 175] width 28 height 16
type input "lift-well"
click at [296, 130] on input "Name" at bounding box center [374, 128] width 266 height 19
paste input "Ground-L14 Lifts"
type input "Ground-L14 Lifts"
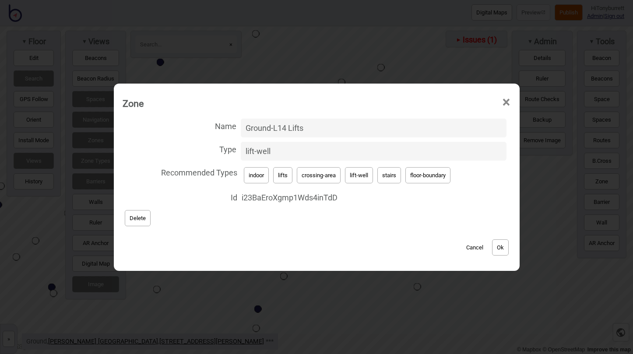
click at [500, 246] on button "Ok" at bounding box center [500, 247] width 17 height 16
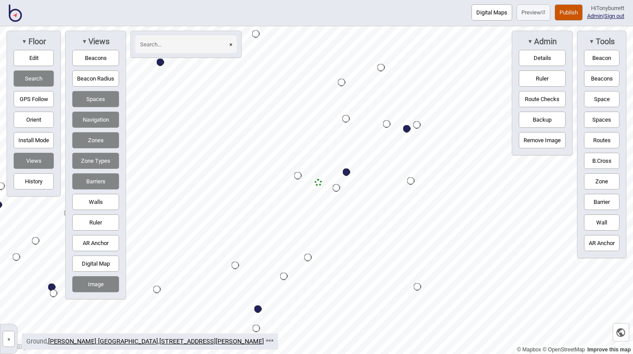
click at [601, 180] on button "Zone" at bounding box center [601, 181] width 35 height 16
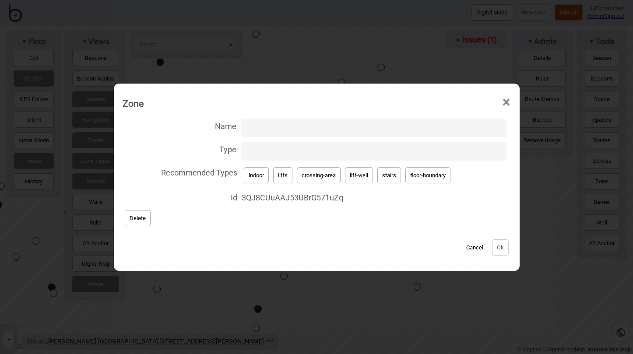
click at [292, 152] on input "Type" at bounding box center [374, 151] width 266 height 19
click at [354, 166] on span "indoor lifts crossing-area lift-well stairs floor-boundary" at bounding box center [374, 175] width 265 height 21
click at [355, 175] on button "lift-well" at bounding box center [359, 175] width 28 height 16
type input "lift-well"
click at [259, 135] on input "Name" at bounding box center [374, 128] width 266 height 19
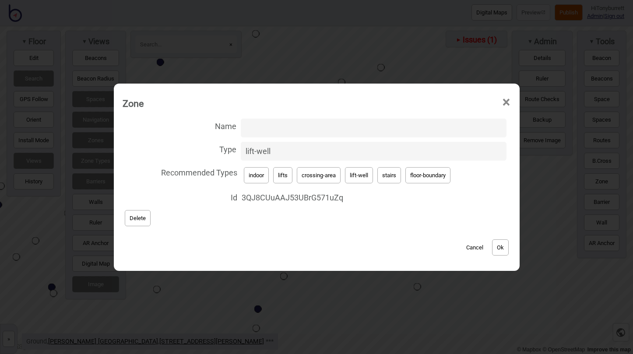
paste input "Ground-L14 Lifts"
type input "Ground-L14 Lifts"
click at [501, 244] on button "Ok" at bounding box center [500, 247] width 17 height 16
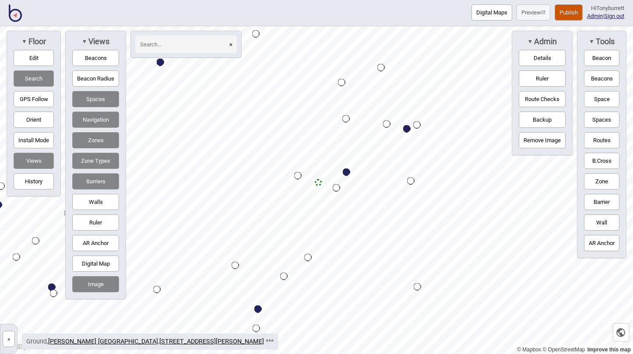
click at [9, 344] on button "»" at bounding box center [9, 339] width 12 height 16
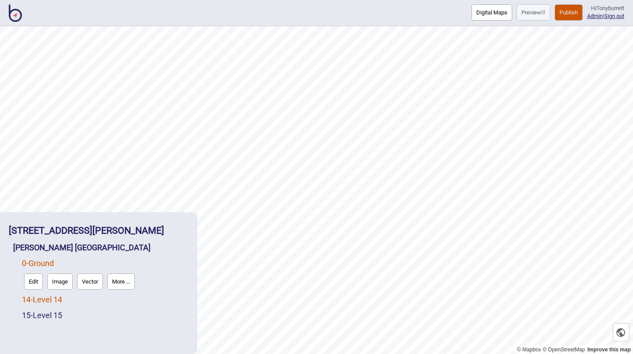
click at [43, 300] on link "14 - Level 14" at bounding box center [42, 299] width 40 height 9
click at [35, 299] on button "Edit" at bounding box center [33, 297] width 19 height 16
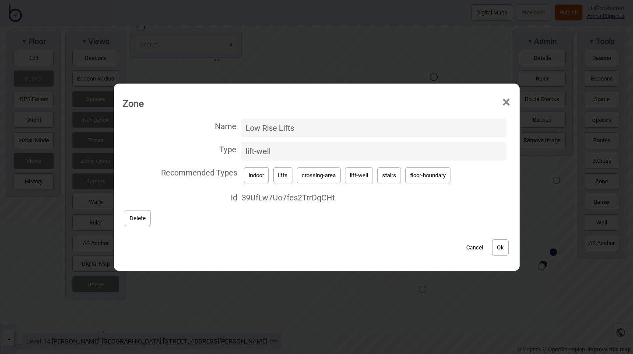
click at [471, 248] on button "Cancel" at bounding box center [475, 247] width 26 height 16
drag, startPoint x: 323, startPoint y: 130, endPoint x: 172, endPoint y: 128, distance: 150.6
click at [172, 128] on label "Name Level 14-Ground lifts" at bounding box center [317, 127] width 388 height 23
click at [241, 128] on input "Level 14-Ground lifts" at bounding box center [374, 128] width 266 height 19
paste input "Ground-L14 L"
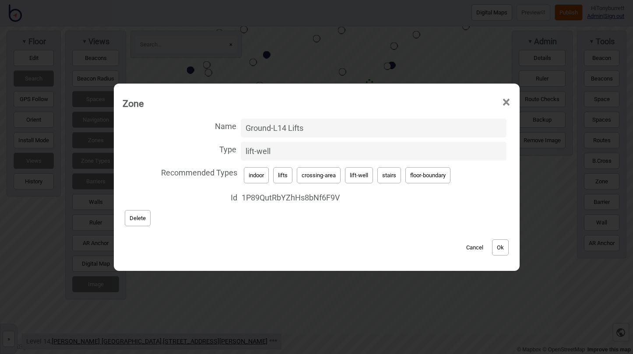
type input "Ground-L14 Lifts"
click at [497, 252] on button "Ok" at bounding box center [500, 247] width 17 height 16
drag, startPoint x: 329, startPoint y: 129, endPoint x: 198, endPoint y: 129, distance: 130.9
click at [198, 129] on label "Name Level 14-Ground lifts" at bounding box center [317, 127] width 388 height 23
click at [241, 129] on input "Level 14-Ground lifts" at bounding box center [374, 128] width 266 height 19
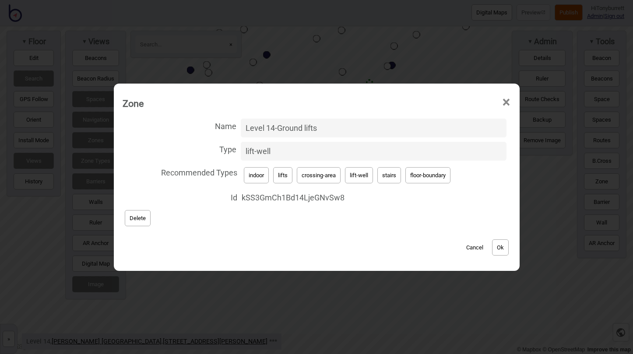
paste input "Ground-L14 L"
type input "Ground-L14 Lifts"
click at [502, 246] on button "Ok" at bounding box center [500, 247] width 17 height 16
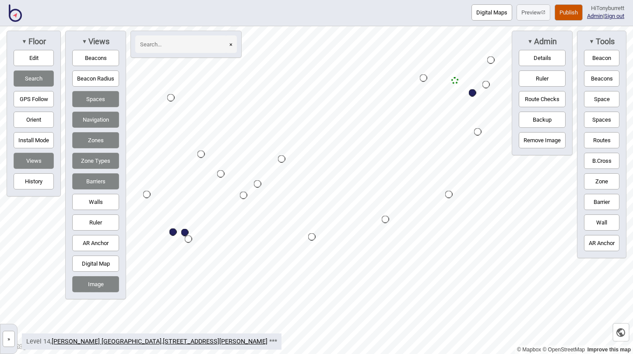
click at [10, 335] on button "»" at bounding box center [9, 339] width 12 height 16
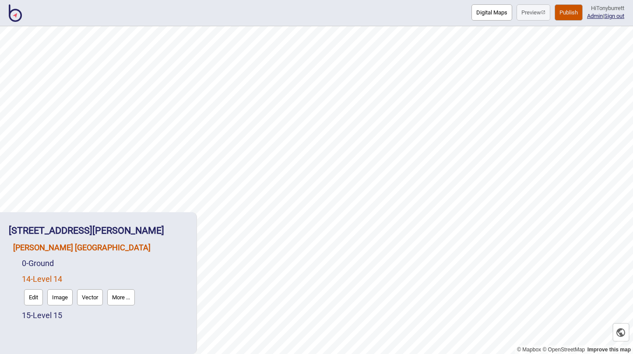
click at [53, 249] on link "[PERSON_NAME] [GEOGRAPHIC_DATA]" at bounding box center [81, 247] width 137 height 9
click at [95, 272] on button "Connections" at bounding box center [88, 266] width 41 height 16
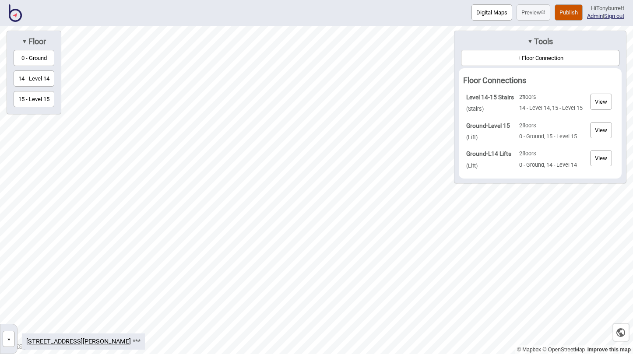
click at [601, 158] on button "View" at bounding box center [601, 158] width 22 height 16
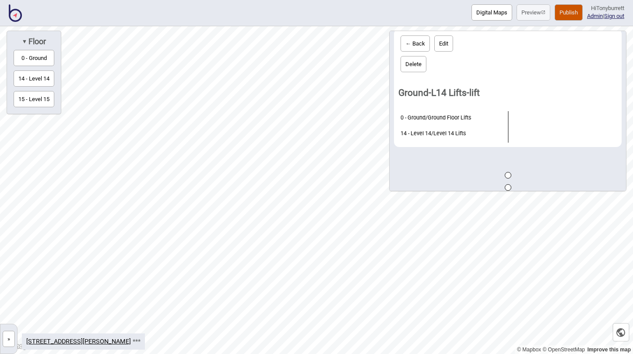
scroll to position [44, 0]
click at [417, 43] on button "← Back" at bounding box center [415, 43] width 29 height 16
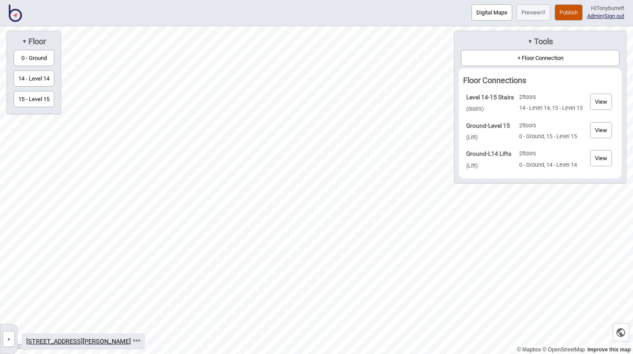
click at [596, 133] on button "View" at bounding box center [601, 130] width 22 height 16
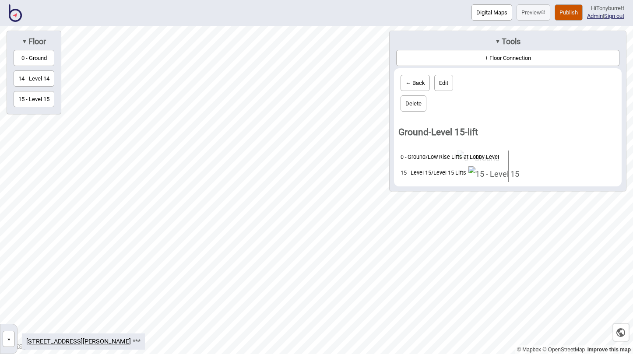
click at [411, 80] on button "← Back" at bounding box center [415, 83] width 29 height 16
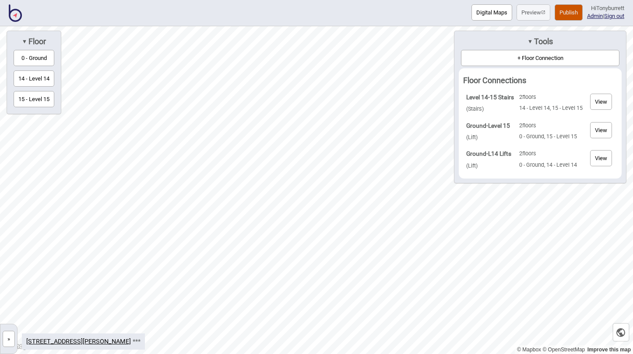
click at [597, 128] on button "View" at bounding box center [601, 130] width 22 height 16
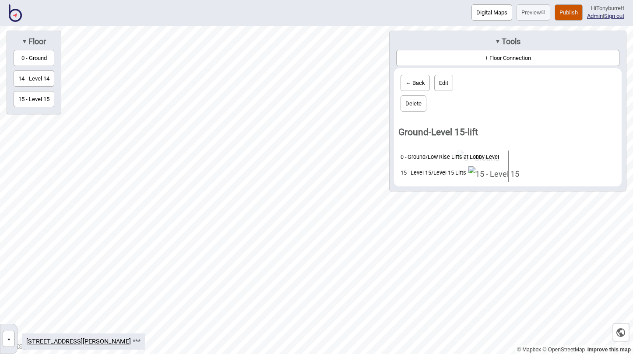
click at [408, 77] on button "← Back" at bounding box center [415, 83] width 29 height 16
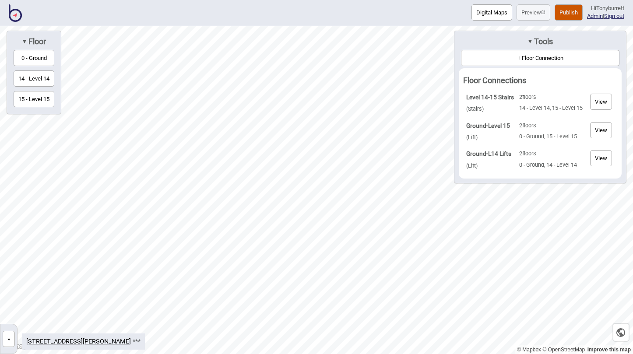
click at [600, 161] on button "View" at bounding box center [601, 158] width 22 height 16
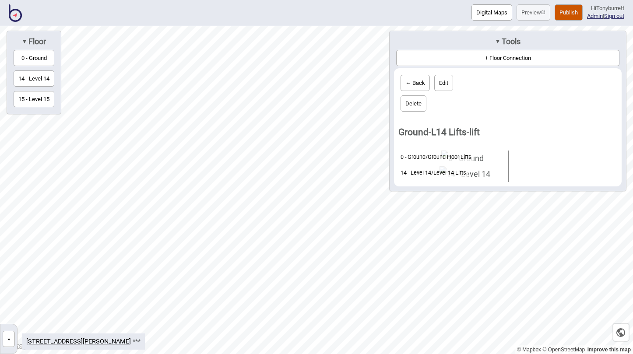
click at [410, 86] on button "← Back" at bounding box center [415, 83] width 29 height 16
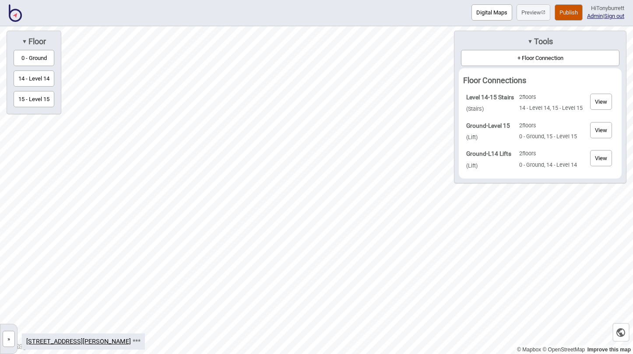
click at [9, 341] on button "»" at bounding box center [9, 339] width 12 height 16
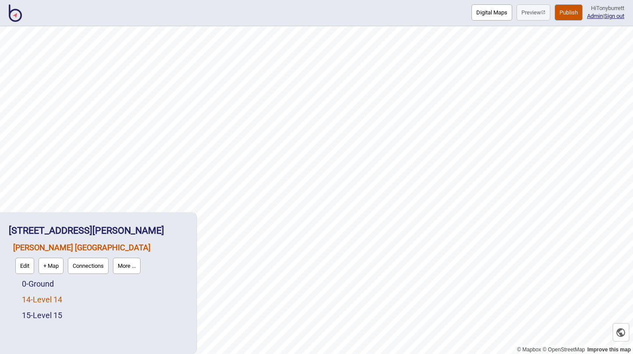
click at [60, 298] on link "14 - Level 14" at bounding box center [42, 299] width 40 height 9
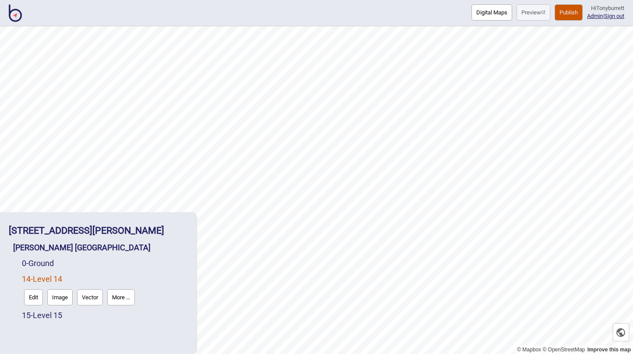
click at [35, 298] on button "Edit" at bounding box center [33, 297] width 19 height 16
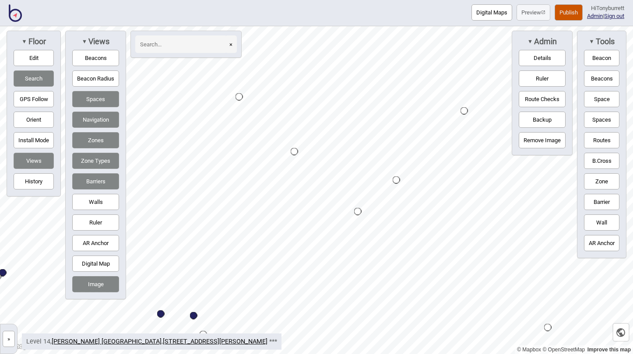
click at [398, 181] on div "Map marker" at bounding box center [396, 179] width 7 height 7
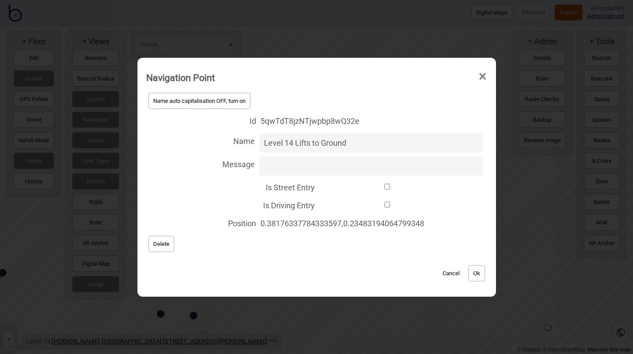
click at [453, 275] on button "Cancel" at bounding box center [451, 273] width 26 height 16
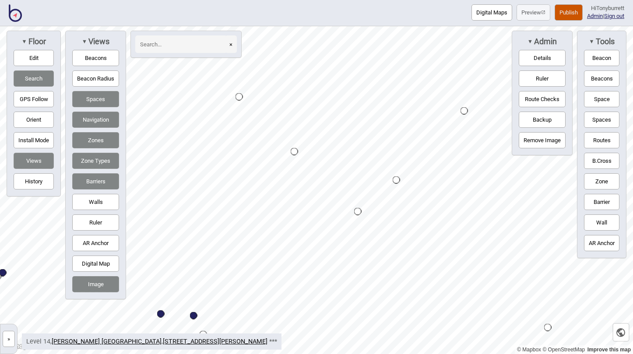
click at [294, 151] on div "Map marker" at bounding box center [294, 151] width 7 height 7
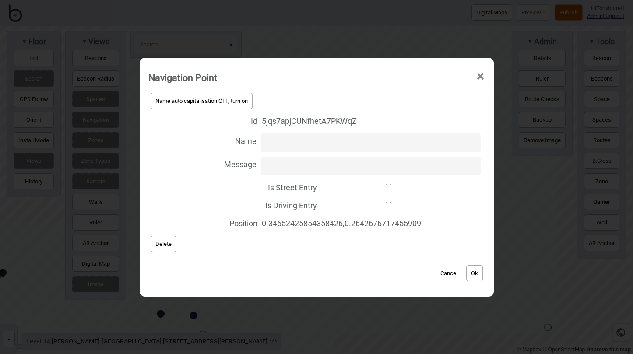
click at [448, 274] on button "Cancel" at bounding box center [449, 273] width 26 height 16
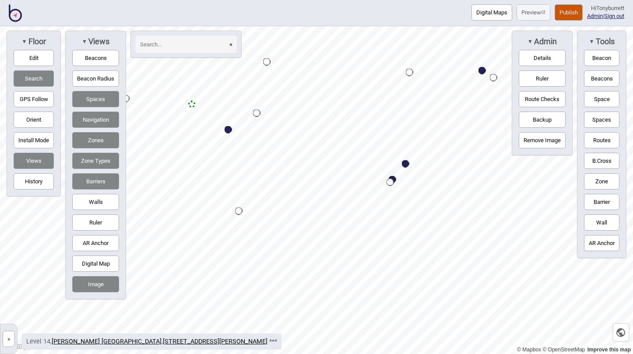
click at [193, 103] on div "Map marker" at bounding box center [191, 104] width 7 height 7
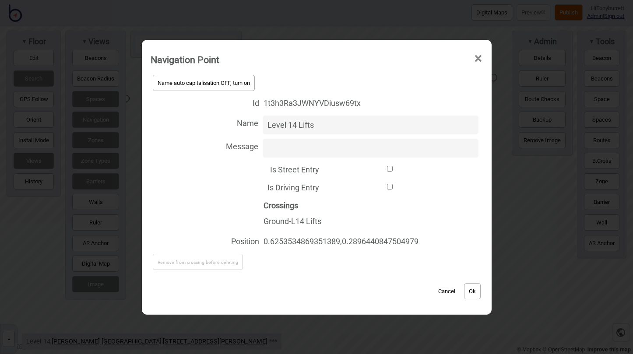
click at [344, 281] on div "Cancel Ok" at bounding box center [317, 286] width 332 height 29
click at [449, 292] on button "Cancel" at bounding box center [447, 291] width 26 height 16
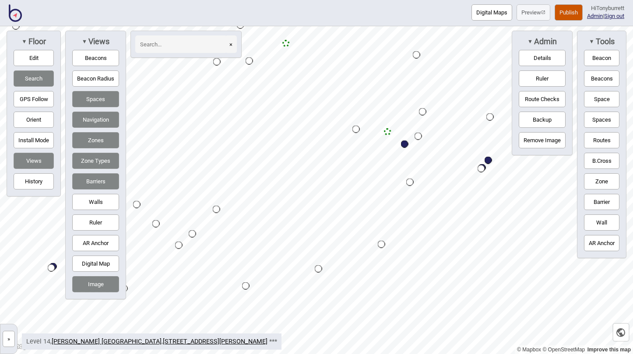
click at [7, 336] on button "»" at bounding box center [9, 339] width 12 height 16
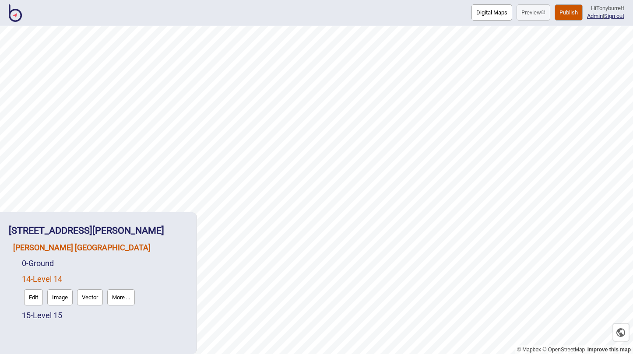
click at [58, 246] on link "[PERSON_NAME] [GEOGRAPHIC_DATA]" at bounding box center [81, 247] width 137 height 9
click at [96, 261] on button "Connections" at bounding box center [88, 266] width 41 height 16
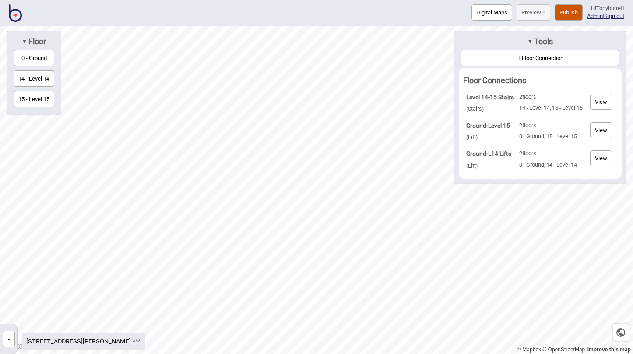
click at [595, 127] on button "View" at bounding box center [601, 130] width 22 height 16
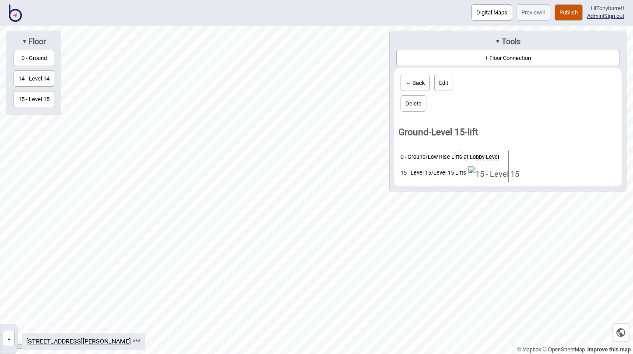
click at [415, 100] on button "Delete" at bounding box center [414, 103] width 26 height 16
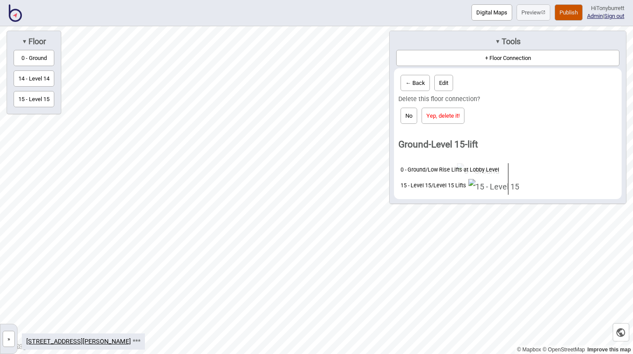
click at [447, 113] on button "Yep, delete it!" at bounding box center [443, 116] width 43 height 16
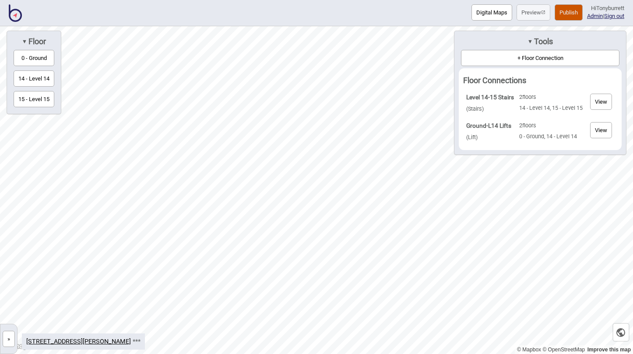
click at [596, 130] on button "View" at bounding box center [601, 130] width 22 height 16
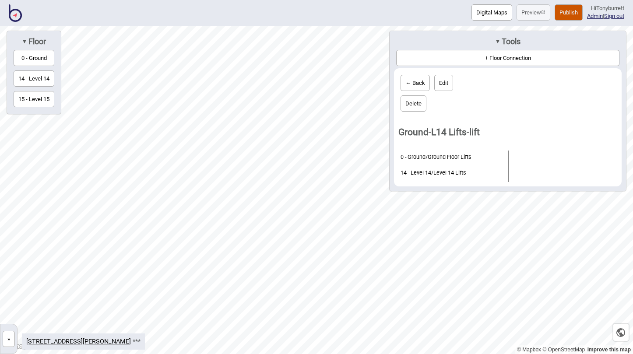
click at [413, 106] on button "Delete" at bounding box center [414, 103] width 26 height 16
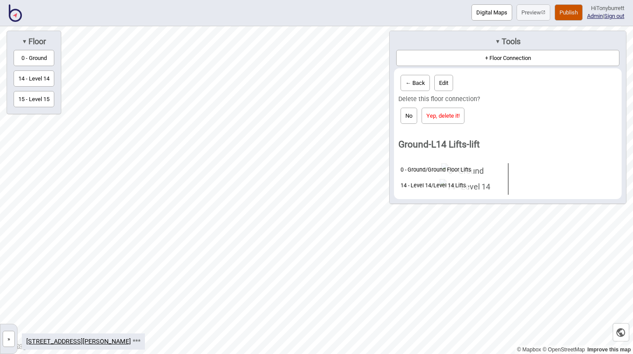
click at [452, 116] on button "Yep, delete it!" at bounding box center [443, 116] width 43 height 16
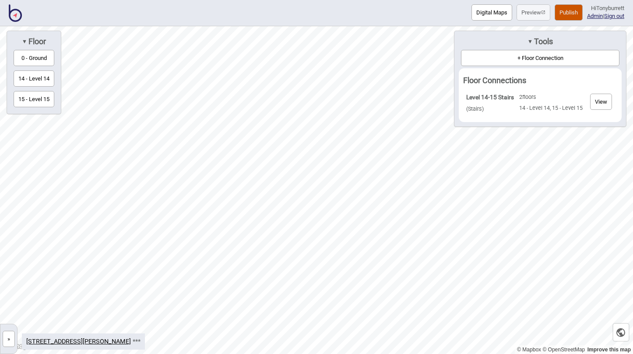
click at [505, 56] on button "+ Floor Connection" at bounding box center [540, 58] width 158 height 16
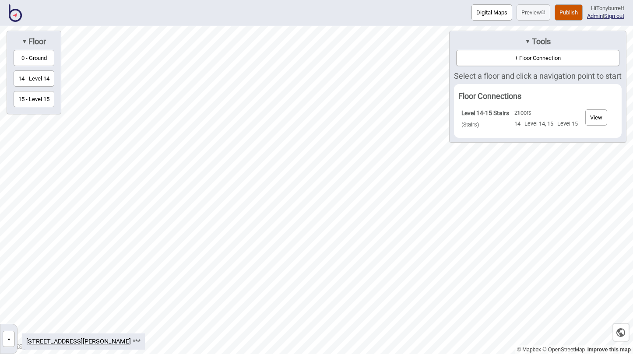
click at [32, 59] on button "0 - Ground" at bounding box center [34, 58] width 41 height 16
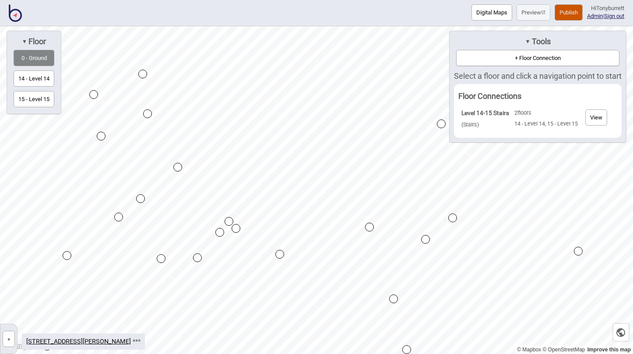
click at [220, 233] on div "Map marker" at bounding box center [219, 232] width 9 height 9
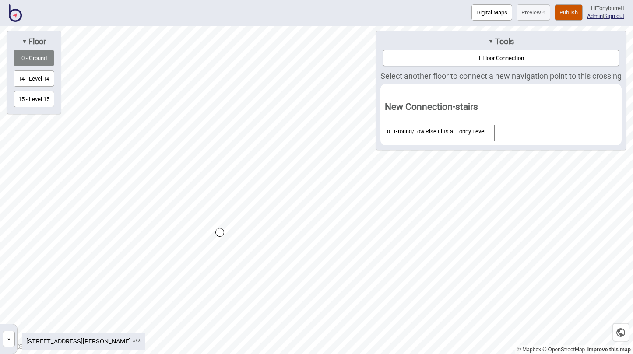
click at [42, 99] on button "15 - Level 15" at bounding box center [34, 99] width 41 height 16
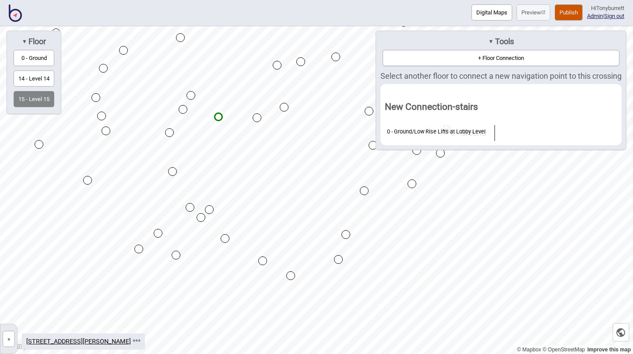
click at [210, 210] on div "Map marker" at bounding box center [209, 209] width 9 height 9
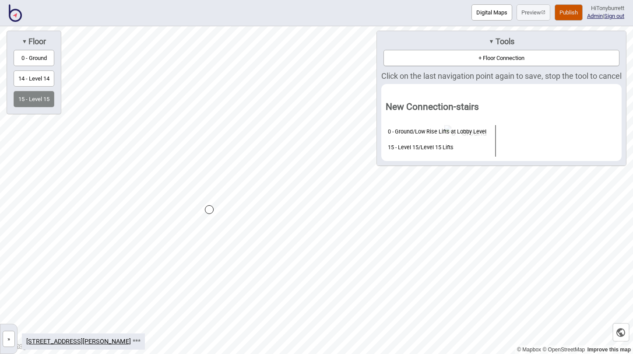
click at [210, 210] on div "Map marker" at bounding box center [209, 209] width 9 height 9
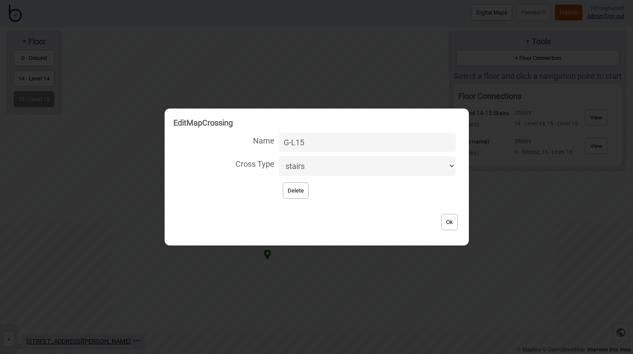
type input "G-L15"
select select "lift"
click at [445, 217] on button "Ok" at bounding box center [449, 222] width 17 height 16
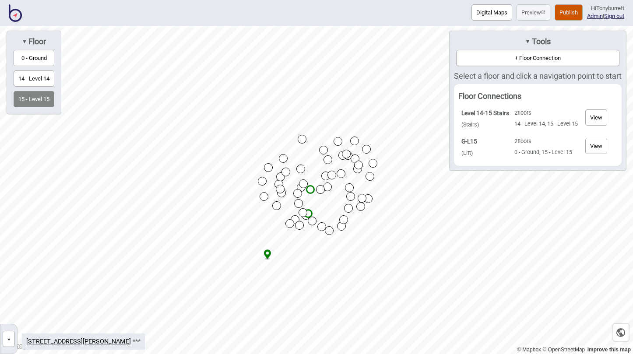
click at [507, 58] on button "+ Floor Connection" at bounding box center [537, 58] width 163 height 16
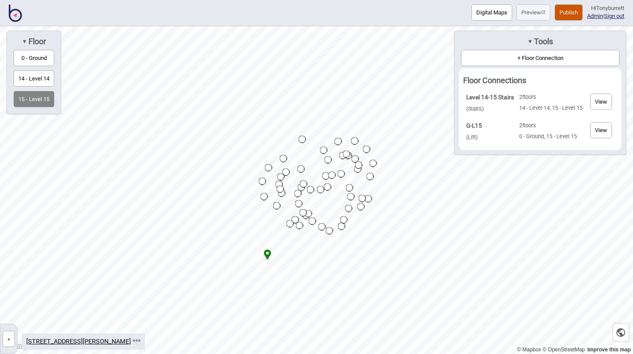
click at [8, 338] on button "»" at bounding box center [9, 339] width 12 height 16
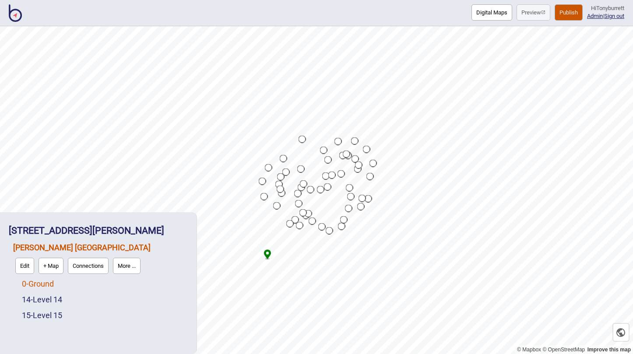
click at [41, 284] on link "0 - Ground" at bounding box center [38, 283] width 32 height 9
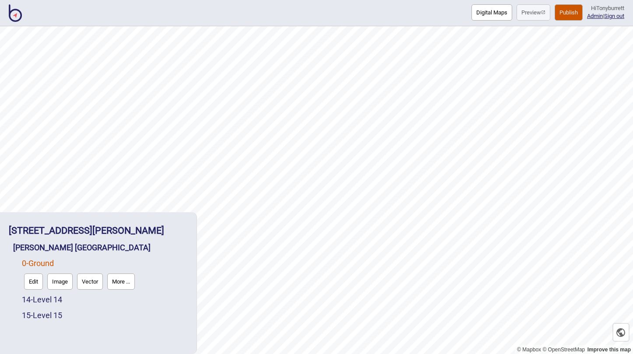
click at [35, 283] on button "Edit" at bounding box center [33, 282] width 19 height 16
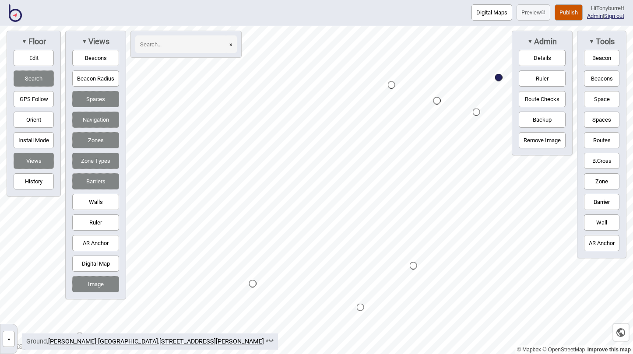
click at [11, 336] on button "»" at bounding box center [9, 339] width 12 height 16
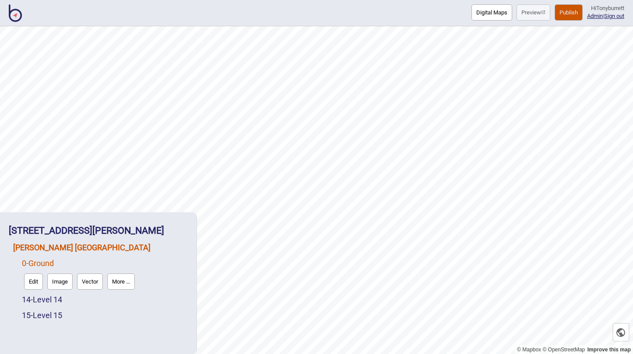
click at [61, 246] on link "[PERSON_NAME] [GEOGRAPHIC_DATA]" at bounding box center [81, 247] width 137 height 9
click at [90, 261] on button "Connections" at bounding box center [88, 266] width 41 height 16
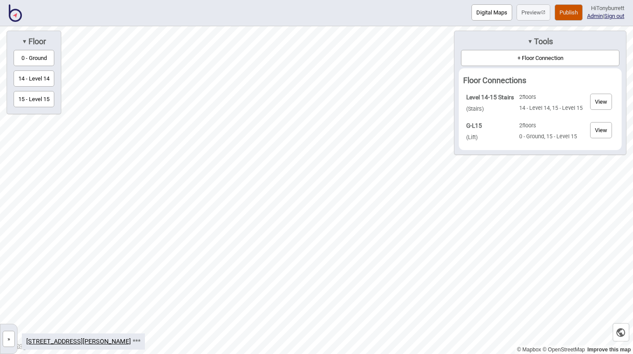
click at [516, 63] on button "+ Floor Connection" at bounding box center [540, 58] width 158 height 16
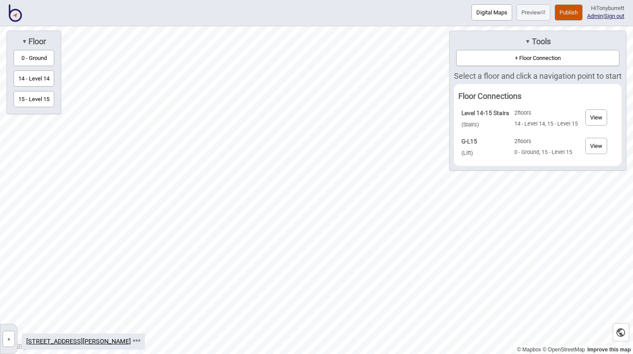
click at [39, 56] on button "0 - Ground" at bounding box center [34, 58] width 41 height 16
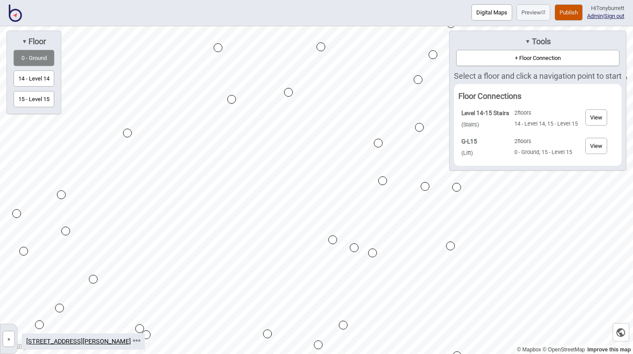
click at [355, 248] on div "Map marker" at bounding box center [354, 247] width 9 height 9
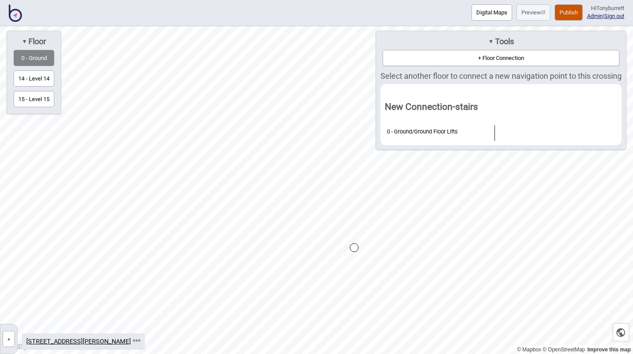
click at [38, 76] on button "14 - Level 14" at bounding box center [34, 78] width 41 height 16
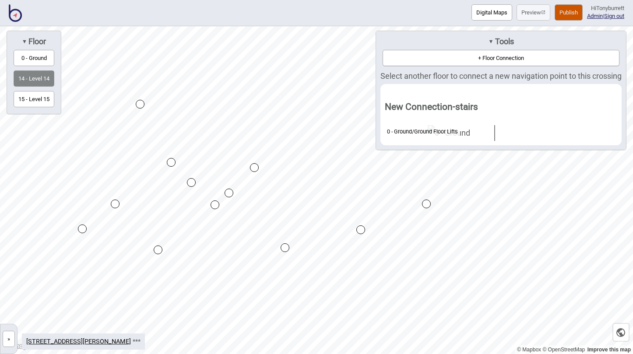
click at [430, 107] on div "© Mapbox © OpenStreetMap Improve this map » [STREET_ADDRESS] [GEOGRAPHIC_DATA] …" at bounding box center [316, 190] width 633 height 328
click at [232, 194] on div "Map marker" at bounding box center [229, 192] width 9 height 9
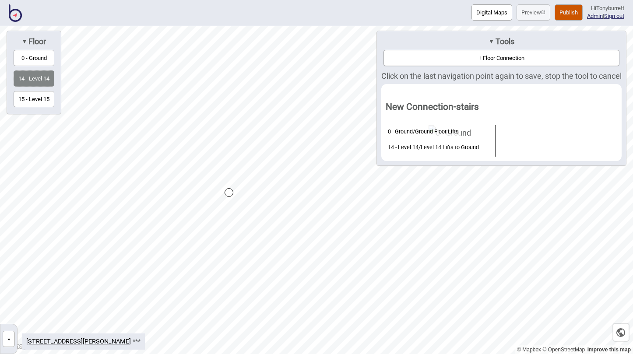
click at [232, 194] on div "Map marker" at bounding box center [229, 192] width 9 height 9
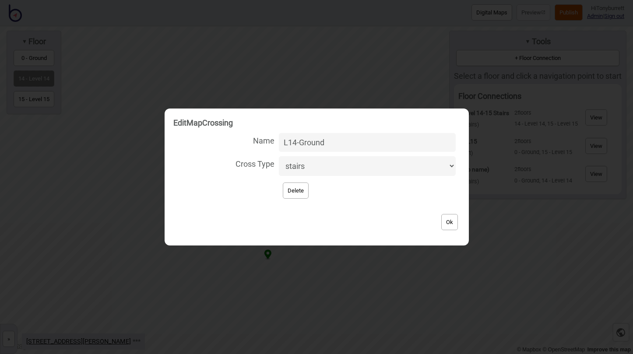
type input "L14-Ground"
select select "lift"
click at [448, 224] on button "Ok" at bounding box center [449, 222] width 17 height 16
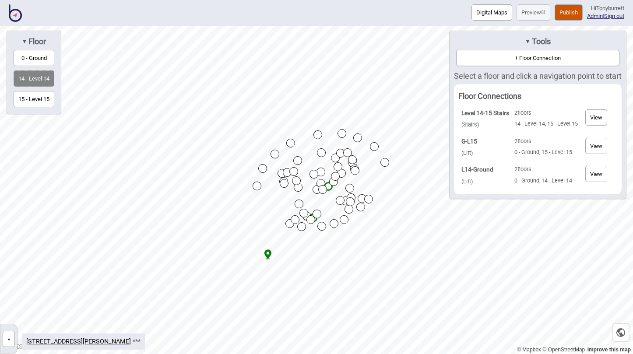
click at [27, 97] on button "15 - Level 15" at bounding box center [34, 99] width 41 height 16
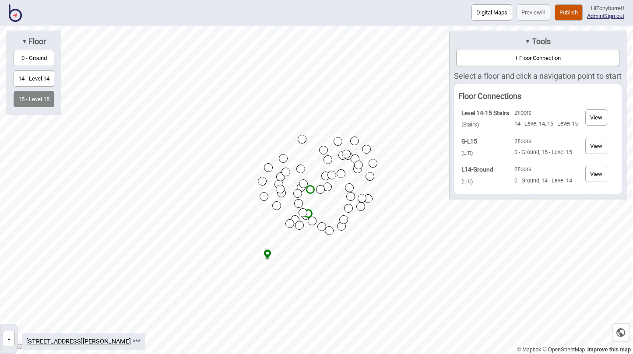
click at [29, 77] on button "14 - Level 14" at bounding box center [34, 78] width 41 height 16
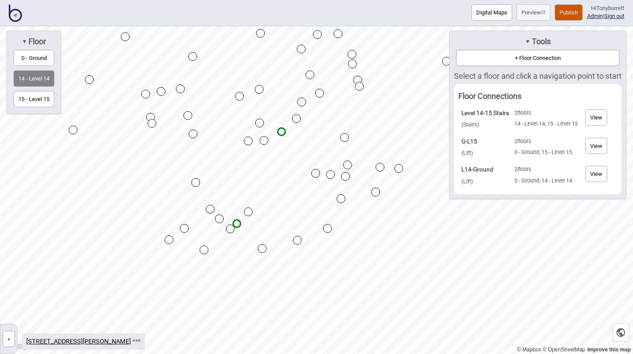
click at [6, 339] on button "»" at bounding box center [9, 339] width 12 height 16
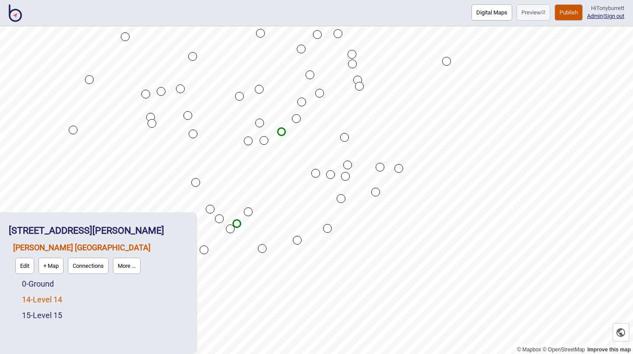
click at [41, 297] on link "14 - Level 14" at bounding box center [42, 299] width 40 height 9
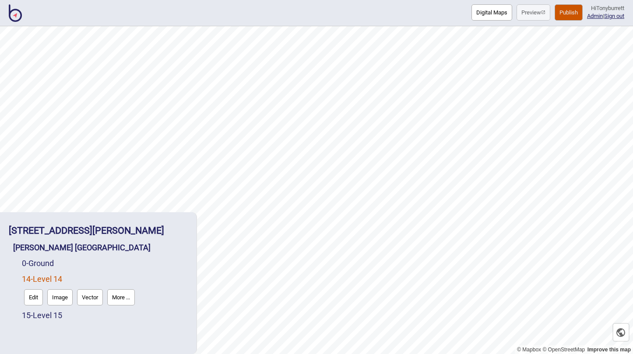
click at [36, 297] on button "Edit" at bounding box center [33, 297] width 19 height 16
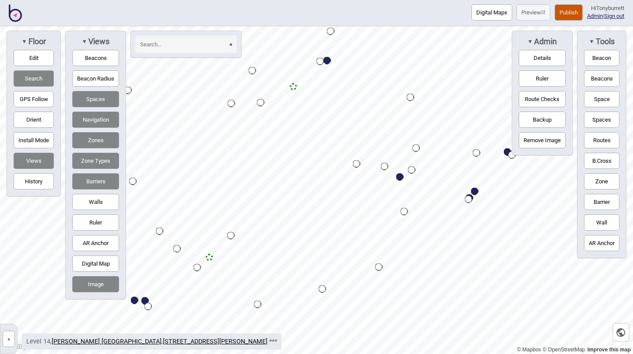
click at [209, 258] on div "Map marker" at bounding box center [209, 257] width 7 height 7
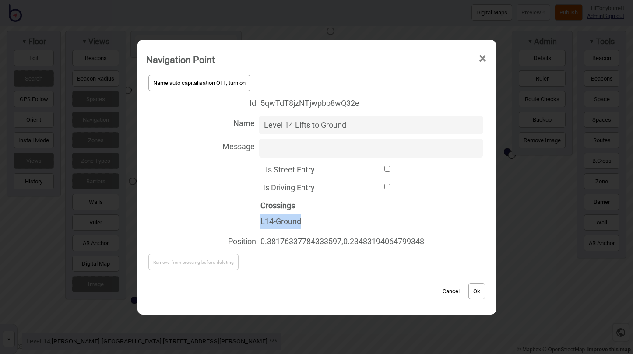
drag, startPoint x: 303, startPoint y: 222, endPoint x: 252, endPoint y: 222, distance: 51.2
click at [252, 222] on div "Crossings L14-Ground" at bounding box center [316, 214] width 341 height 36
copy div "L14-Ground"
click at [456, 288] on button "Cancel" at bounding box center [451, 291] width 26 height 16
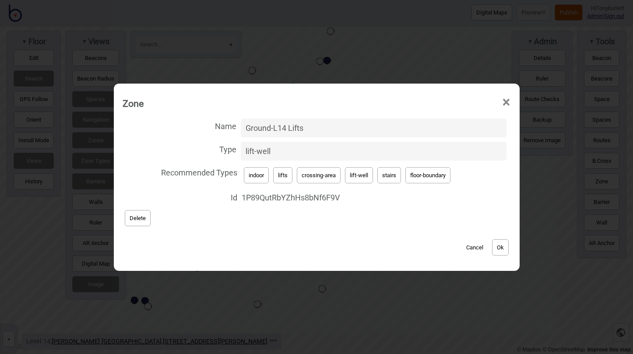
drag, startPoint x: 320, startPoint y: 129, endPoint x: 202, endPoint y: 129, distance: 118.2
click at [202, 129] on label "Name Ground-L14 Lifts" at bounding box center [317, 127] width 388 height 23
click at [241, 129] on input "Ground-L14 Lifts" at bounding box center [374, 128] width 266 height 19
paste input "L14-Ground"
type input "L14-Ground"
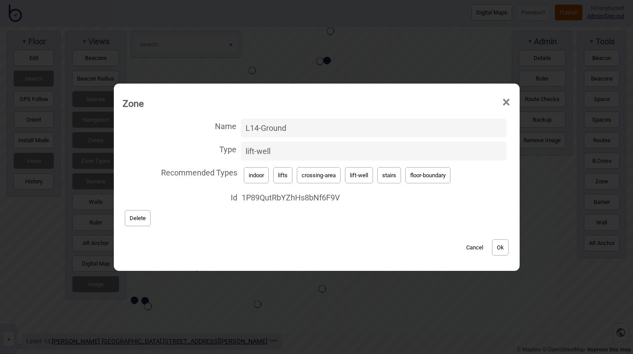
click at [499, 243] on button "Ok" at bounding box center [500, 247] width 17 height 16
drag, startPoint x: 315, startPoint y: 126, endPoint x: 197, endPoint y: 125, distance: 118.2
click at [197, 125] on label "Name Ground-L14 Lifts" at bounding box center [317, 127] width 388 height 23
click at [241, 125] on input "Ground-L14 Lifts" at bounding box center [374, 128] width 266 height 19
paste input "L14-Ground"
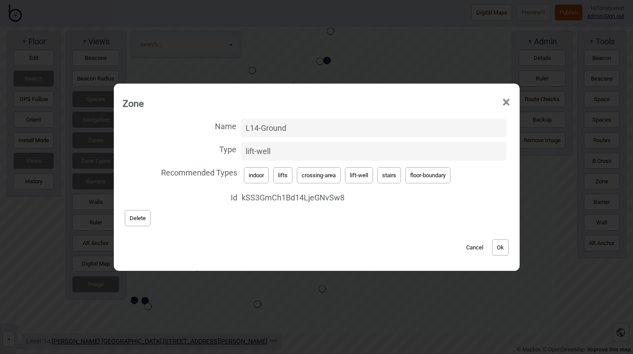
type input "L14-Ground"
click at [504, 244] on button "Ok" at bounding box center [500, 247] width 17 height 16
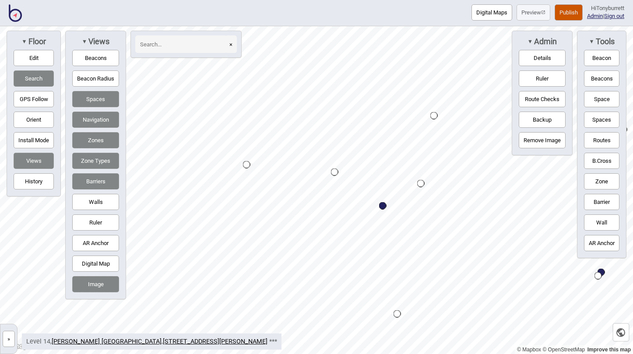
click at [335, 172] on div "Map marker" at bounding box center [334, 172] width 7 height 7
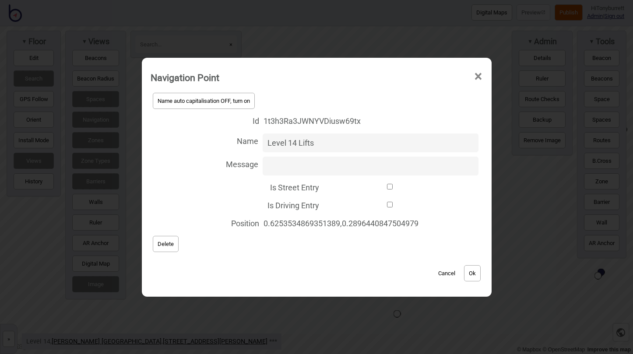
click at [160, 244] on span "Delete" at bounding box center [166, 244] width 16 height 7
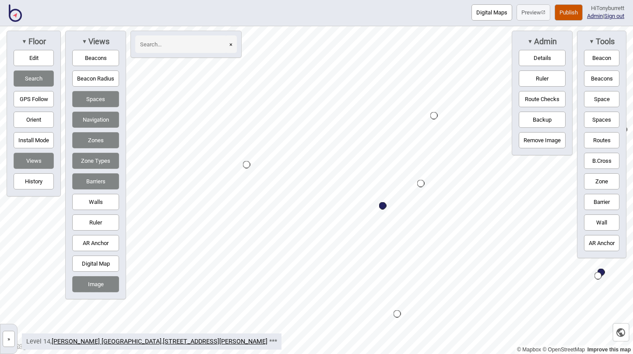
click at [247, 163] on div "Map marker" at bounding box center [246, 164] width 7 height 7
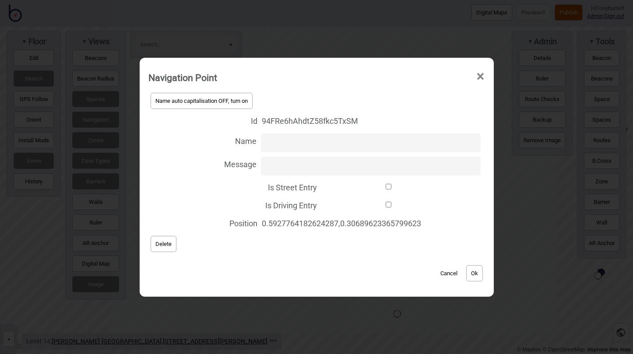
click at [158, 239] on button "Delete" at bounding box center [164, 244] width 26 height 16
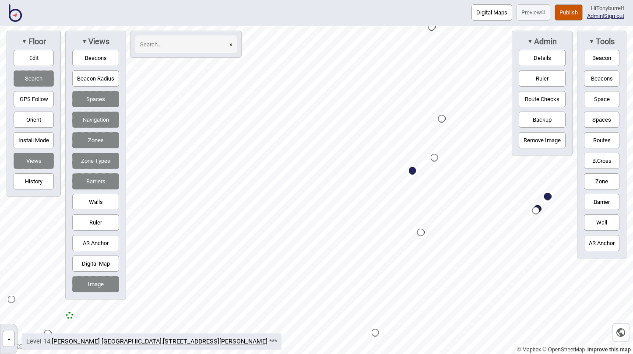
click at [414, 170] on div "Map marker" at bounding box center [412, 170] width 7 height 7
select select "Lifts"
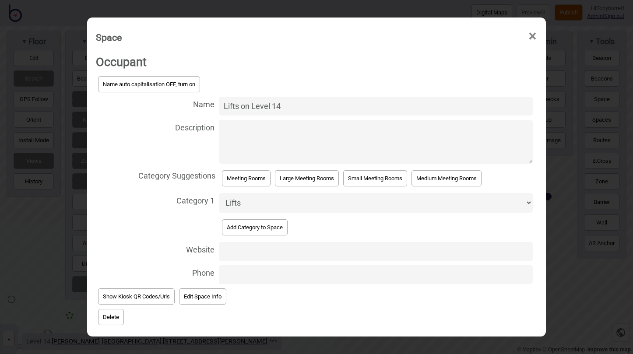
click at [110, 313] on button "Delete" at bounding box center [111, 317] width 26 height 16
click at [137, 323] on button "Yep, delete it!" at bounding box center [140, 330] width 43 height 16
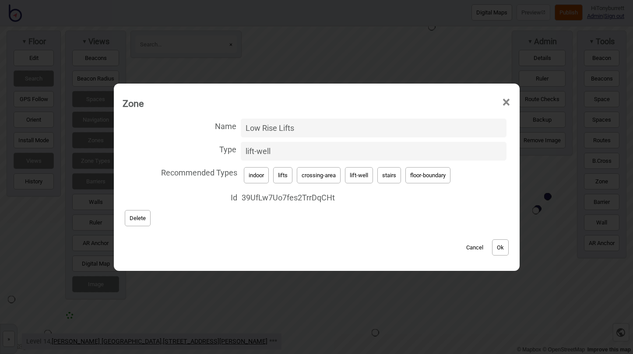
click at [139, 218] on button "Delete" at bounding box center [138, 218] width 26 height 16
click at [141, 222] on button "Delete" at bounding box center [138, 218] width 26 height 16
click at [134, 220] on button "Delete" at bounding box center [138, 218] width 26 height 16
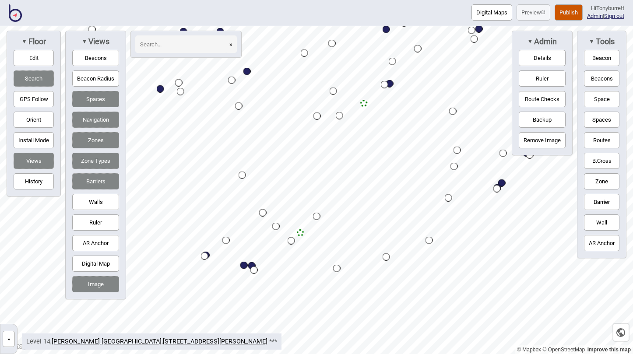
click at [12, 336] on button "»" at bounding box center [9, 339] width 12 height 16
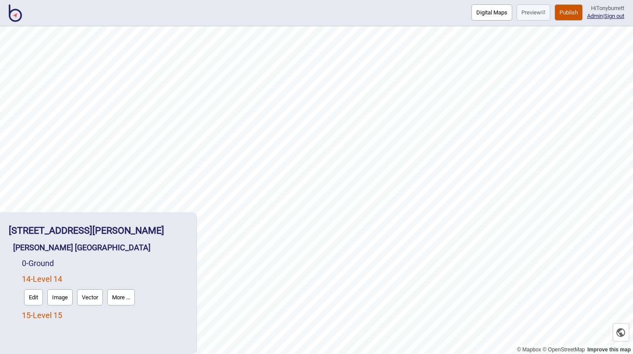
click at [36, 314] on link "15 - Level 15" at bounding box center [42, 315] width 40 height 9
click at [36, 314] on button "Edit" at bounding box center [33, 313] width 19 height 16
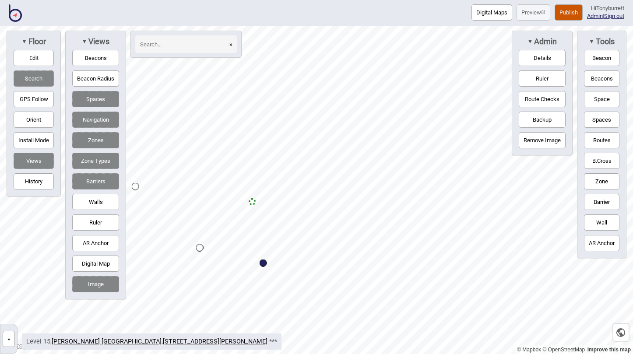
click at [253, 204] on div "Map marker" at bounding box center [252, 201] width 7 height 7
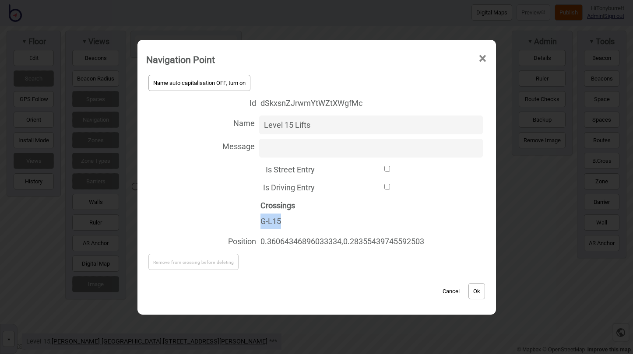
drag, startPoint x: 294, startPoint y: 221, endPoint x: 249, endPoint y: 221, distance: 45.5
click at [249, 221] on div "Crossings G-L15" at bounding box center [316, 214] width 341 height 36
copy div "G-L15"
click at [476, 295] on button "Ok" at bounding box center [476, 291] width 17 height 16
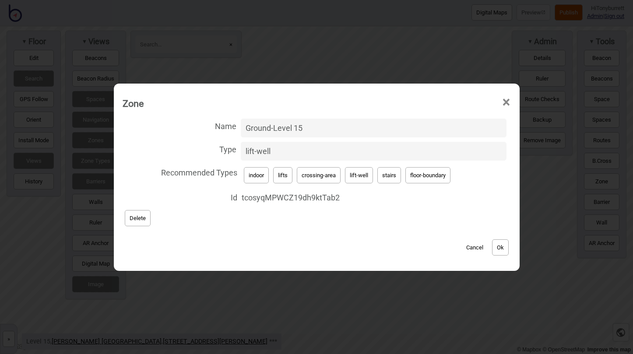
drag, startPoint x: 325, startPoint y: 126, endPoint x: 180, endPoint y: 126, distance: 144.5
click at [180, 126] on label "Name Ground-Level 15" at bounding box center [317, 127] width 388 height 23
click at [241, 126] on input "Ground-Level 15" at bounding box center [374, 128] width 266 height 19
paste input "-L"
type input "G-L15"
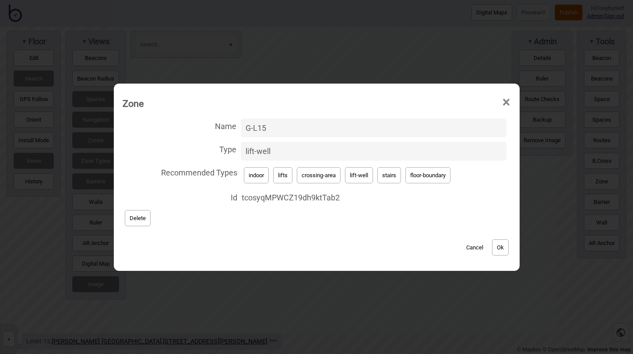
click at [501, 248] on button "Ok" at bounding box center [500, 247] width 17 height 16
drag, startPoint x: 324, startPoint y: 126, endPoint x: 219, endPoint y: 126, distance: 104.6
click at [219, 126] on label "Name Ground-Level 15" at bounding box center [317, 127] width 388 height 23
click at [241, 126] on input "Ground-Level 15" at bounding box center [374, 128] width 266 height 19
paste input "-L"
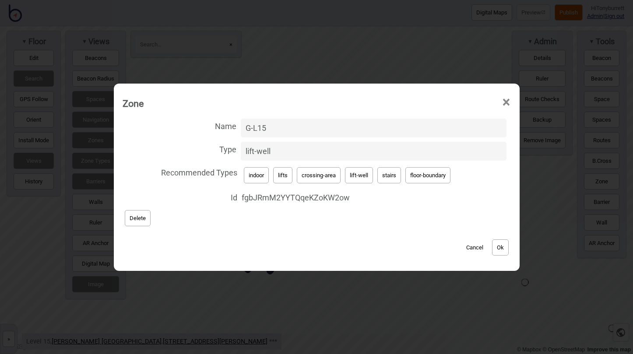
type input "G-L15"
click at [505, 249] on button "Ok" at bounding box center [500, 247] width 17 height 16
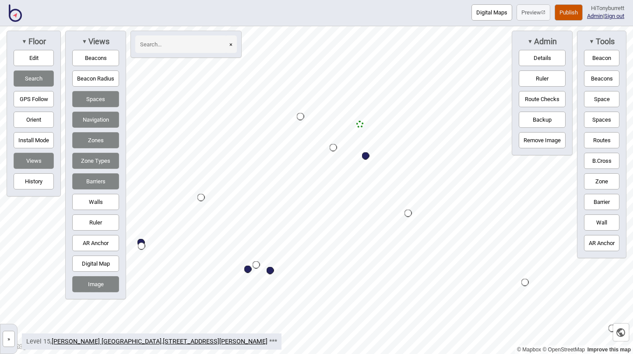
click at [12, 336] on button "»" at bounding box center [9, 339] width 12 height 16
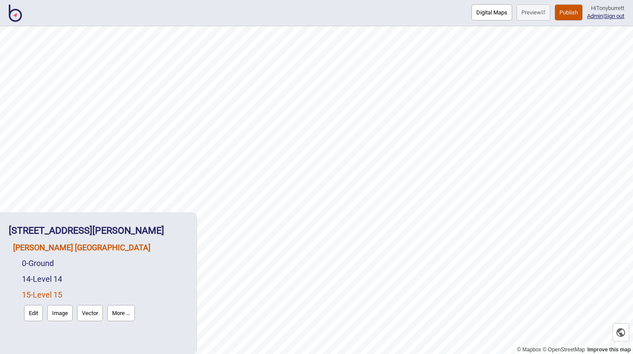
click at [54, 250] on link "[PERSON_NAME] [GEOGRAPHIC_DATA]" at bounding box center [81, 247] width 137 height 9
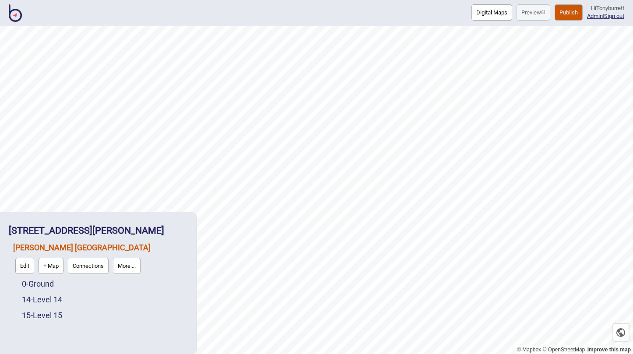
click at [89, 267] on button "Connections" at bounding box center [88, 266] width 41 height 16
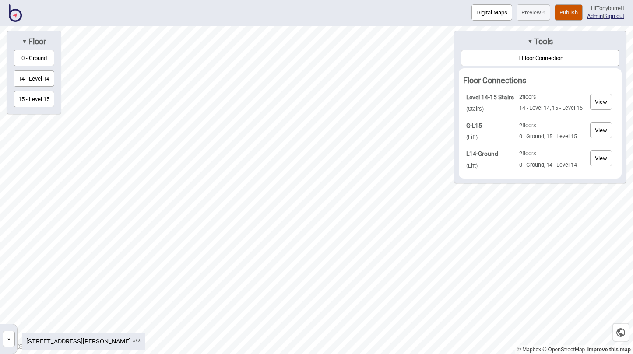
click at [564, 10] on button "Publish" at bounding box center [569, 12] width 28 height 16
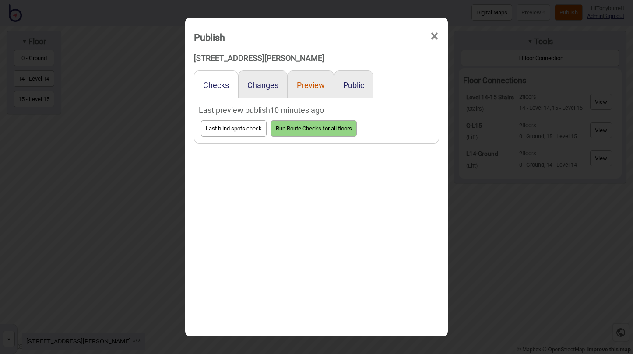
click at [309, 87] on button "Preview" at bounding box center [311, 85] width 28 height 9
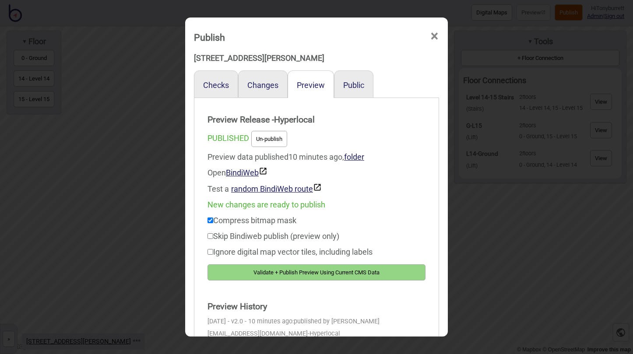
click at [281, 271] on button "Validate + Publish Preview Using Current CMS Data" at bounding box center [316, 272] width 218 height 16
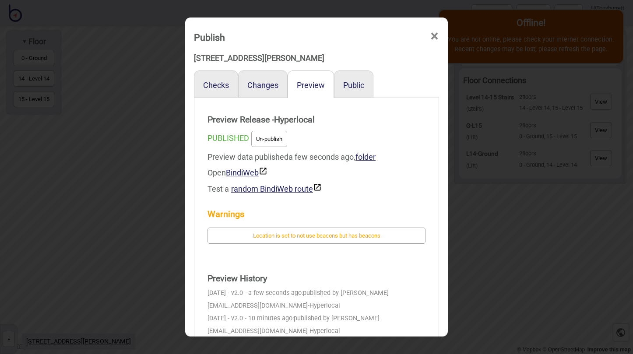
click at [434, 37] on span "×" at bounding box center [434, 36] width 9 height 29
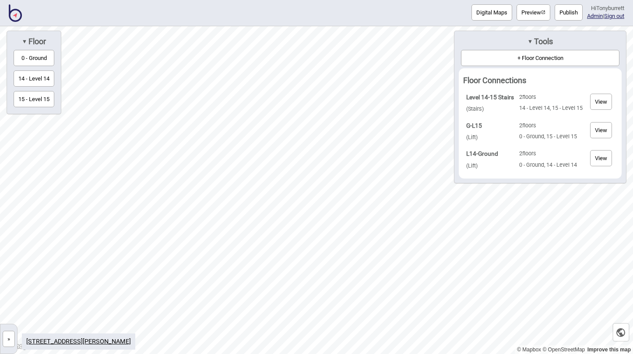
click at [12, 339] on button "»" at bounding box center [9, 339] width 12 height 16
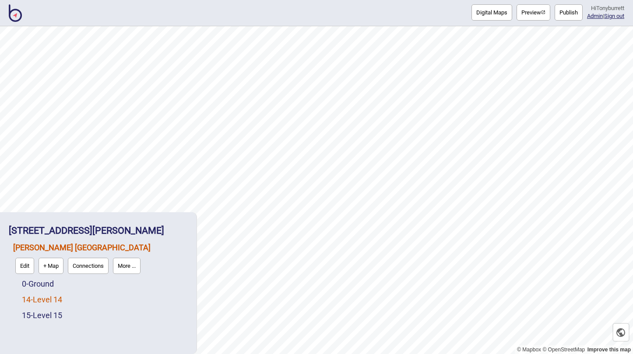
click at [35, 302] on link "14 - Level 14" at bounding box center [42, 299] width 40 height 9
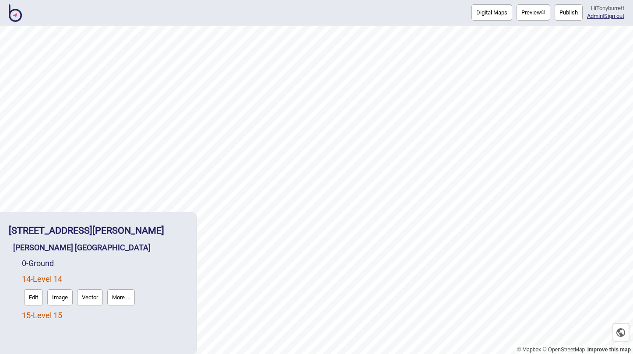
click at [34, 316] on link "15 - Level 15" at bounding box center [42, 315] width 40 height 9
click at [33, 316] on button "Edit" at bounding box center [33, 313] width 19 height 16
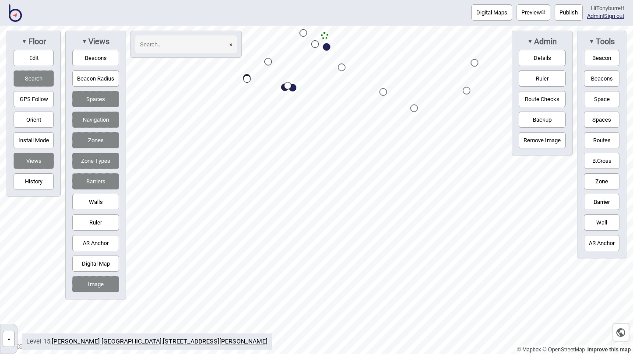
click at [399, 0] on div "Digital Maps Preview Publish Hi Tonyburrett Admin | Sign out © Mapbox © OpenStr…" at bounding box center [316, 0] width 633 height 0
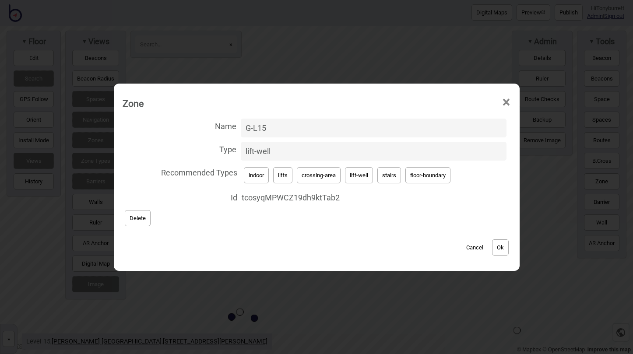
click at [138, 217] on button "Delete" at bounding box center [138, 218] width 26 height 16
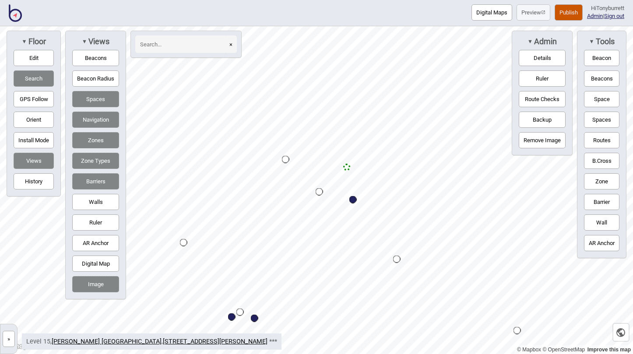
click at [43, 58] on button "Edit" at bounding box center [34, 58] width 40 height 16
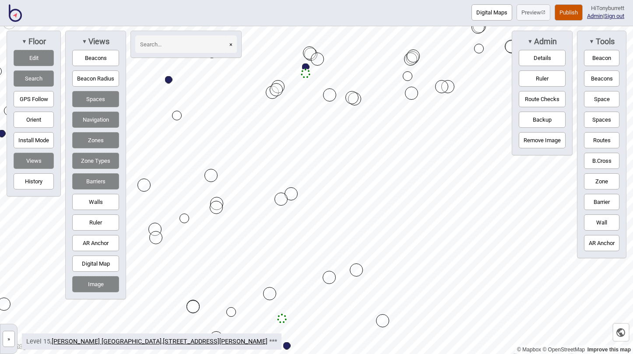
drag, startPoint x: 244, startPoint y: 316, endPoint x: 269, endPoint y: 297, distance: 31.5
drag, startPoint x: 217, startPoint y: 216, endPoint x: 217, endPoint y: 206, distance: 10.1
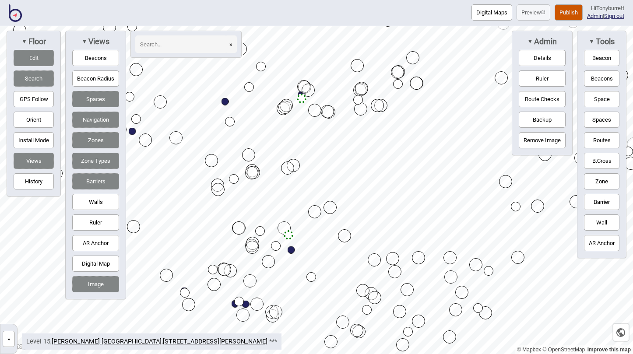
drag, startPoint x: 278, startPoint y: 263, endPoint x: 255, endPoint y: 243, distance: 30.4
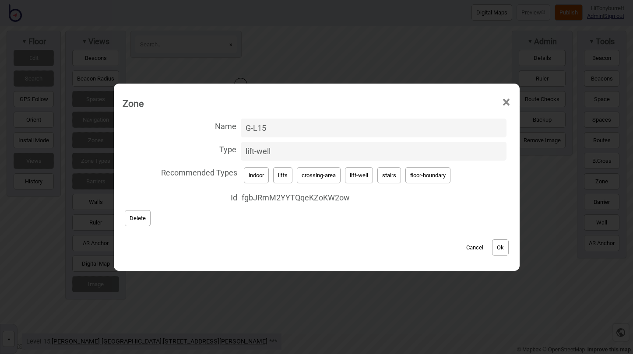
click at [474, 248] on button "Cancel" at bounding box center [475, 247] width 26 height 16
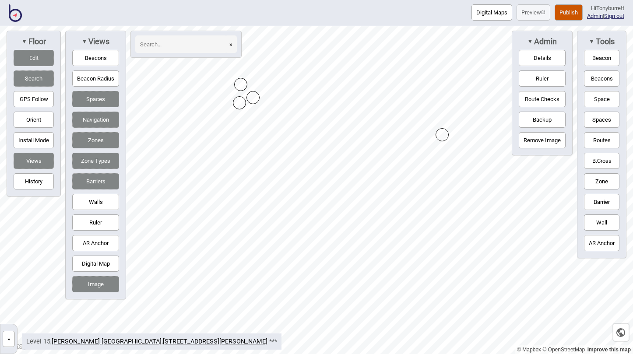
drag, startPoint x: 292, startPoint y: 169, endPoint x: 441, endPoint y: 137, distance: 152.4
drag, startPoint x: 204, startPoint y: 147, endPoint x: 302, endPoint y: 74, distance: 122.1
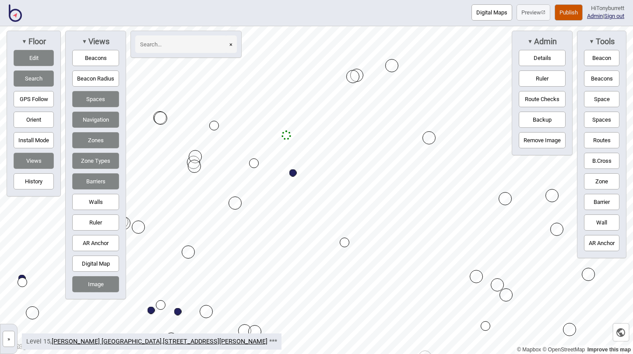
drag, startPoint x: 276, startPoint y: 117, endPoint x: 352, endPoint y: 75, distance: 87.2
drag, startPoint x: 352, startPoint y: 80, endPoint x: 503, endPoint y: 197, distance: 191.9
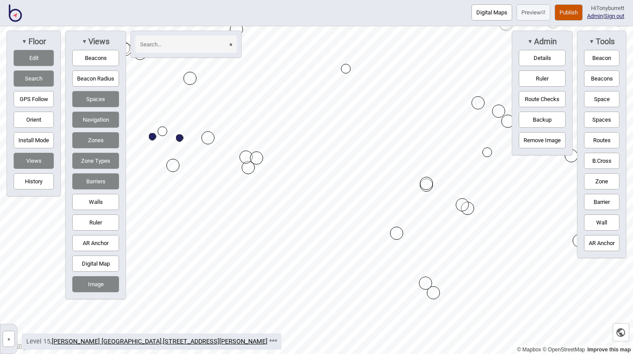
drag, startPoint x: 499, startPoint y: 200, endPoint x: 426, endPoint y: 185, distance: 73.7
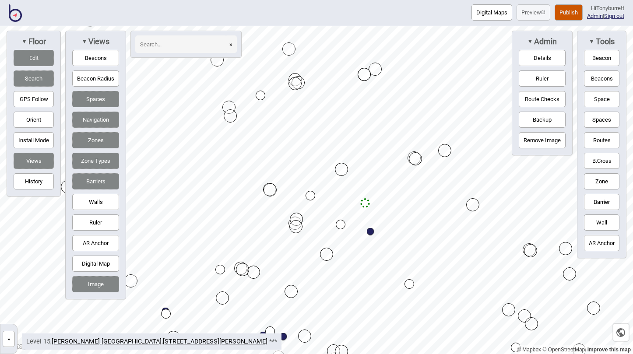
drag, startPoint x: 288, startPoint y: 183, endPoint x: 341, endPoint y: 169, distance: 55.2
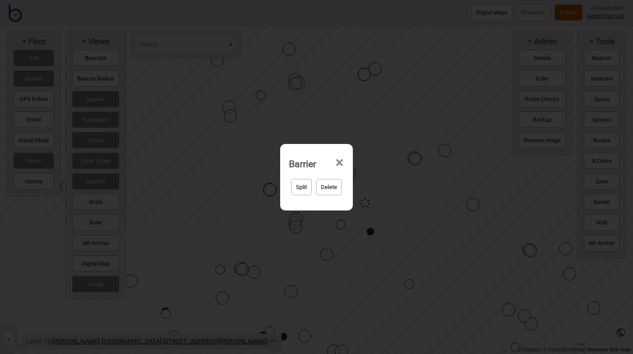
click at [338, 162] on span "×" at bounding box center [339, 162] width 9 height 29
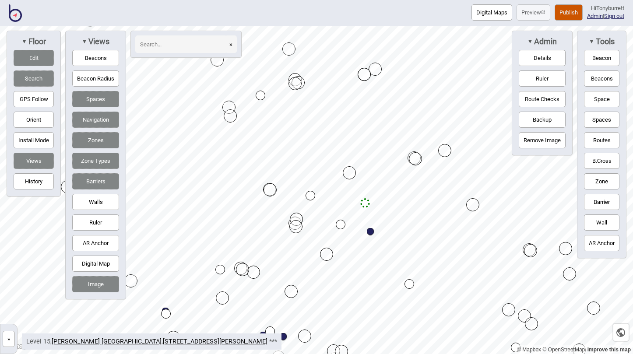
click at [559, 11] on button "Publish" at bounding box center [569, 12] width 28 height 16
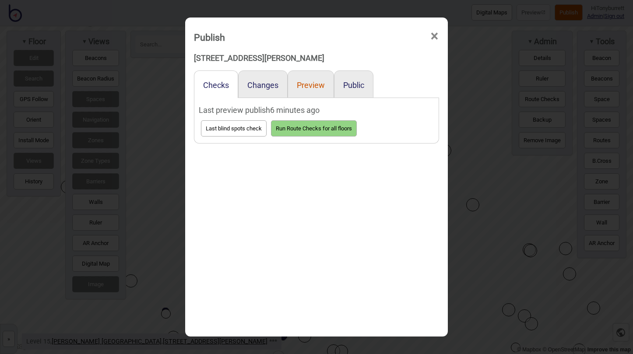
click at [308, 84] on button "Preview" at bounding box center [311, 85] width 28 height 9
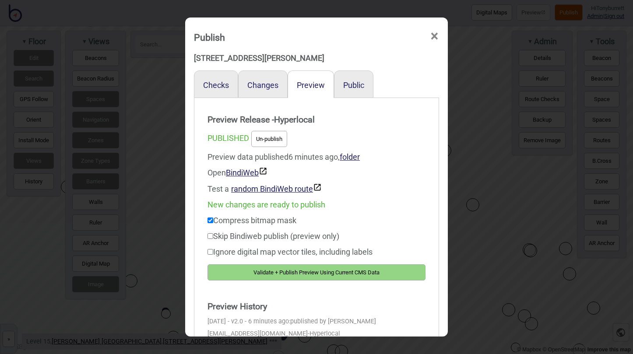
click at [274, 269] on button "Validate + Publish Preview Using Current CMS Data" at bounding box center [316, 272] width 218 height 16
